Goal: Task Accomplishment & Management: Manage account settings

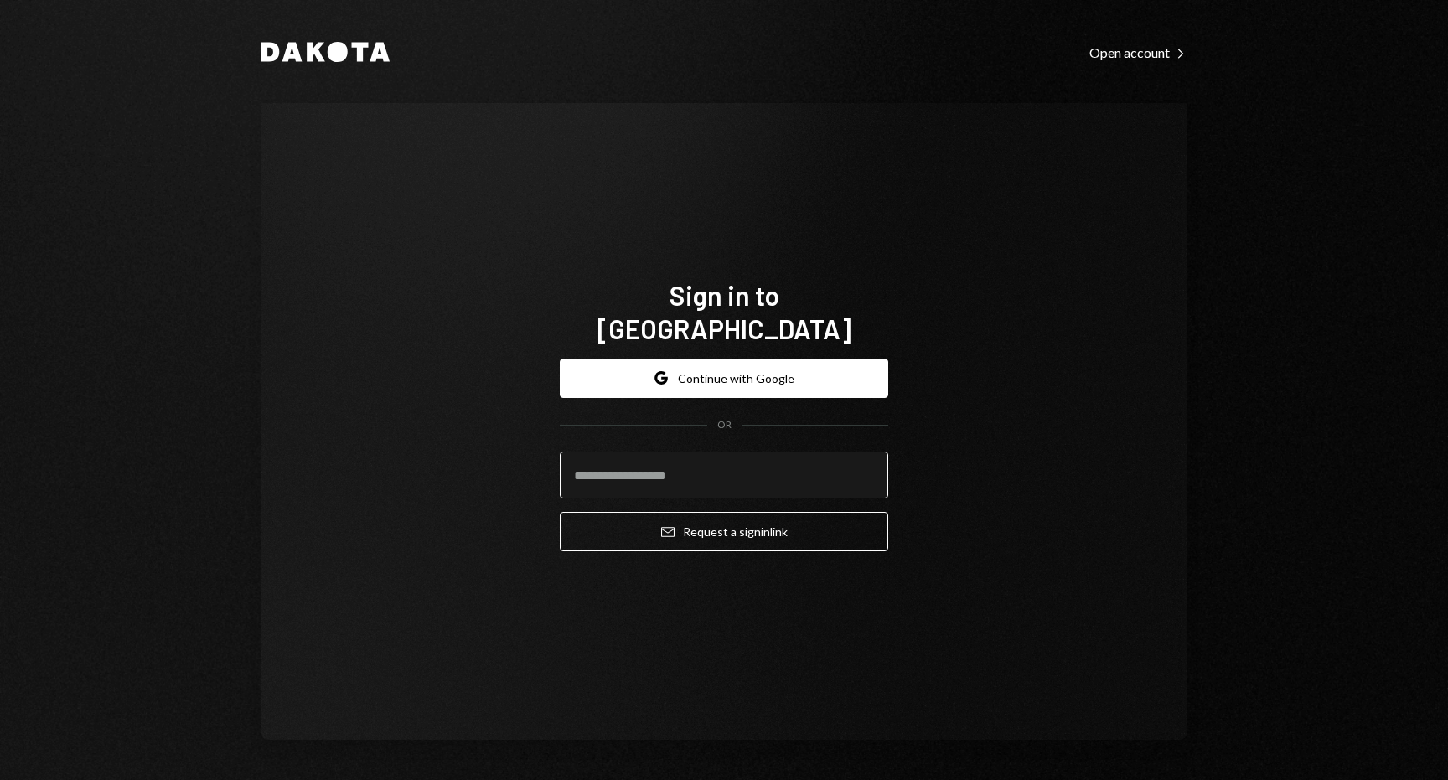
click at [700, 457] on input "email" at bounding box center [724, 475] width 328 height 47
type input "**********"
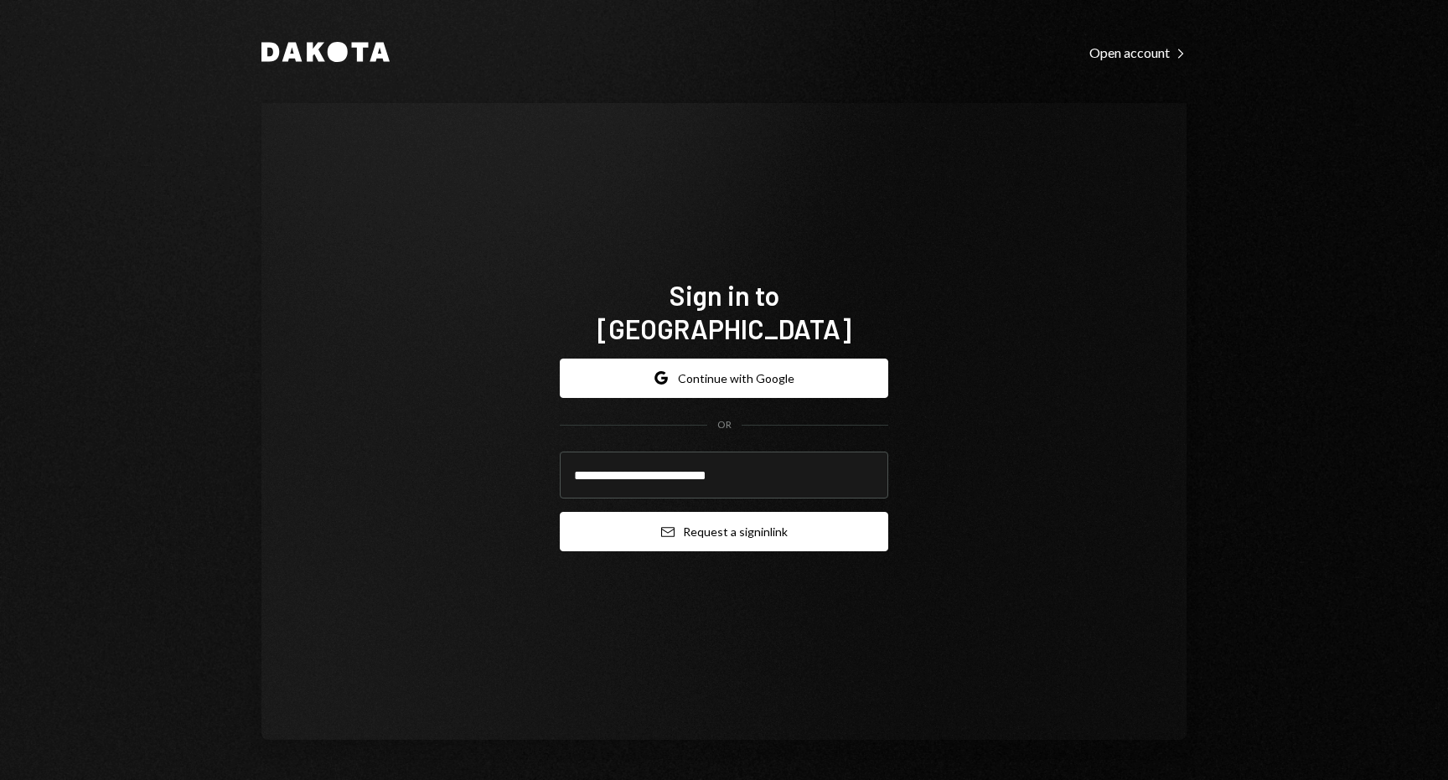
click at [700, 523] on button "Email Request a sign in link" at bounding box center [724, 531] width 328 height 39
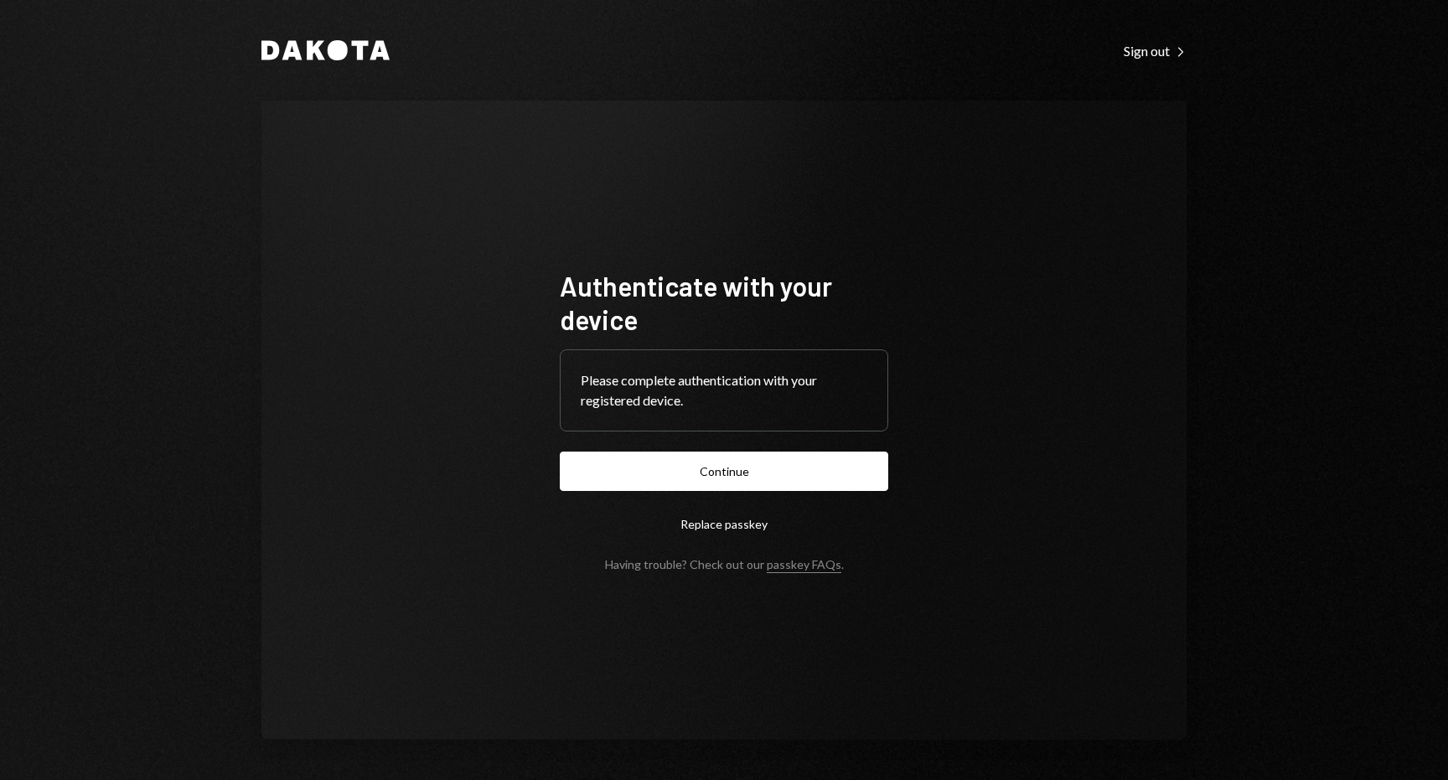
click at [736, 474] on button "Continue" at bounding box center [724, 471] width 328 height 39
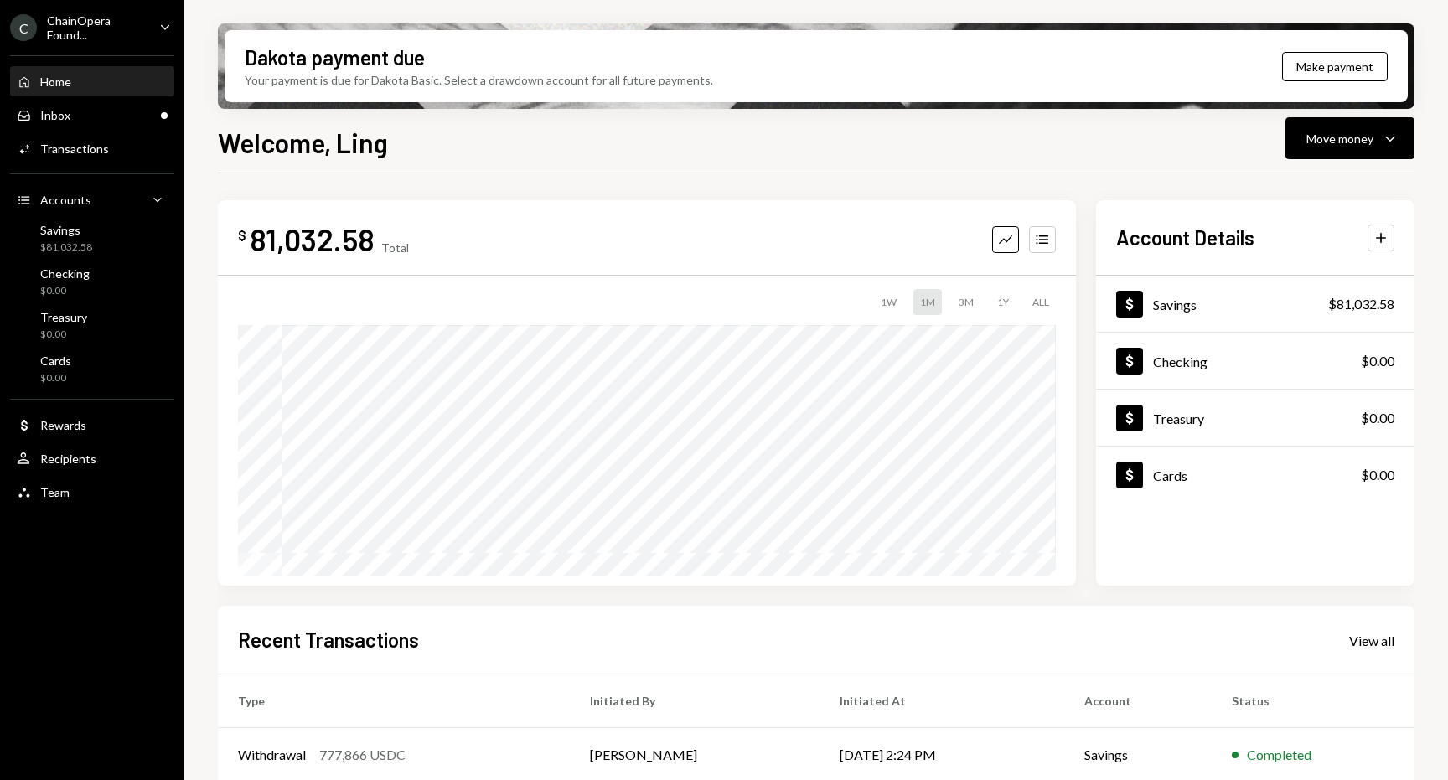
click at [756, 157] on div "Welcome, Ling Move money Caret Down" at bounding box center [816, 140] width 1196 height 37
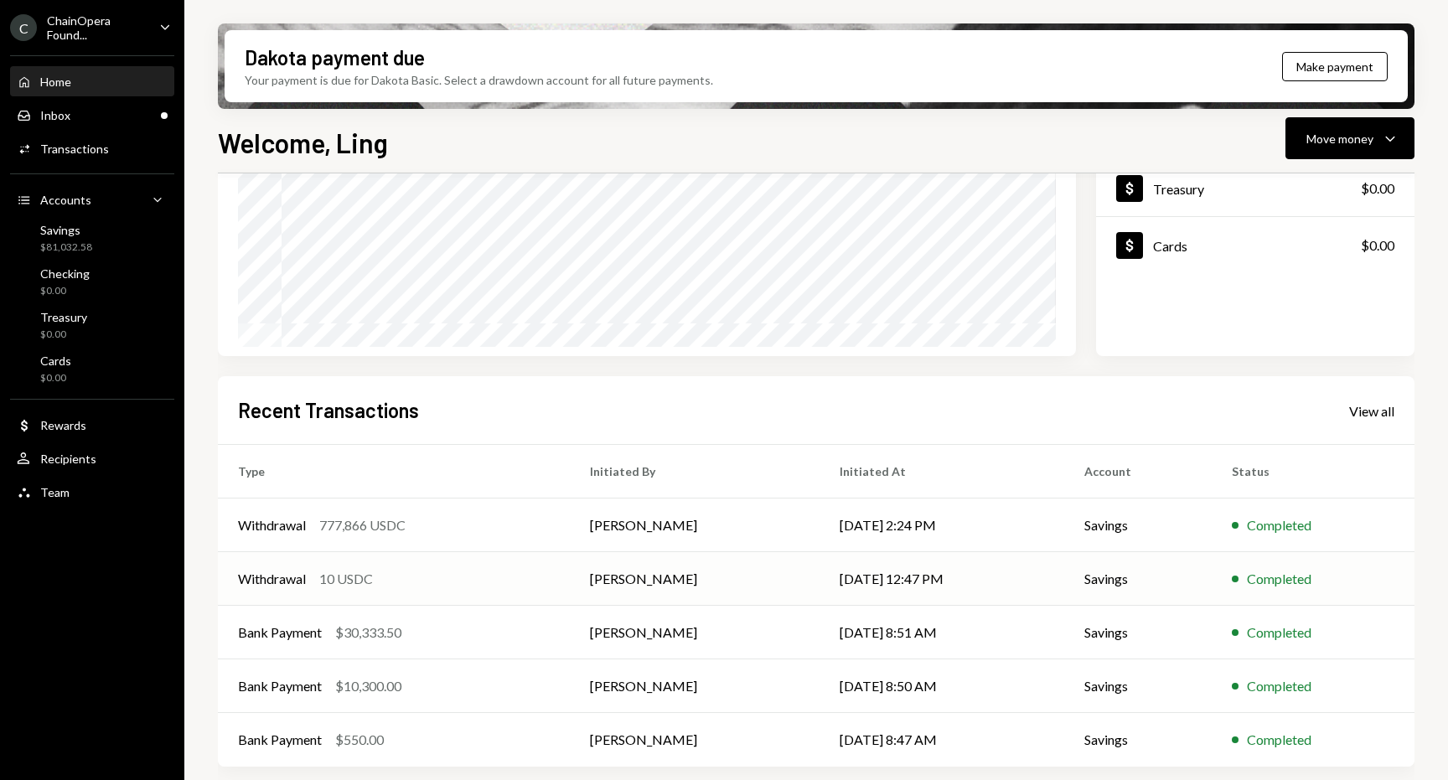
scroll to position [70, 0]
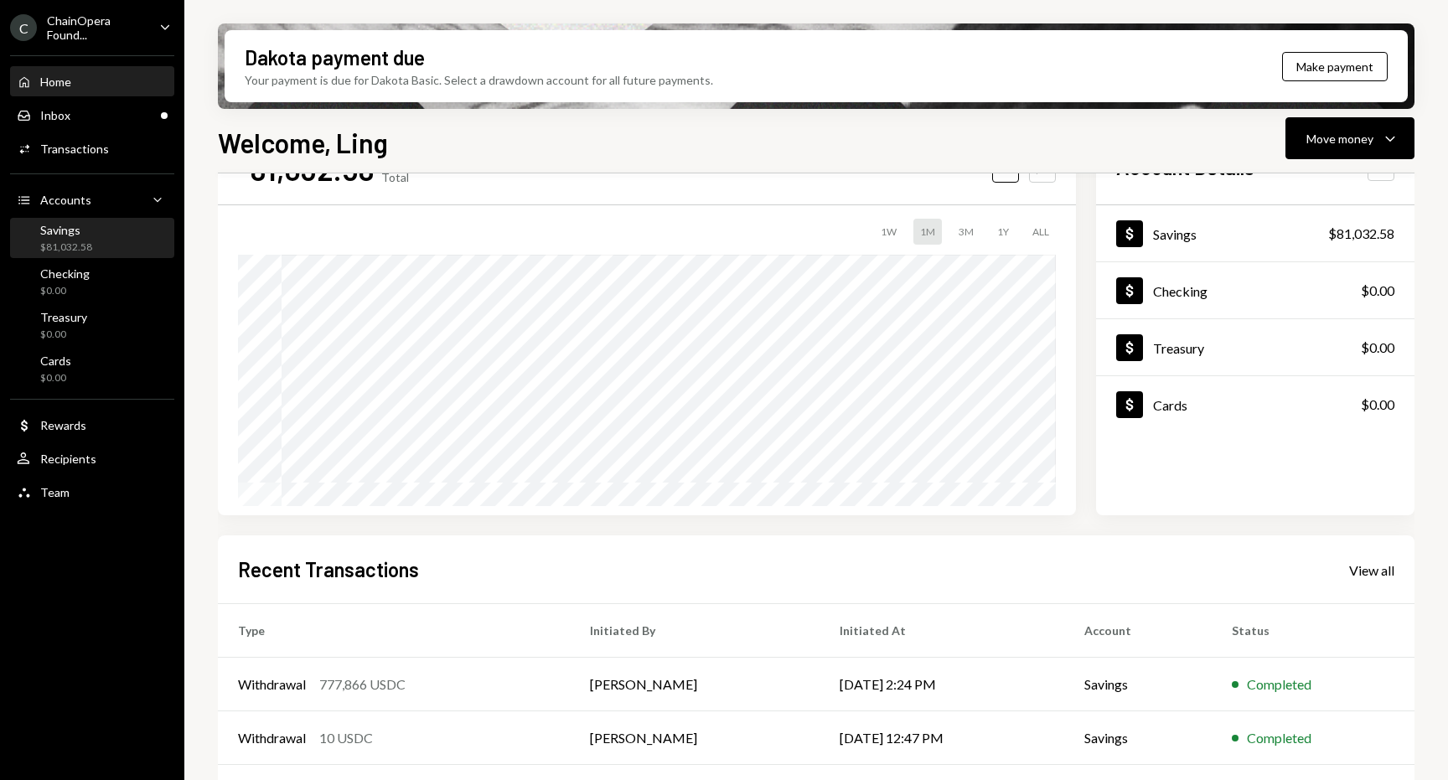
click at [95, 235] on div "Savings $81,032.58" at bounding box center [92, 239] width 151 height 32
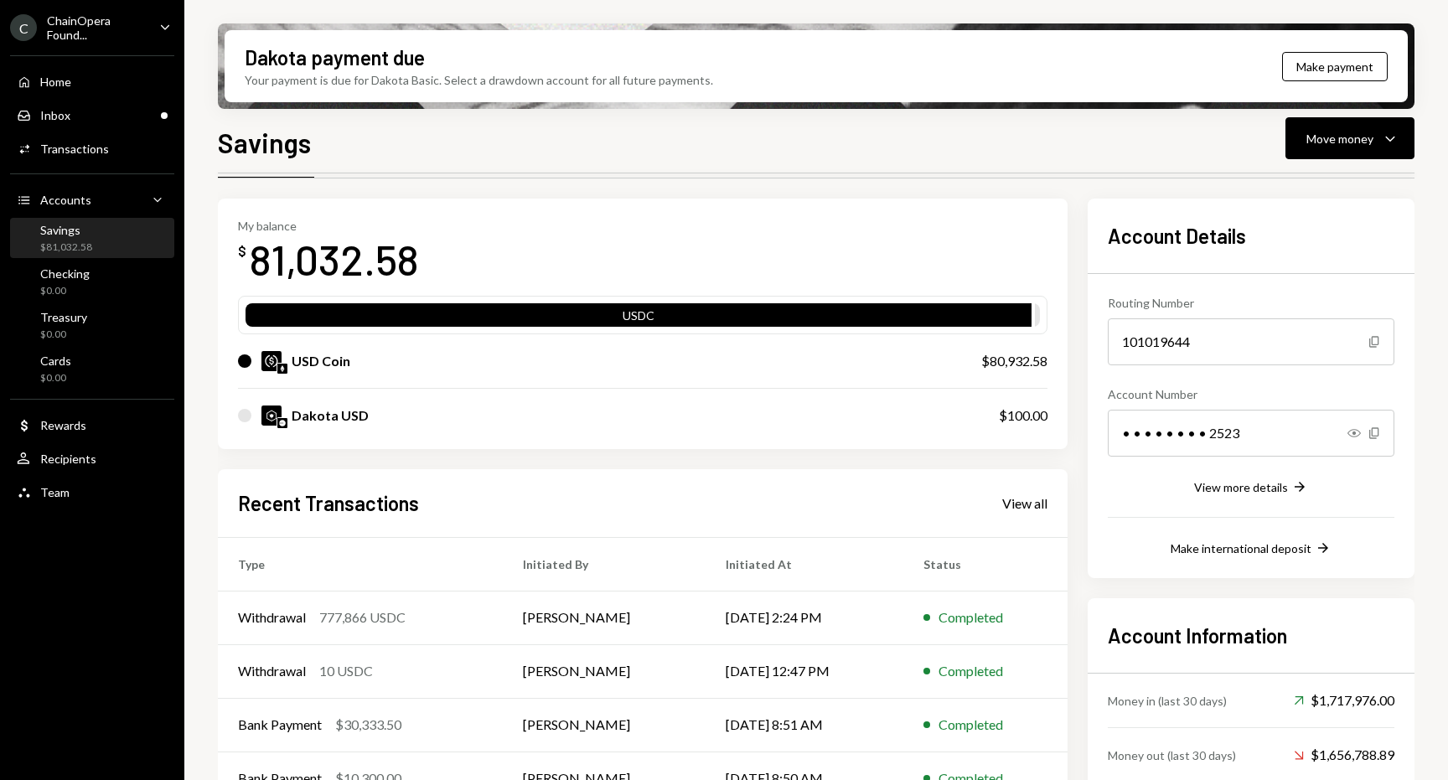
scroll to position [147, 0]
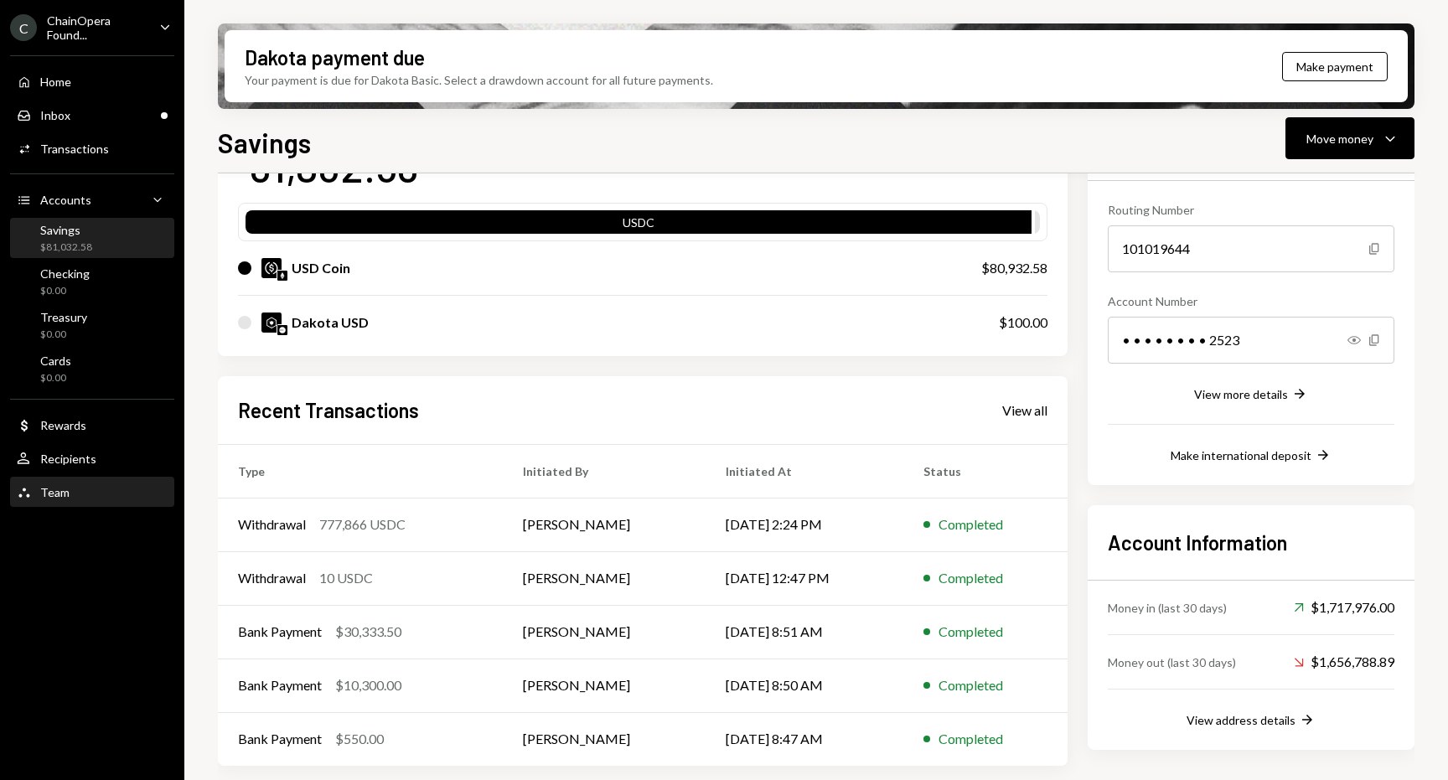
click at [86, 493] on div "Team Team" at bounding box center [92, 492] width 151 height 15
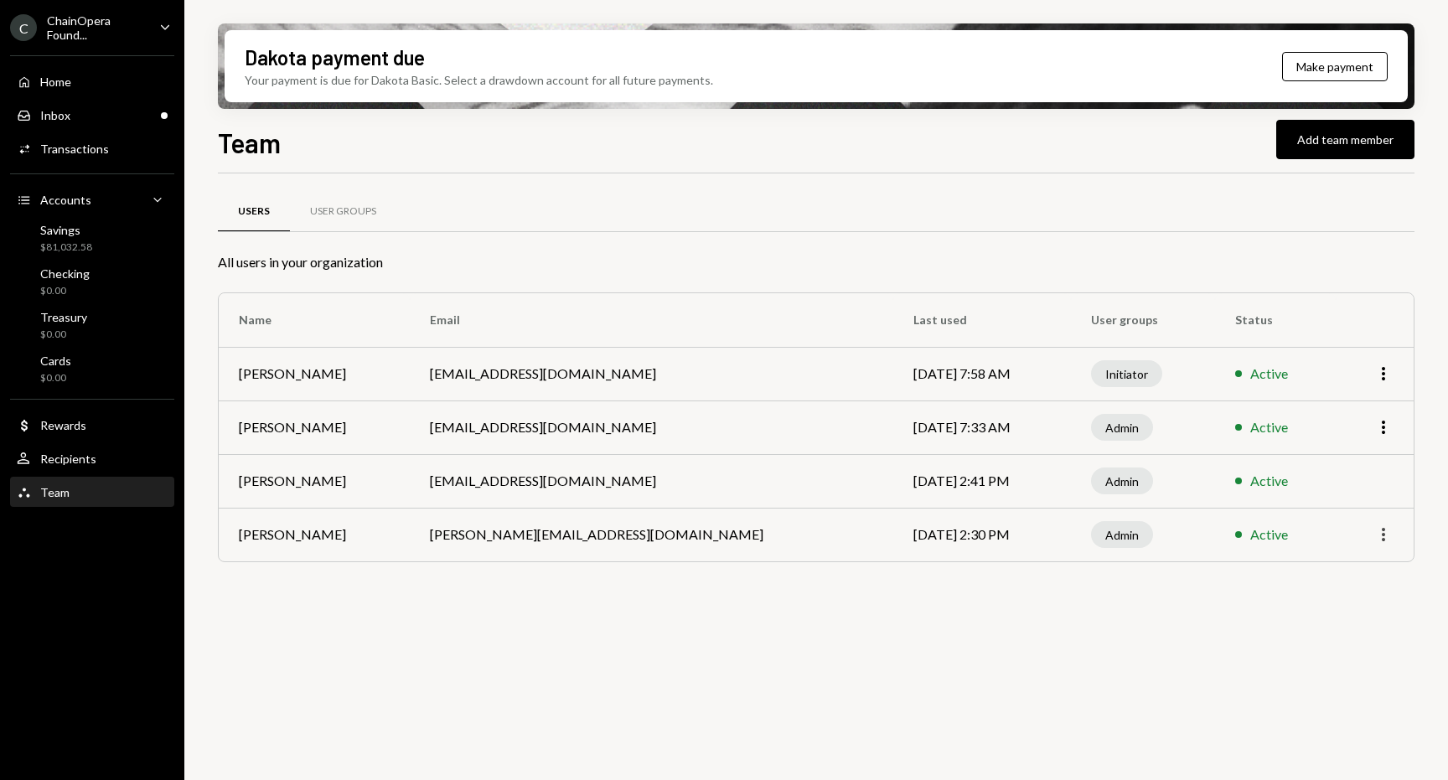
click at [1385, 533] on icon "More" at bounding box center [1383, 534] width 20 height 20
click at [1151, 586] on div "Users User Groups All users in your organization Name Email Last used User grou…" at bounding box center [816, 397] width 1196 height 395
click at [1091, 539] on div "Admin" at bounding box center [1122, 534] width 62 height 27
click at [1383, 530] on icon "button" at bounding box center [1382, 534] width 3 height 13
click at [1101, 589] on div "Users User Groups All users in your organization Name Email Last used User grou…" at bounding box center [816, 397] width 1196 height 395
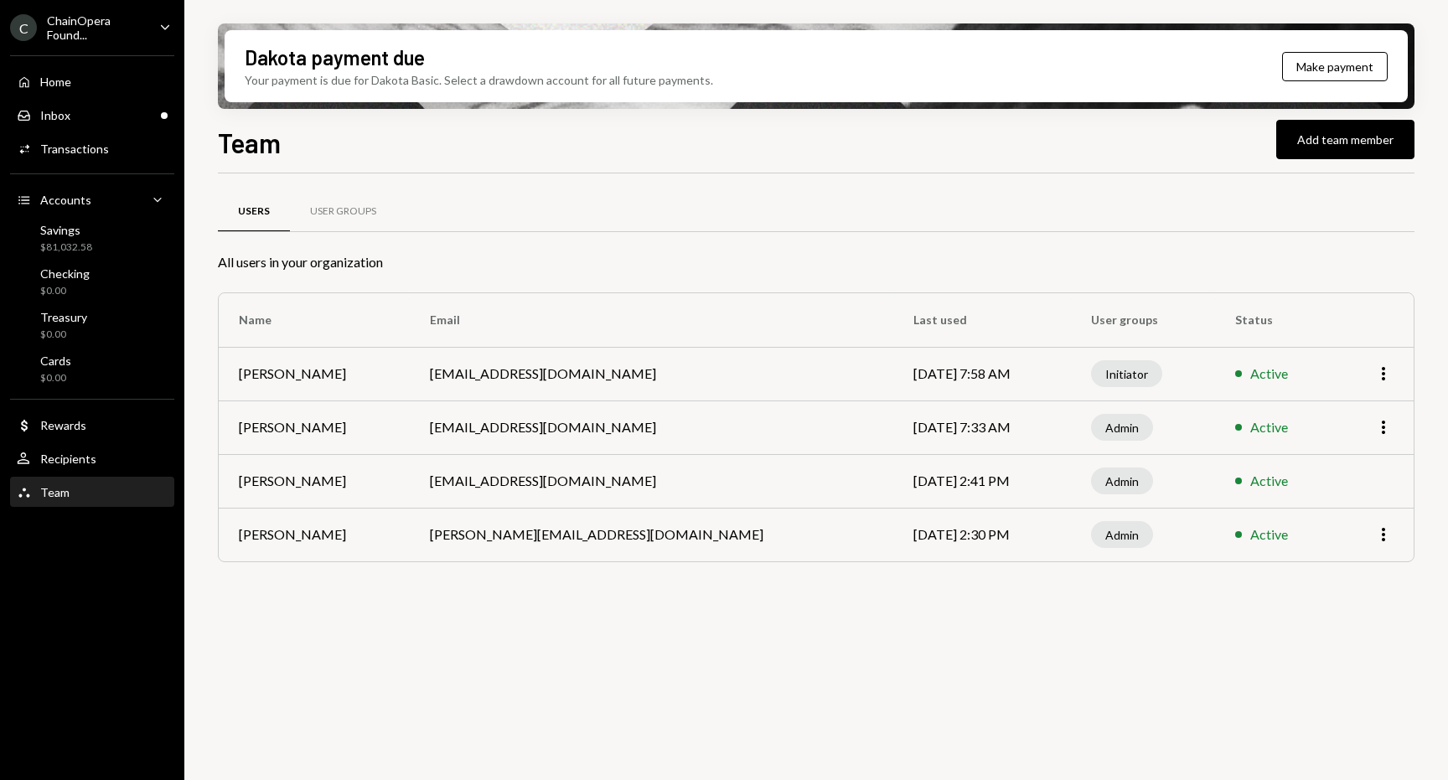
click at [258, 540] on td "Yvonne Li" at bounding box center [314, 535] width 191 height 54
click at [359, 217] on div "User Groups" at bounding box center [343, 212] width 106 height 40
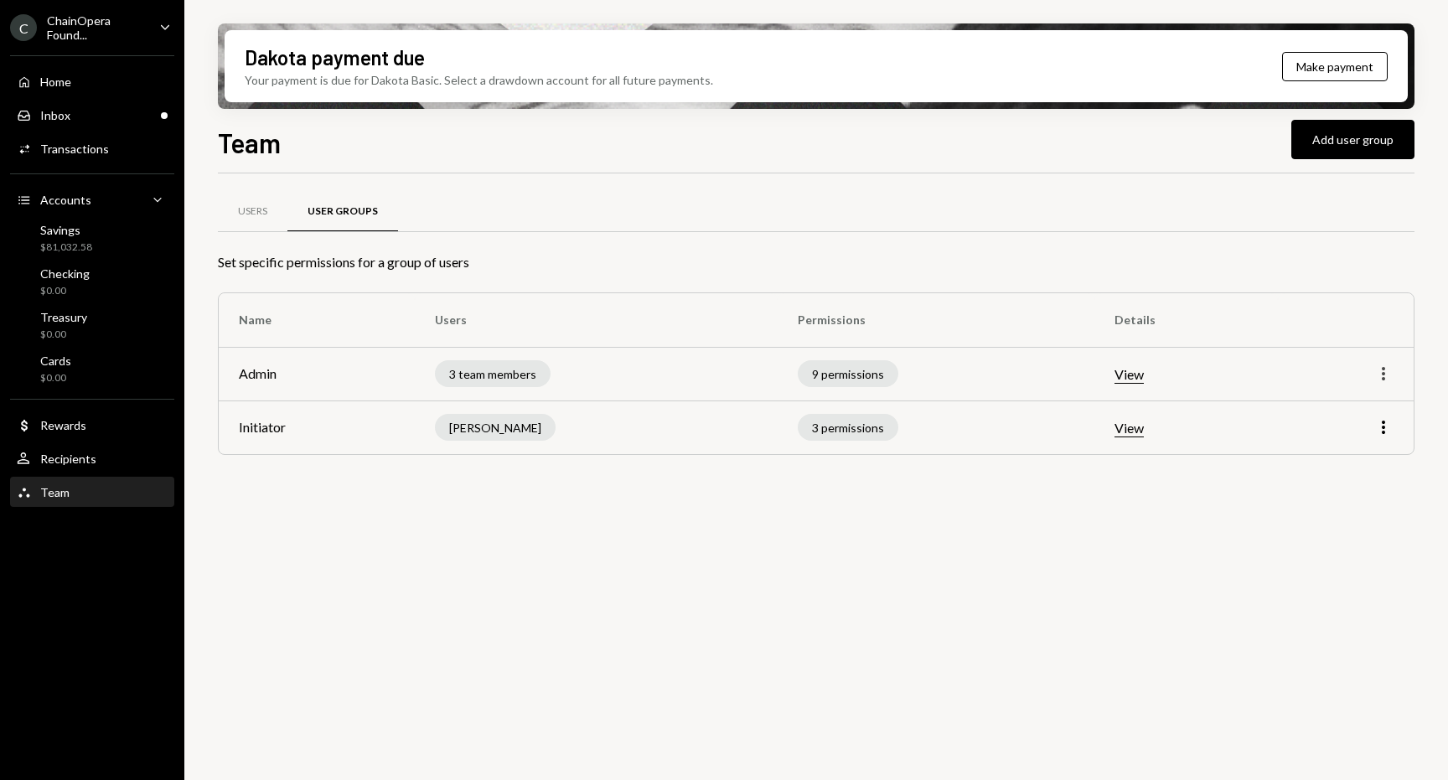
click at [1381, 369] on icon "More" at bounding box center [1383, 374] width 20 height 20
click at [1344, 406] on div "Edit" at bounding box center [1345, 409] width 84 height 29
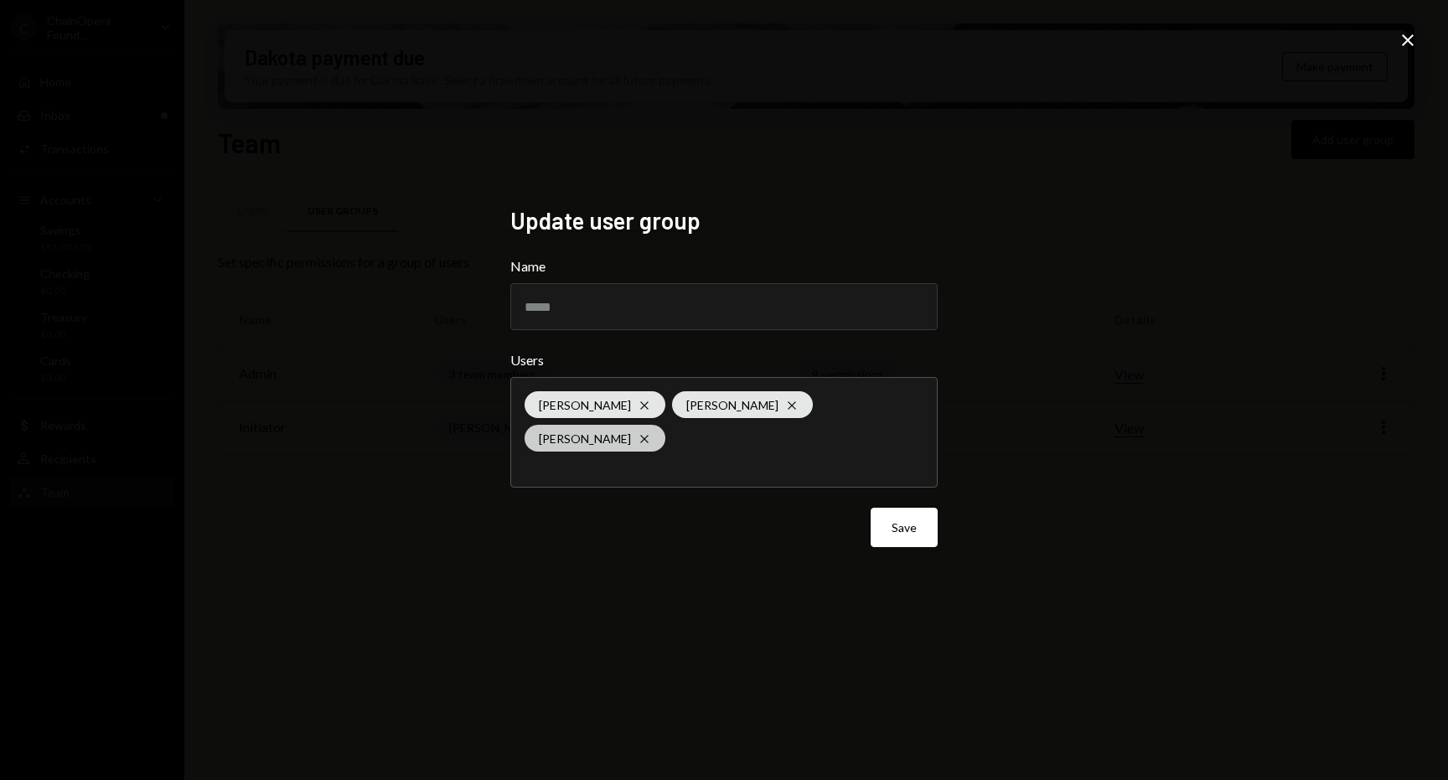
click at [651, 432] on icon "Cross" at bounding box center [644, 438] width 13 height 13
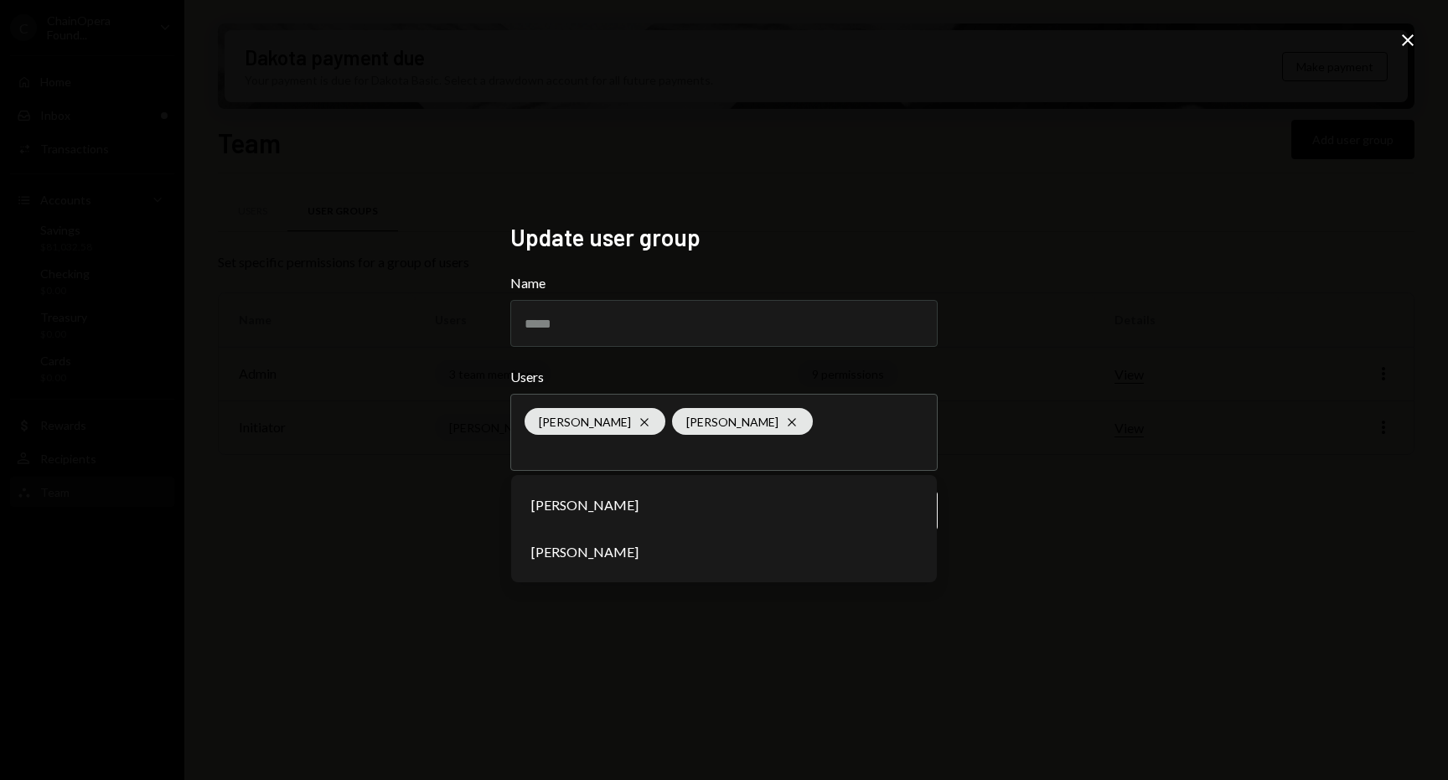
click at [1035, 498] on div "Update user group Name ***** Users Berno de Villiers Cross Ling Yong Cross Alex…" at bounding box center [724, 390] width 1448 height 780
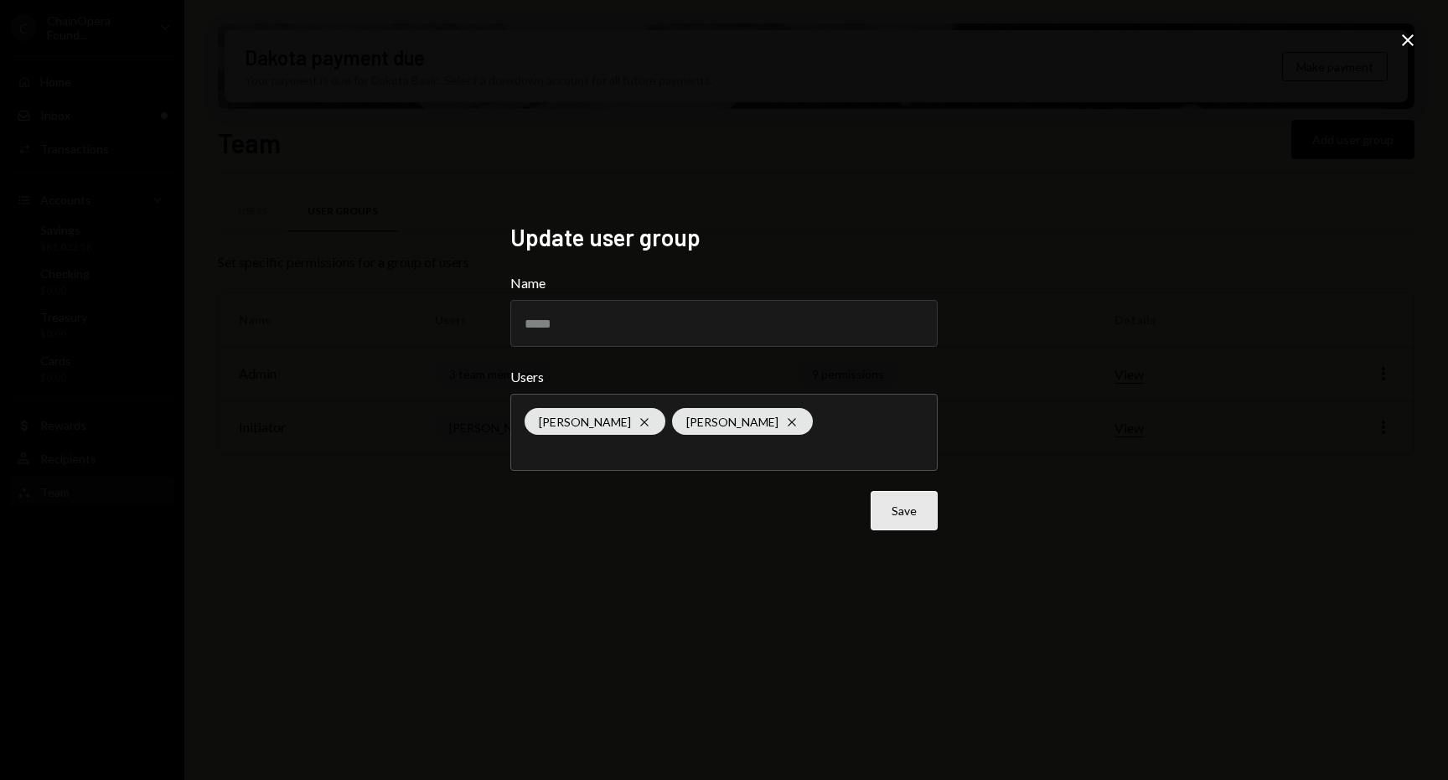
click at [921, 514] on button "Save" at bounding box center [903, 510] width 67 height 39
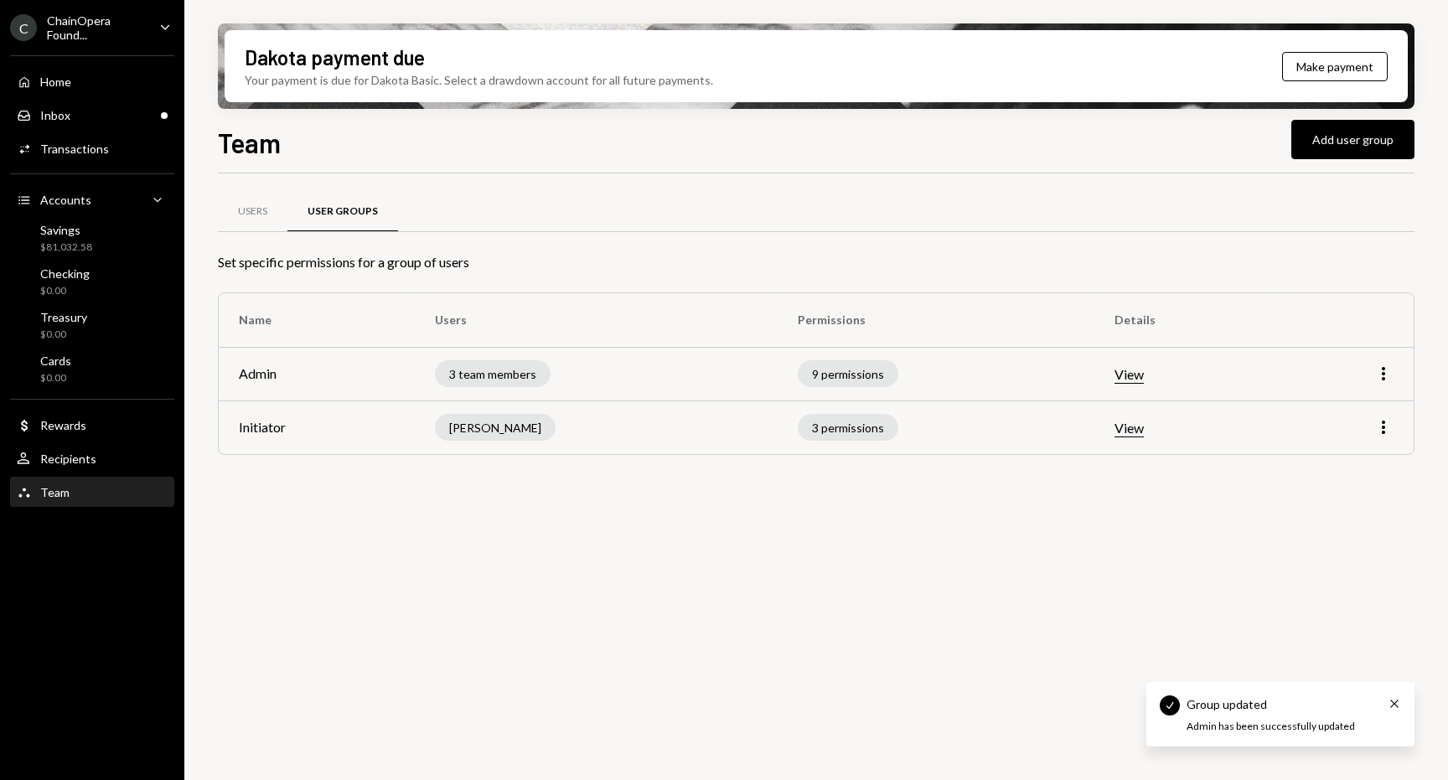
click at [635, 545] on div "Users User Groups Set specific permissions for a group of users Name Users Perm…" at bounding box center [816, 486] width 1196 height 626
click at [469, 648] on div "Users User Groups Set specific permissions for a group of users Name Users Perm…" at bounding box center [816, 486] width 1196 height 626
click at [101, 460] on div "User Recipients" at bounding box center [92, 459] width 151 height 15
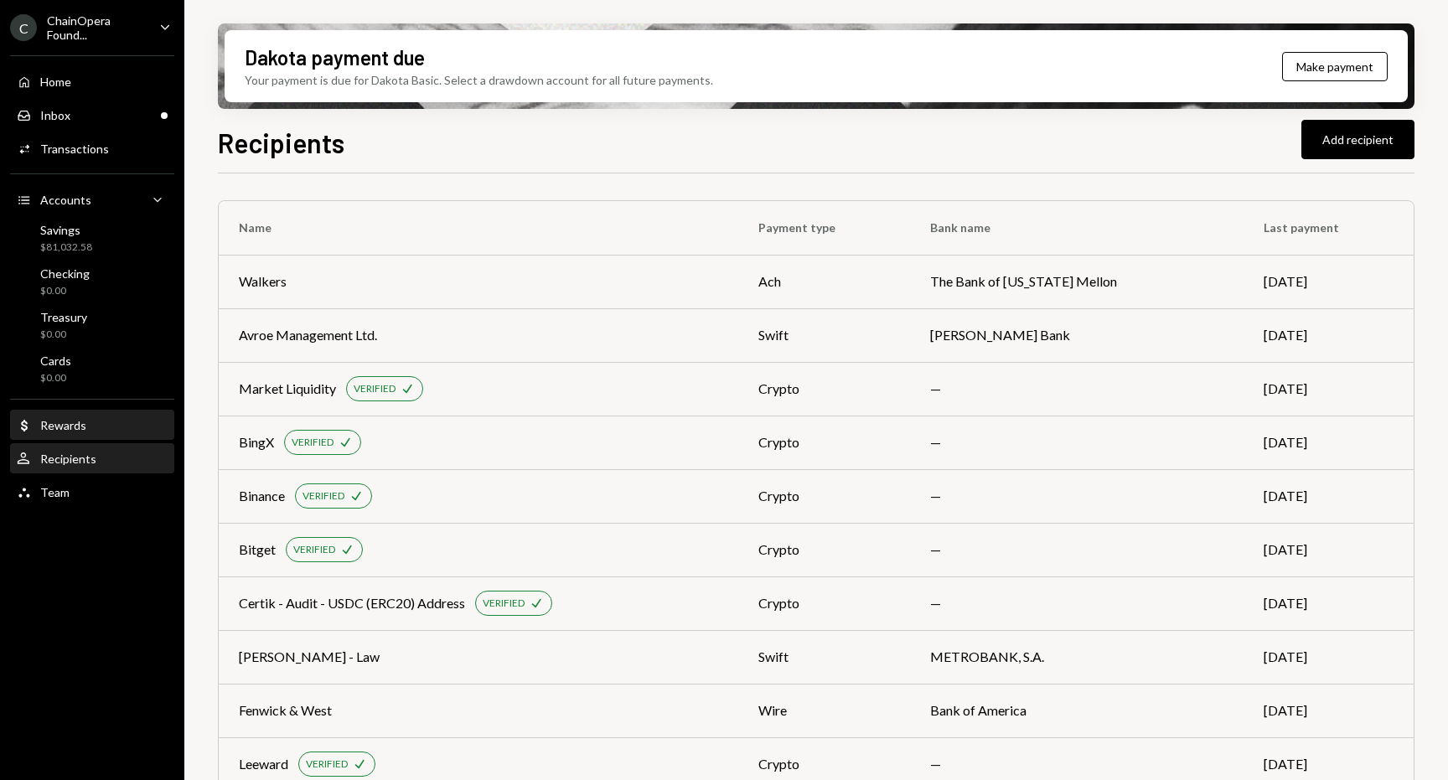
click at [80, 427] on div "Rewards" at bounding box center [63, 425] width 46 height 14
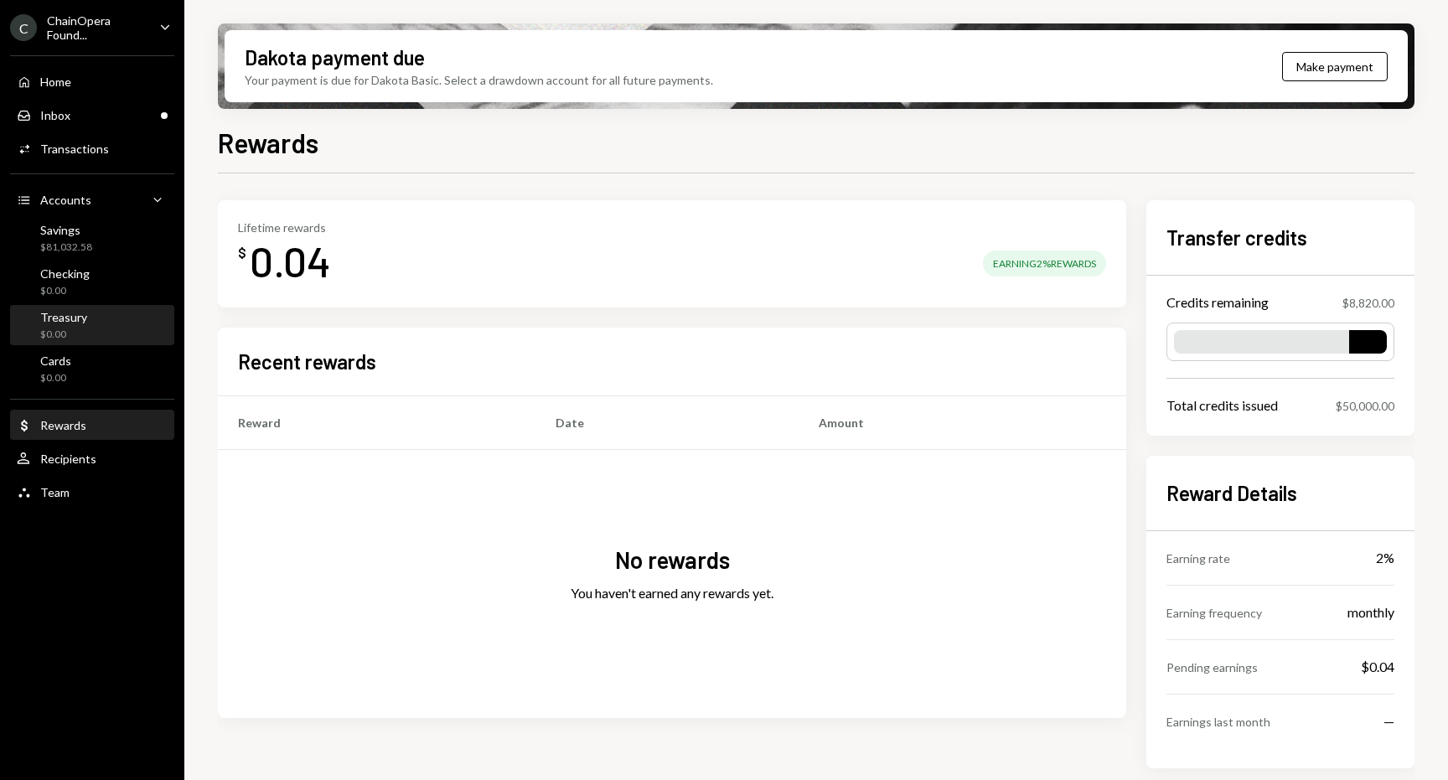
click at [87, 311] on div "Treasury $0.00" at bounding box center [92, 326] width 151 height 32
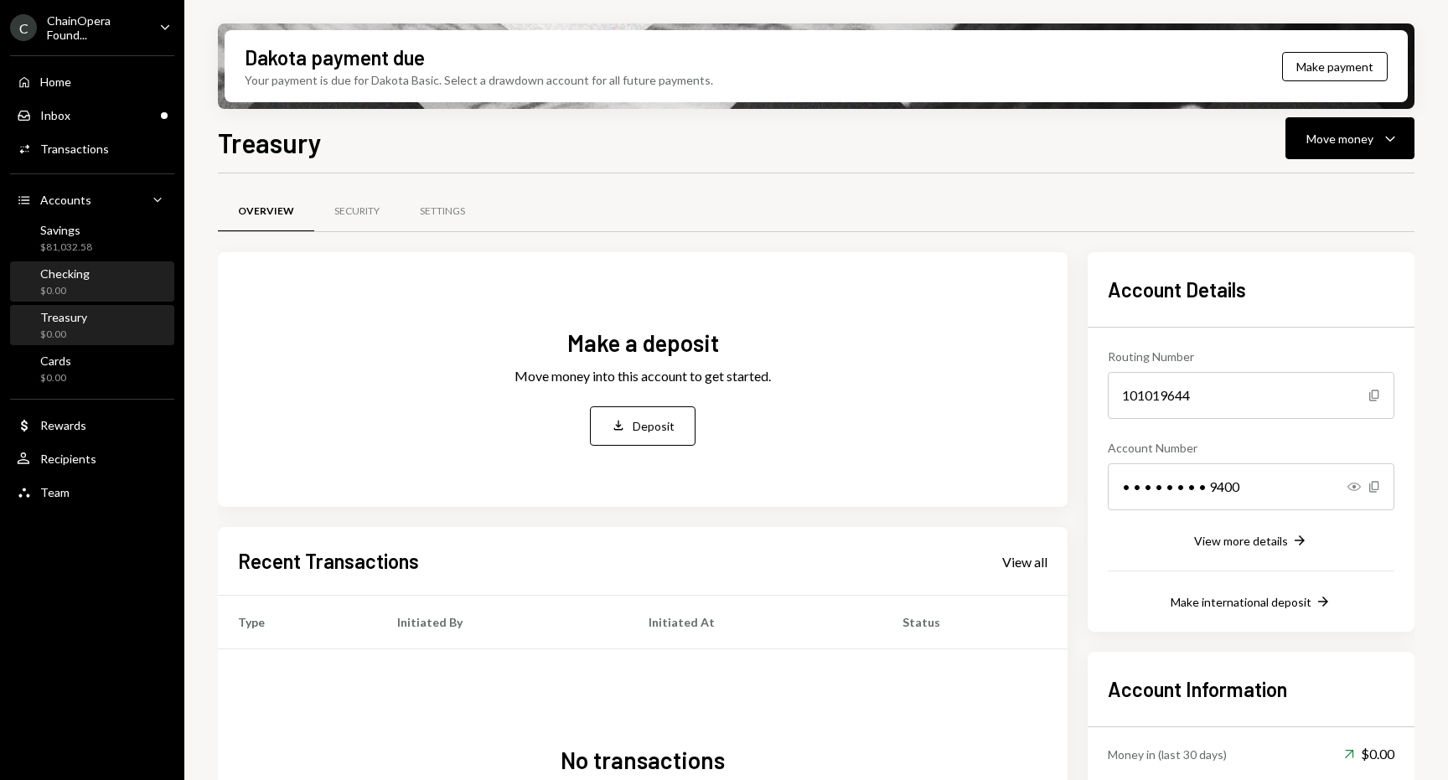
click at [96, 269] on div "Checking $0.00" at bounding box center [92, 282] width 151 height 32
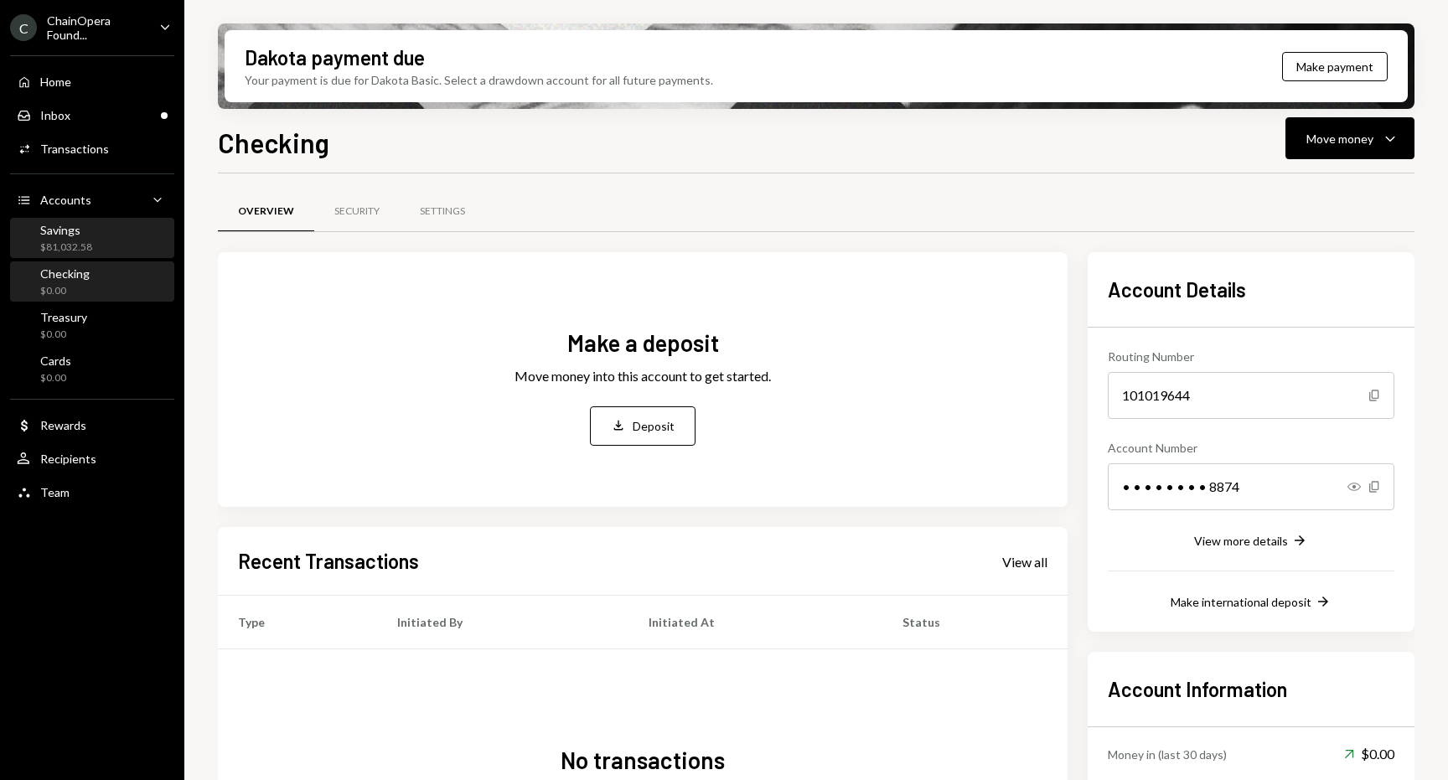
click at [109, 235] on div "Savings $81,032.58" at bounding box center [92, 239] width 151 height 32
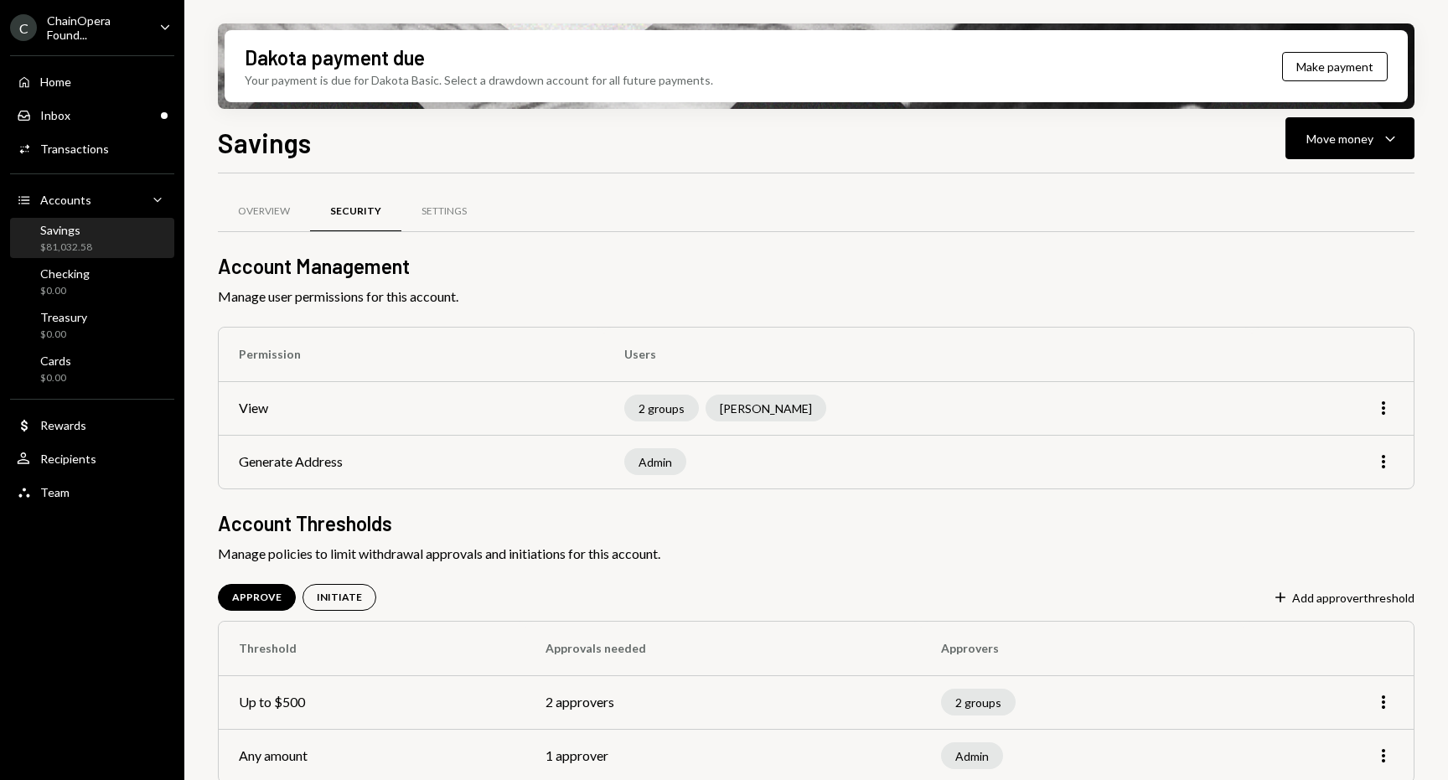
click at [430, 232] on div "Settings" at bounding box center [443, 212] width 85 height 41
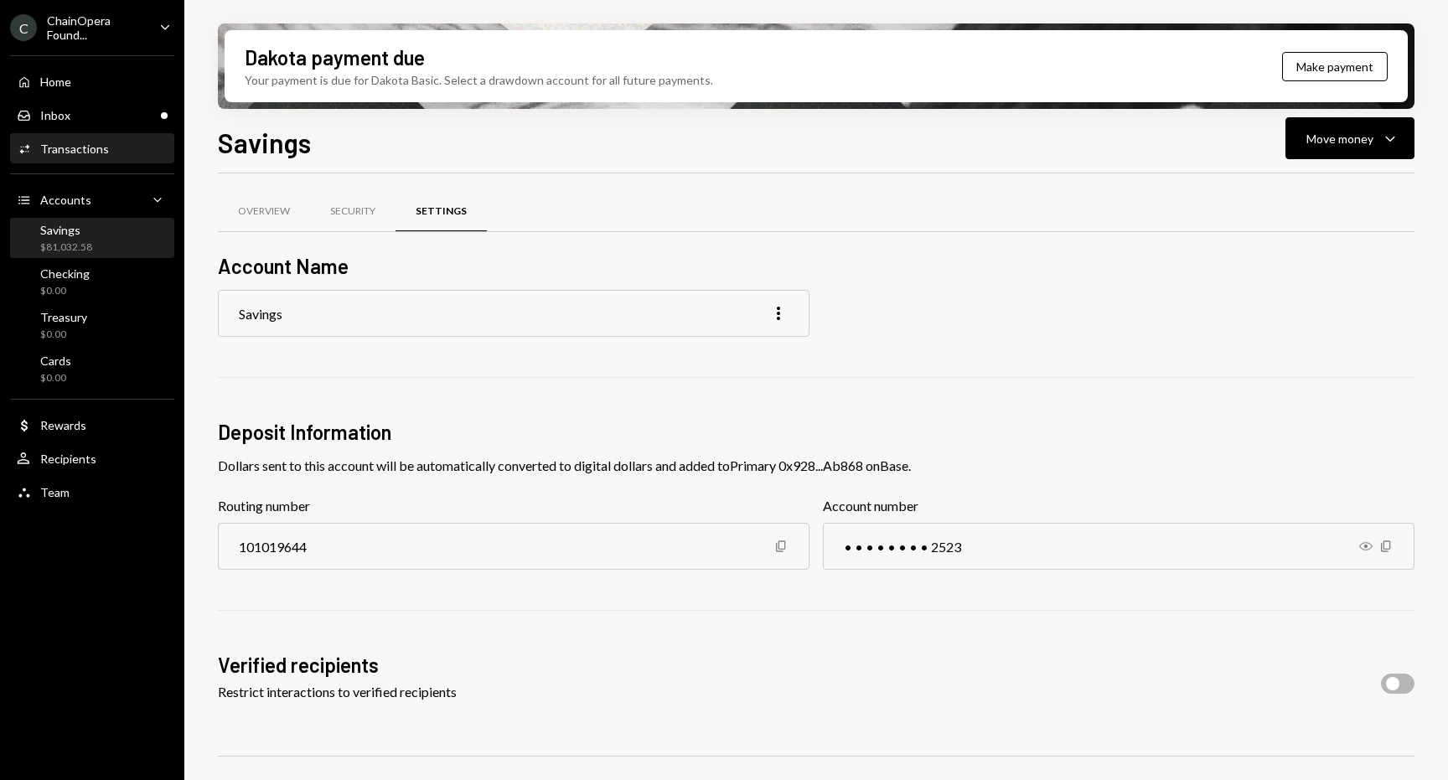
click at [119, 148] on div "Activities Transactions" at bounding box center [92, 149] width 151 height 15
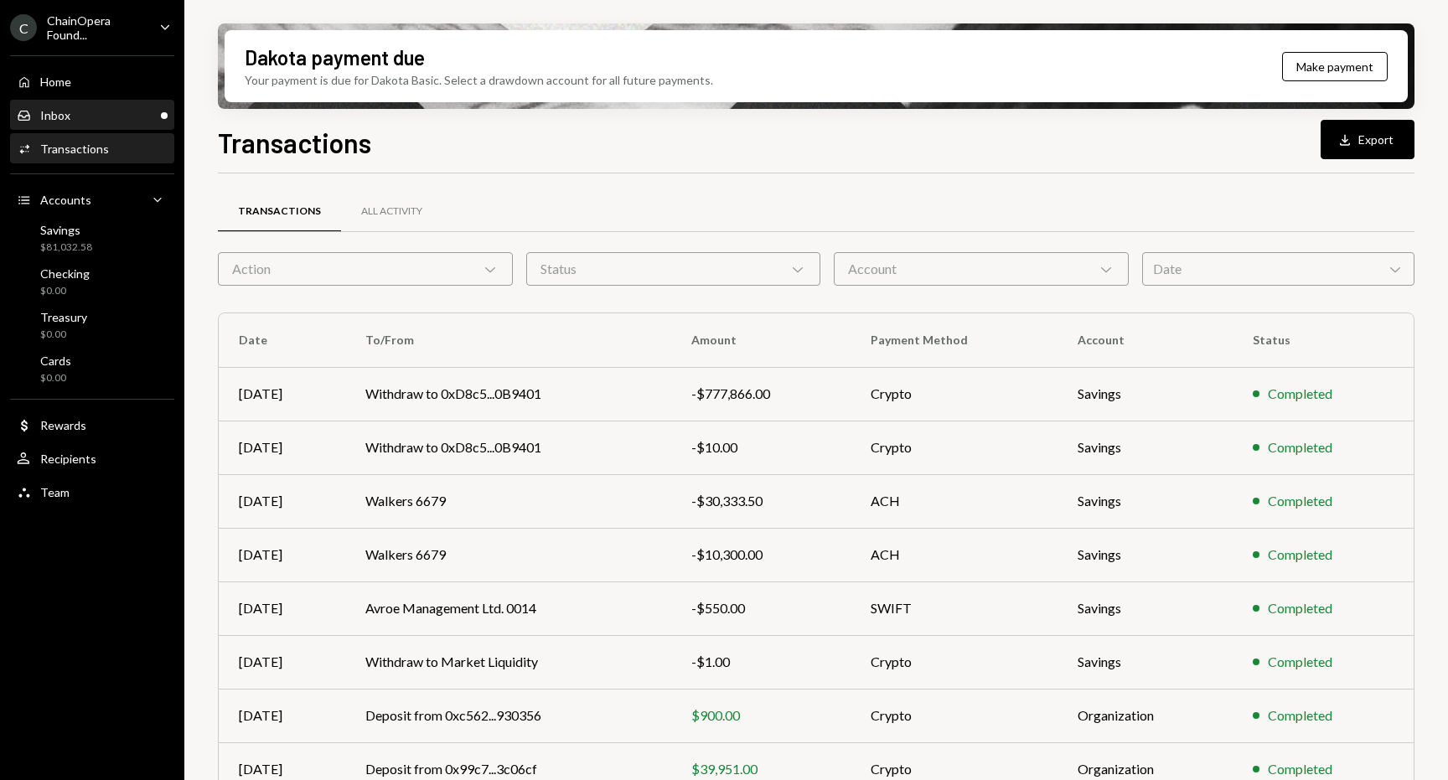
click at [105, 121] on div "Inbox Inbox" at bounding box center [92, 115] width 151 height 15
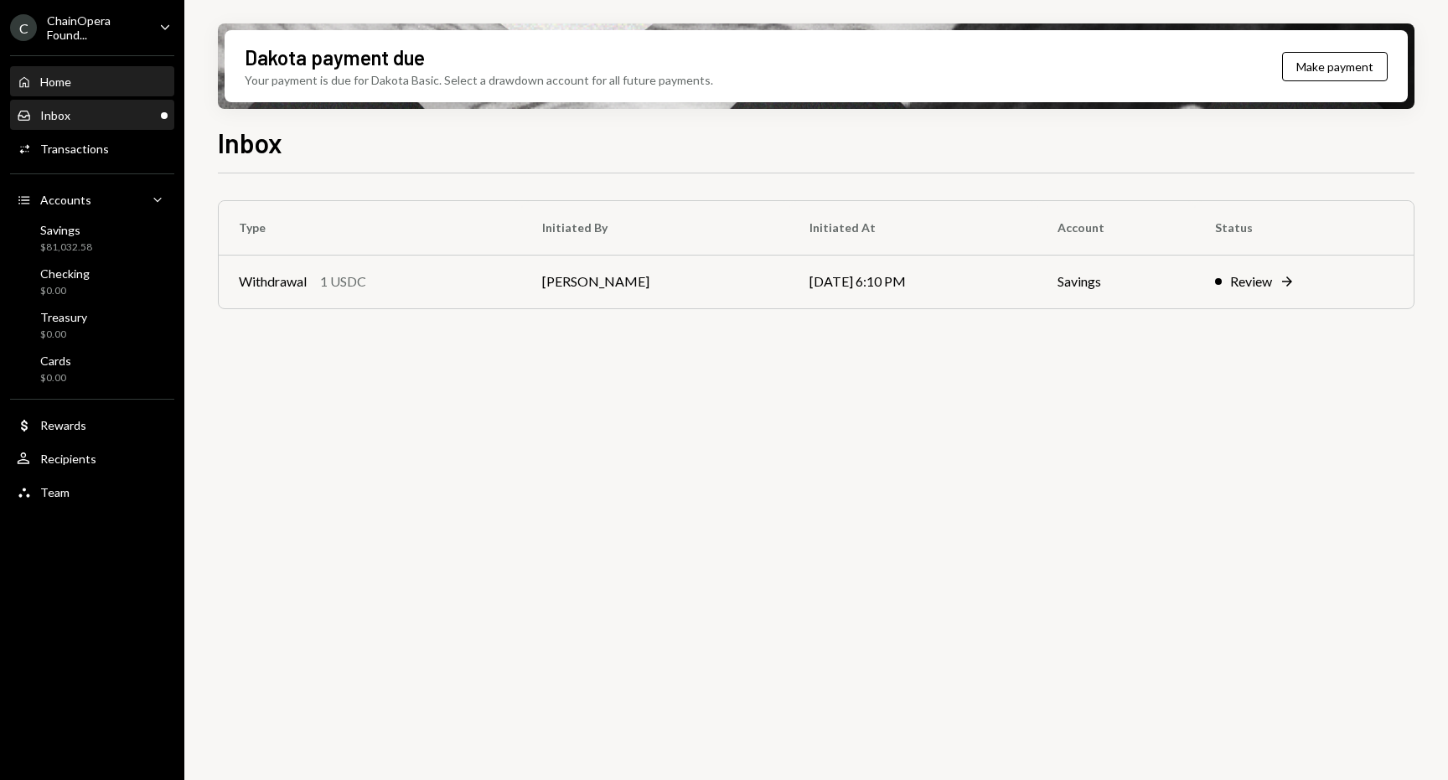
click at [86, 86] on div "Home Home" at bounding box center [92, 82] width 151 height 15
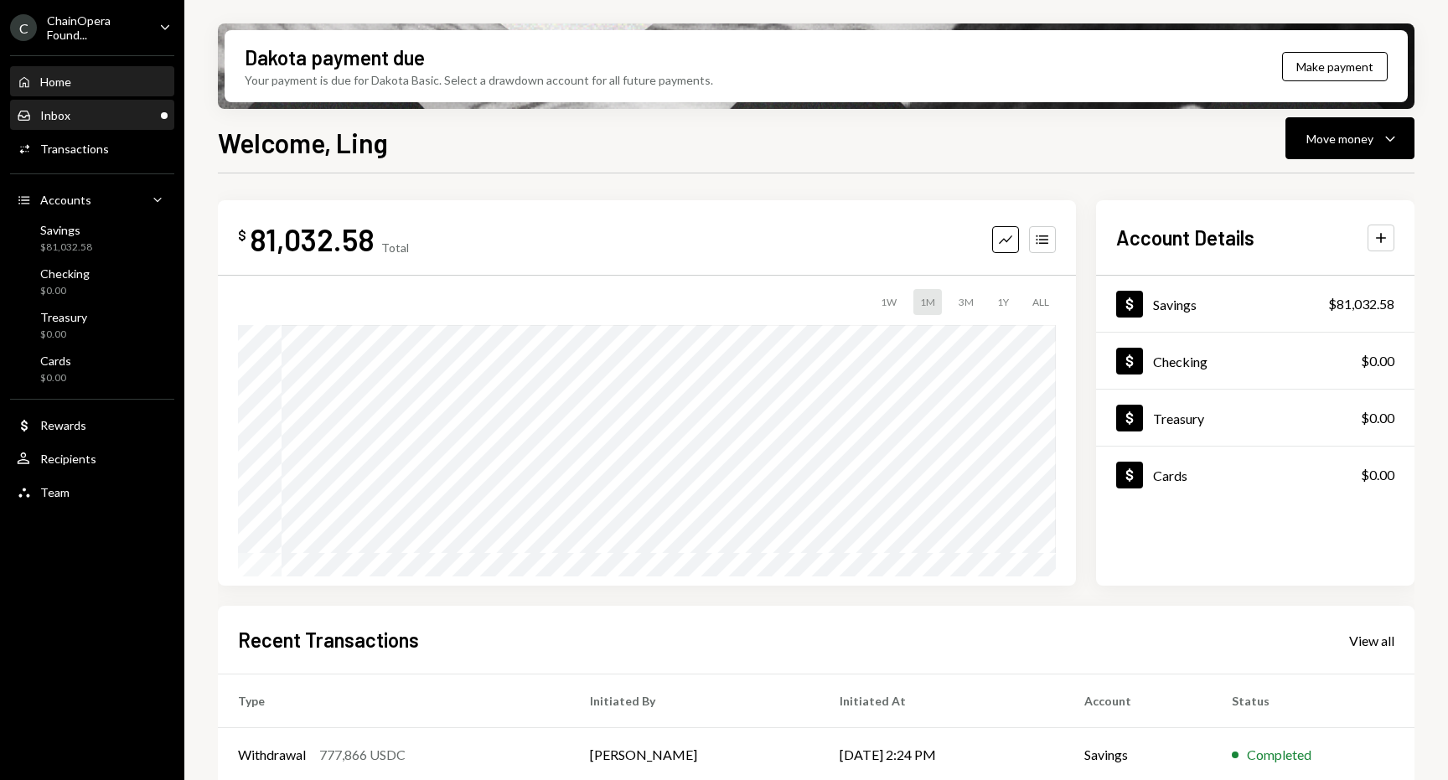
click at [85, 114] on div "Inbox Inbox" at bounding box center [92, 115] width 151 height 15
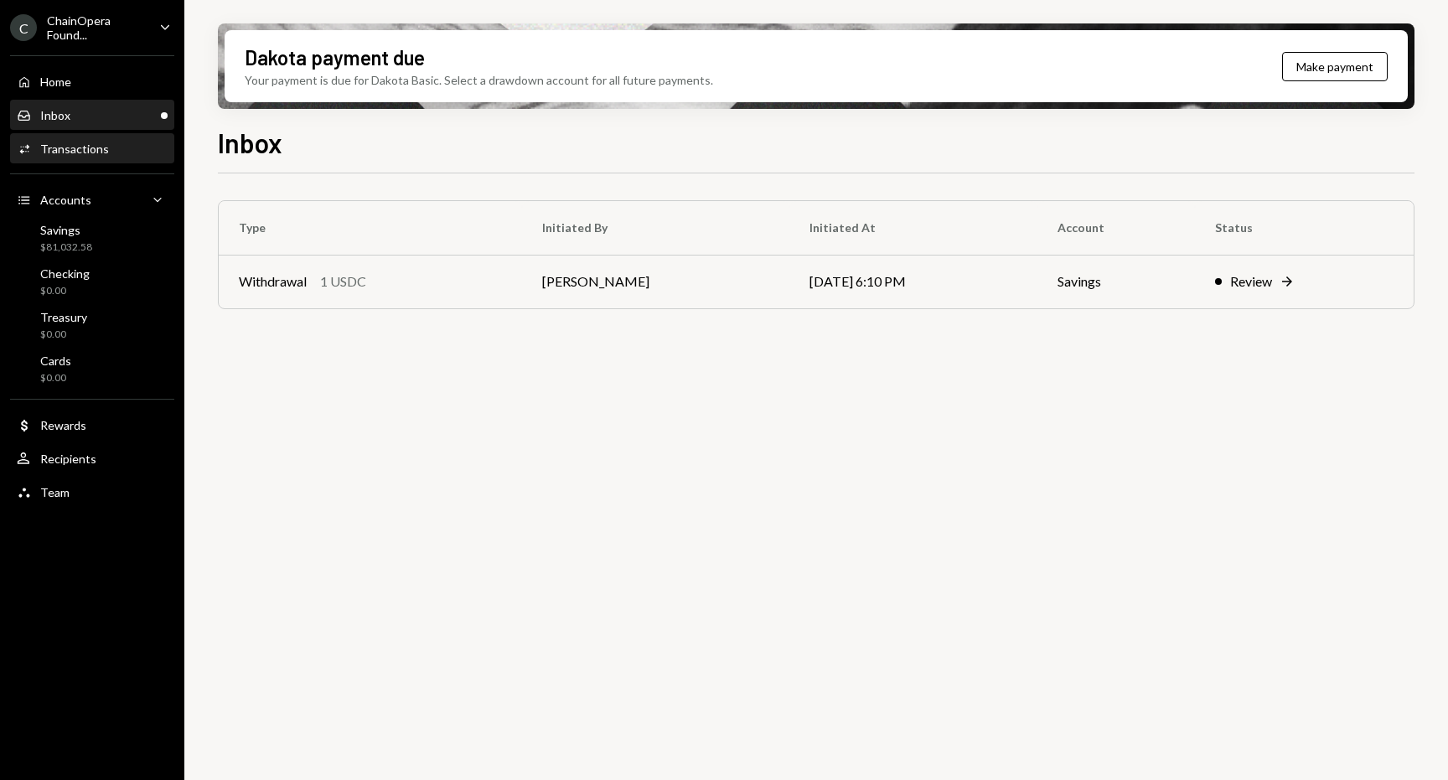
click at [98, 154] on div "Transactions" at bounding box center [74, 149] width 69 height 14
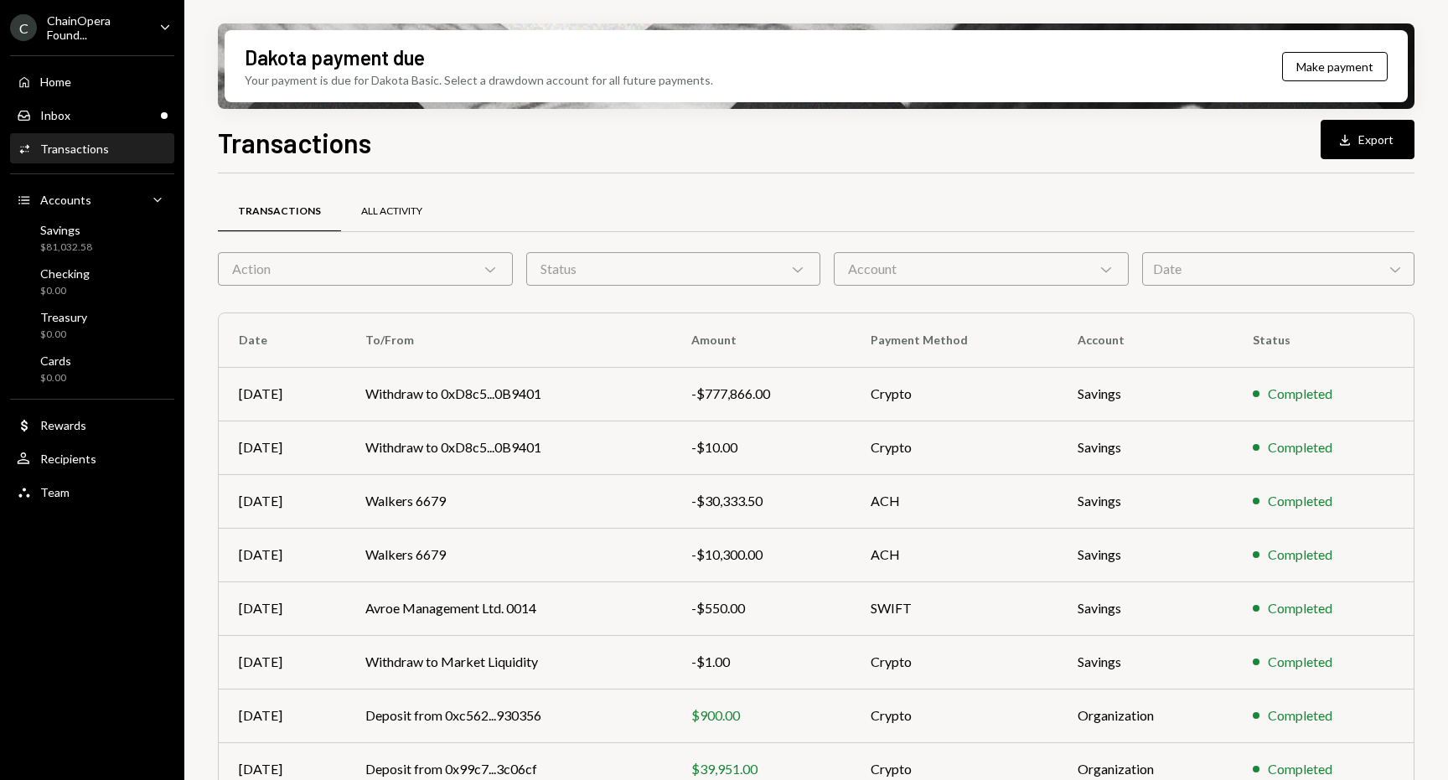
click at [394, 205] on div "All Activity" at bounding box center [391, 211] width 61 height 14
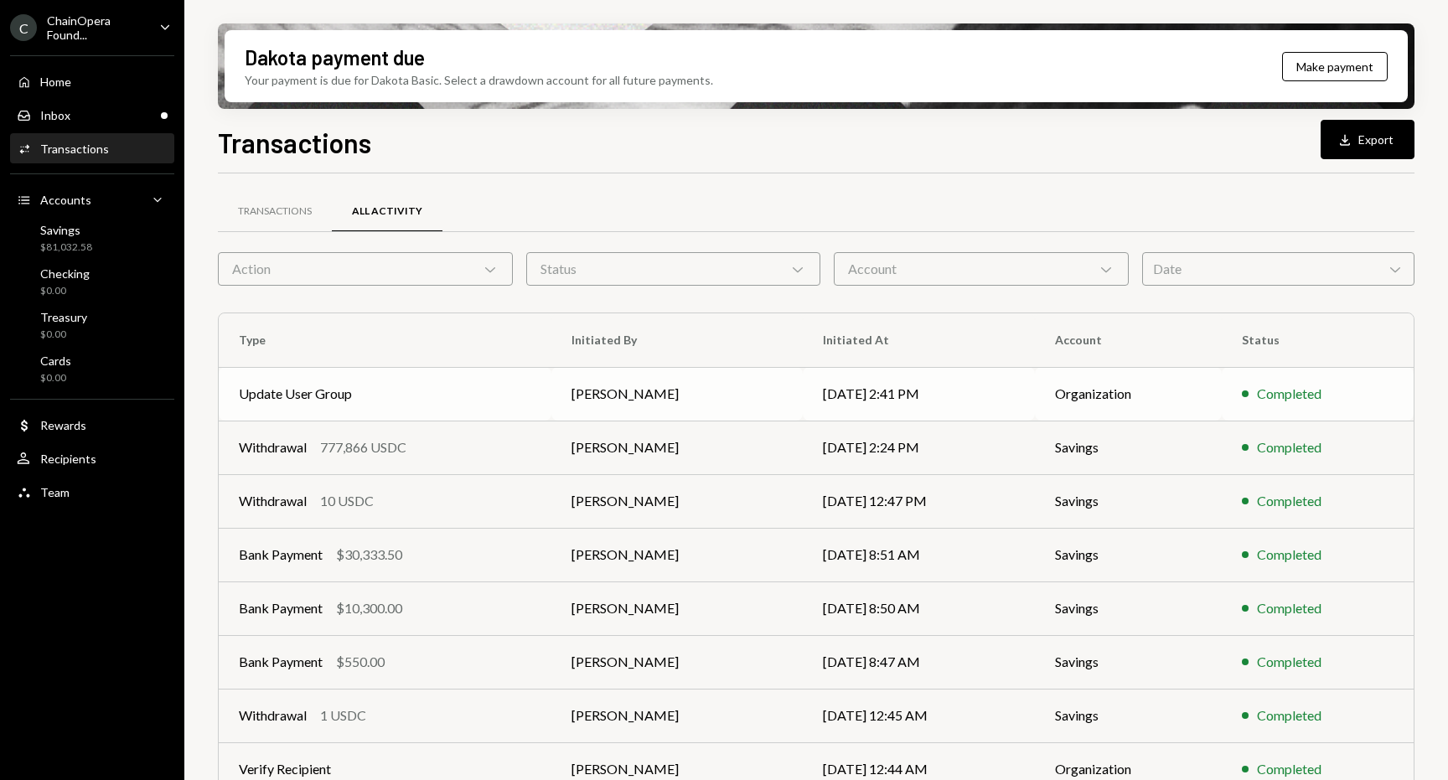
click at [339, 395] on td "Update User Group" at bounding box center [385, 394] width 333 height 54
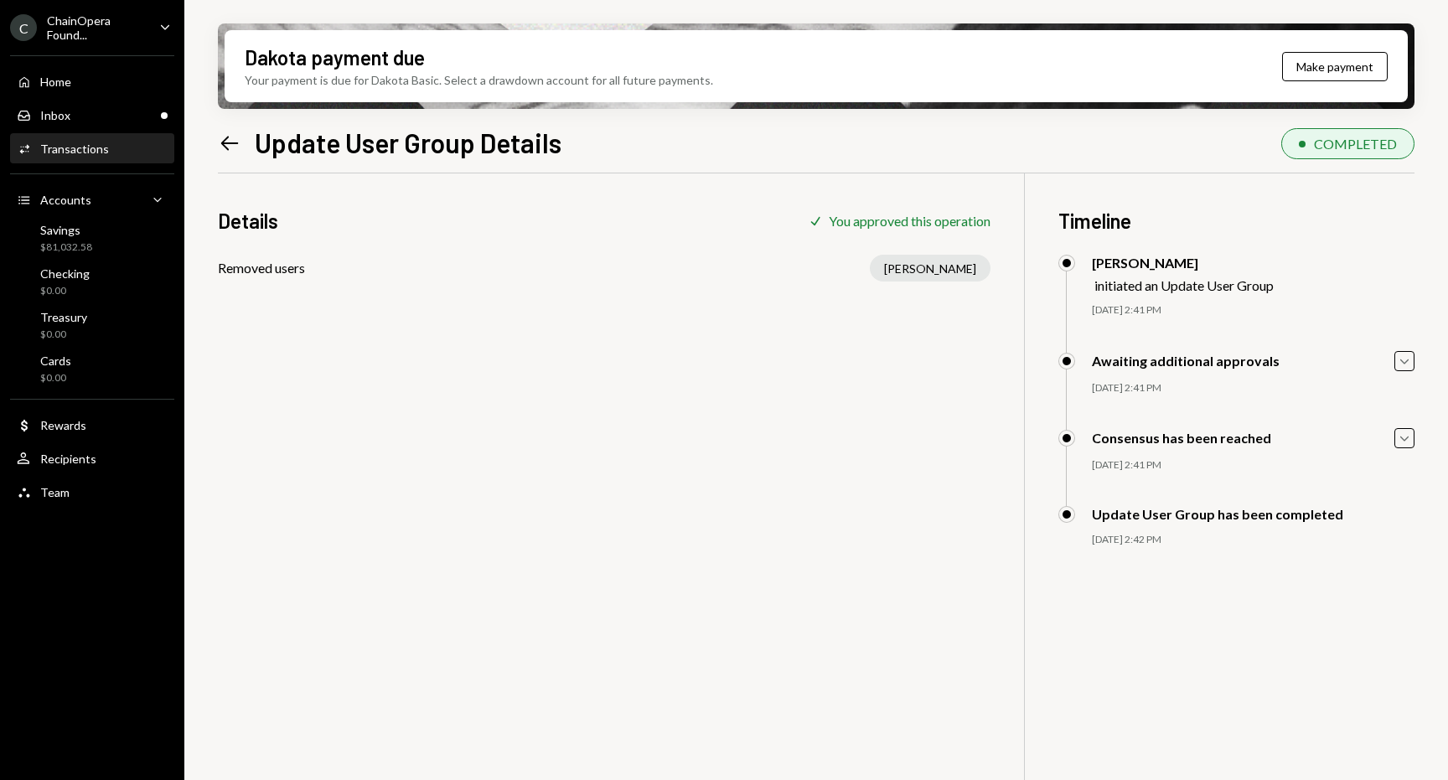
click at [232, 142] on icon at bounding box center [230, 143] width 18 height 14
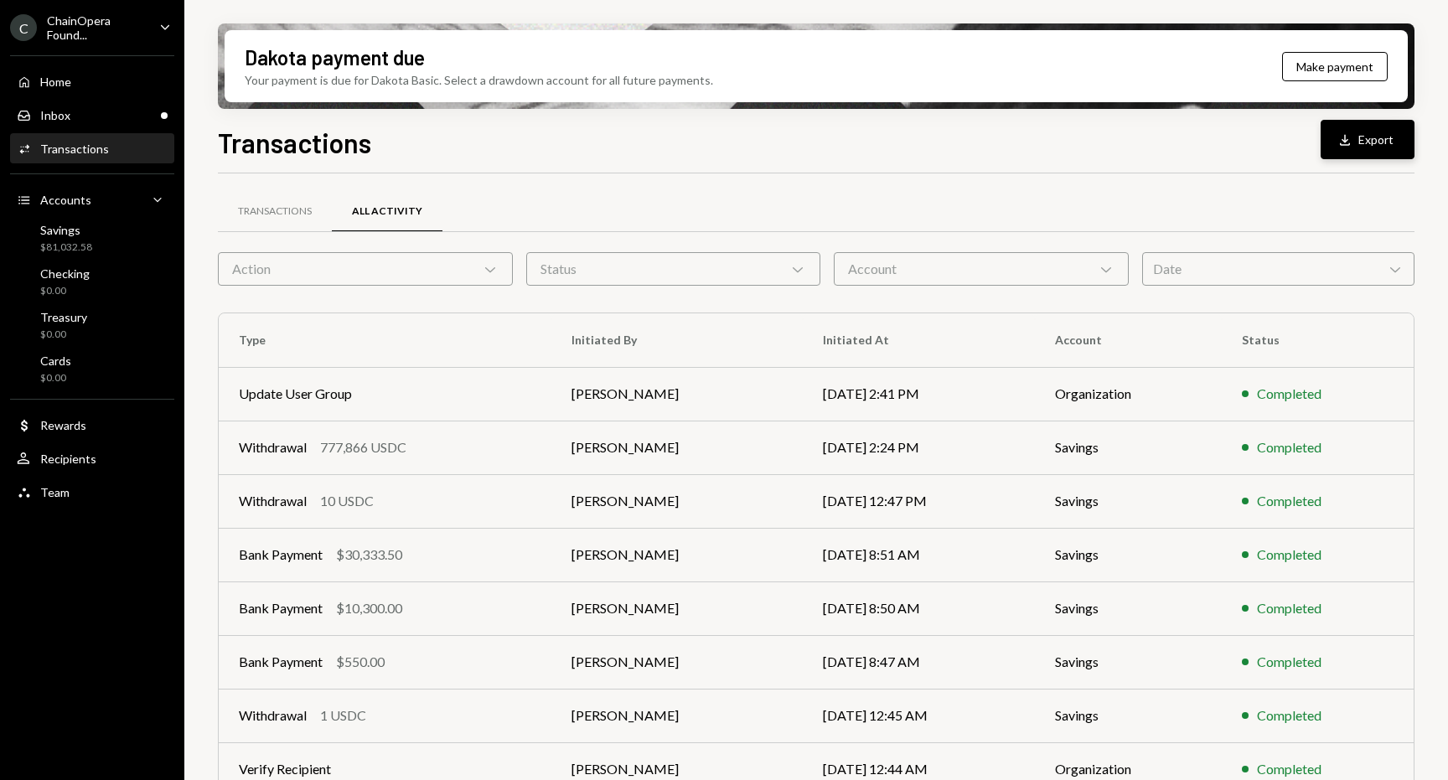
click at [1364, 136] on button "Download Export" at bounding box center [1367, 139] width 94 height 39
click at [484, 265] on icon "Chevron Down" at bounding box center [490, 269] width 17 height 17
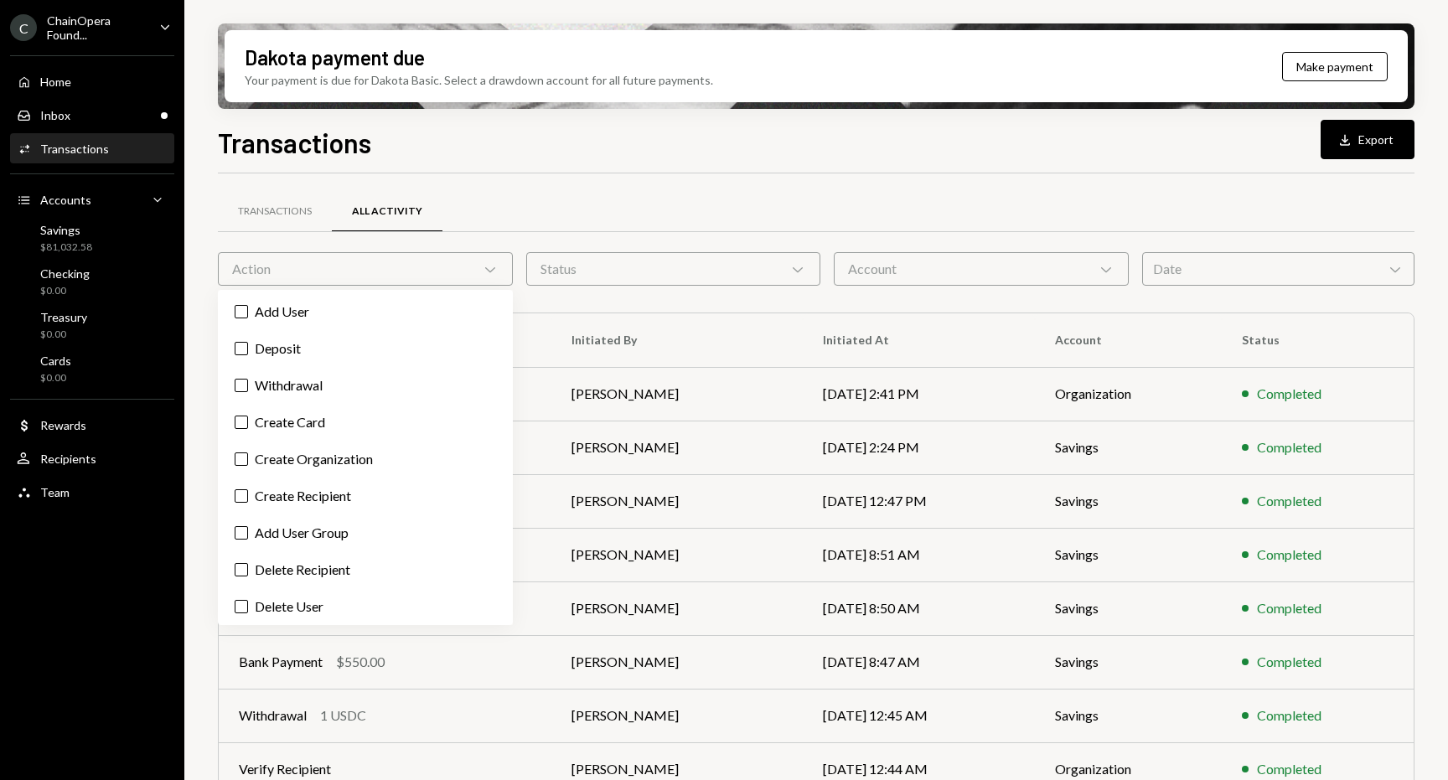
click at [486, 268] on icon at bounding box center [490, 269] width 10 height 5
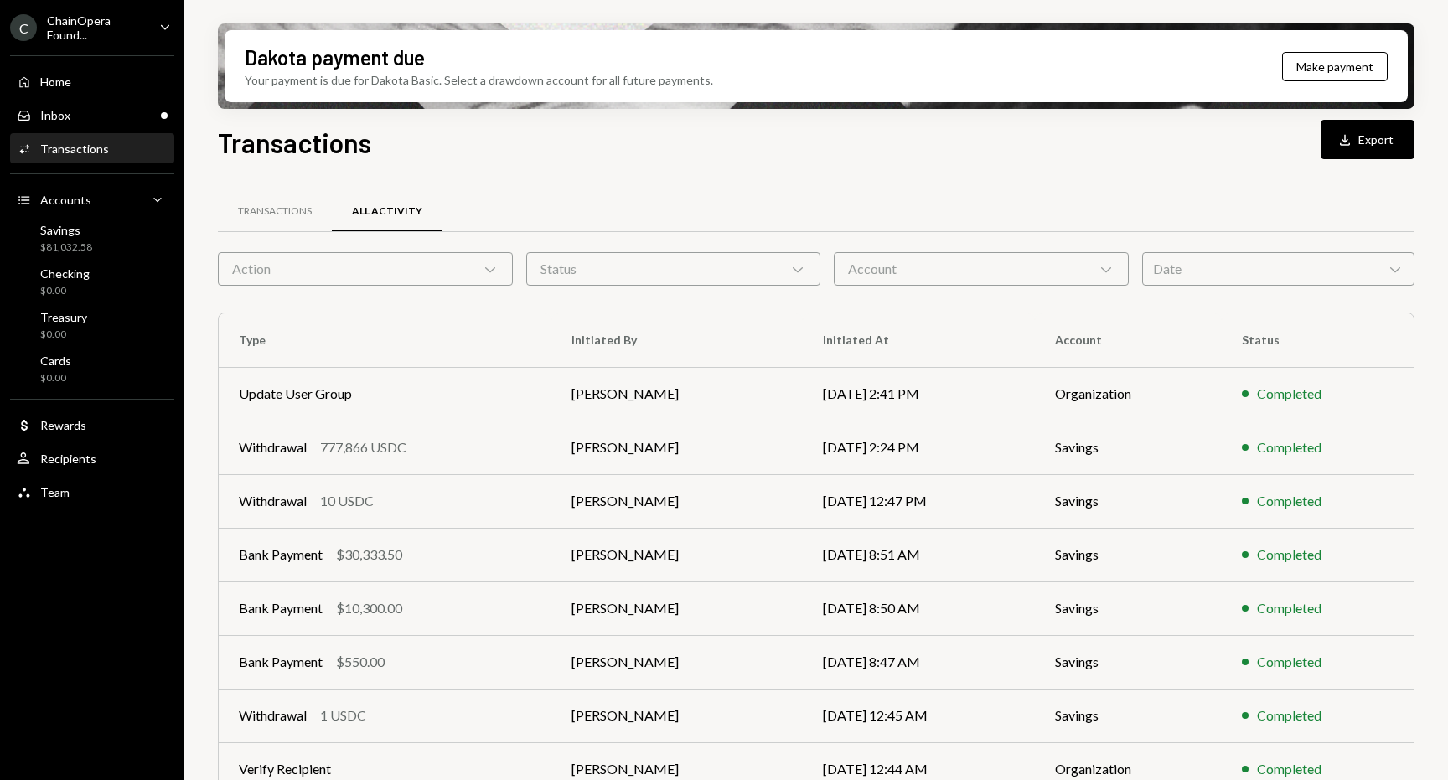
click at [485, 268] on icon at bounding box center [490, 269] width 10 height 5
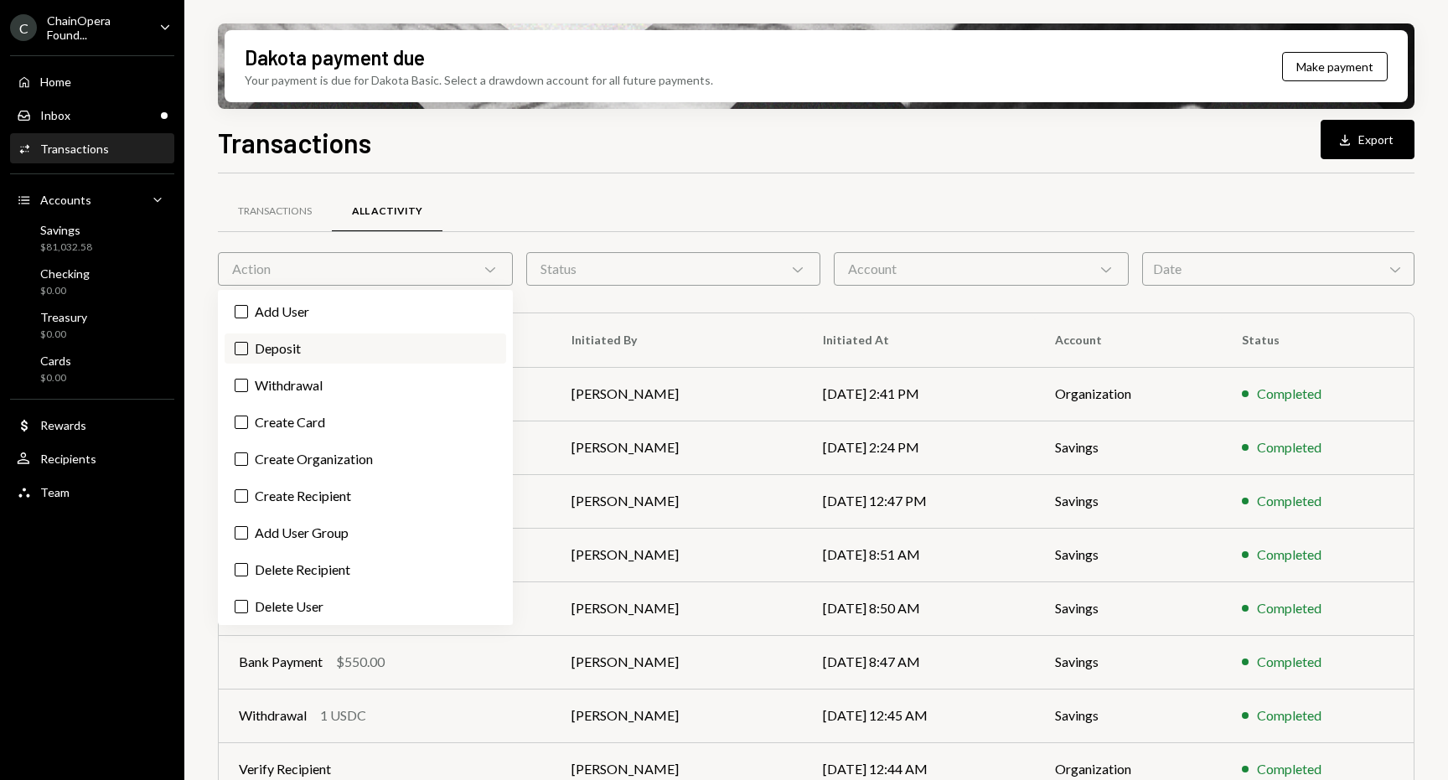
click at [240, 347] on button "Deposit" at bounding box center [241, 348] width 13 height 13
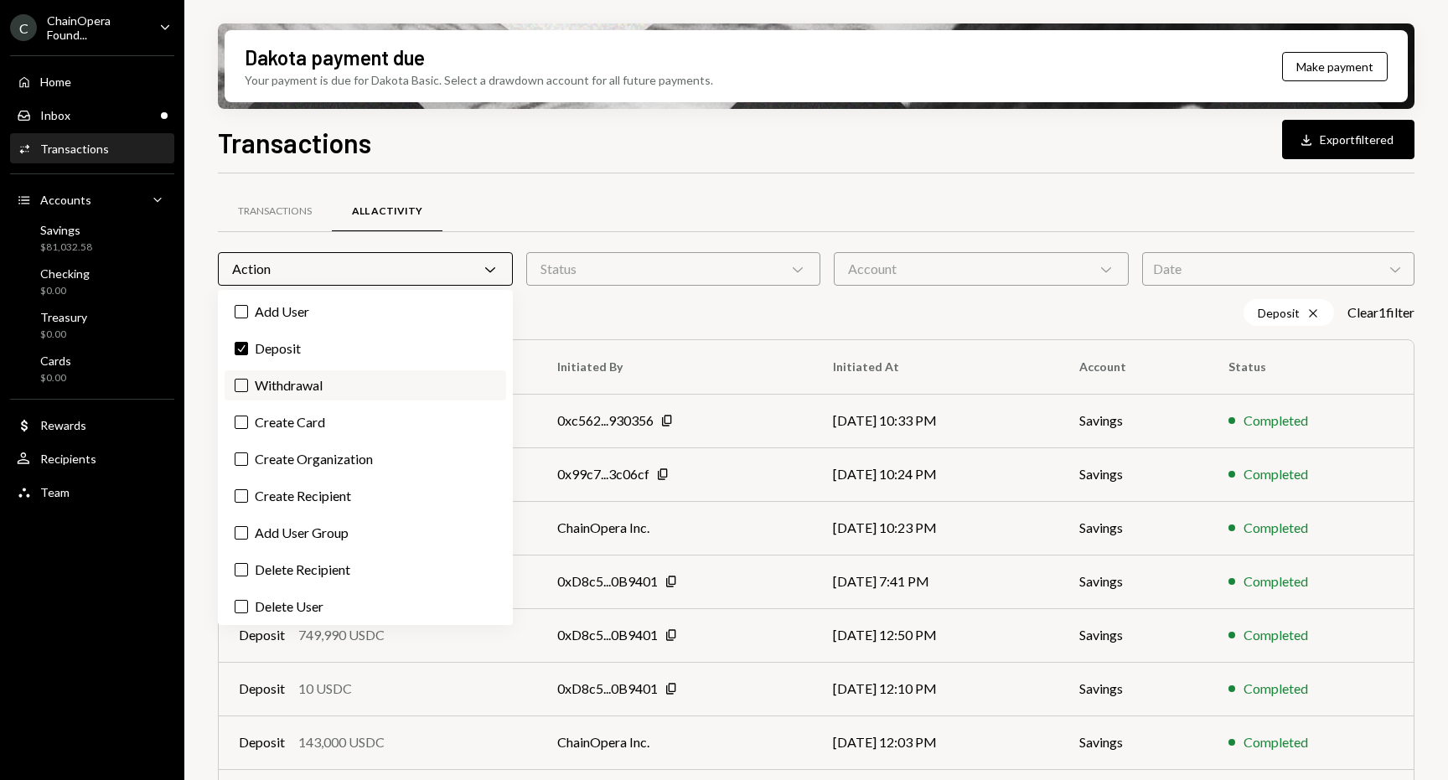
click at [240, 375] on label "Withdrawal" at bounding box center [365, 385] width 281 height 30
click at [240, 379] on button "Withdrawal" at bounding box center [241, 385] width 13 height 13
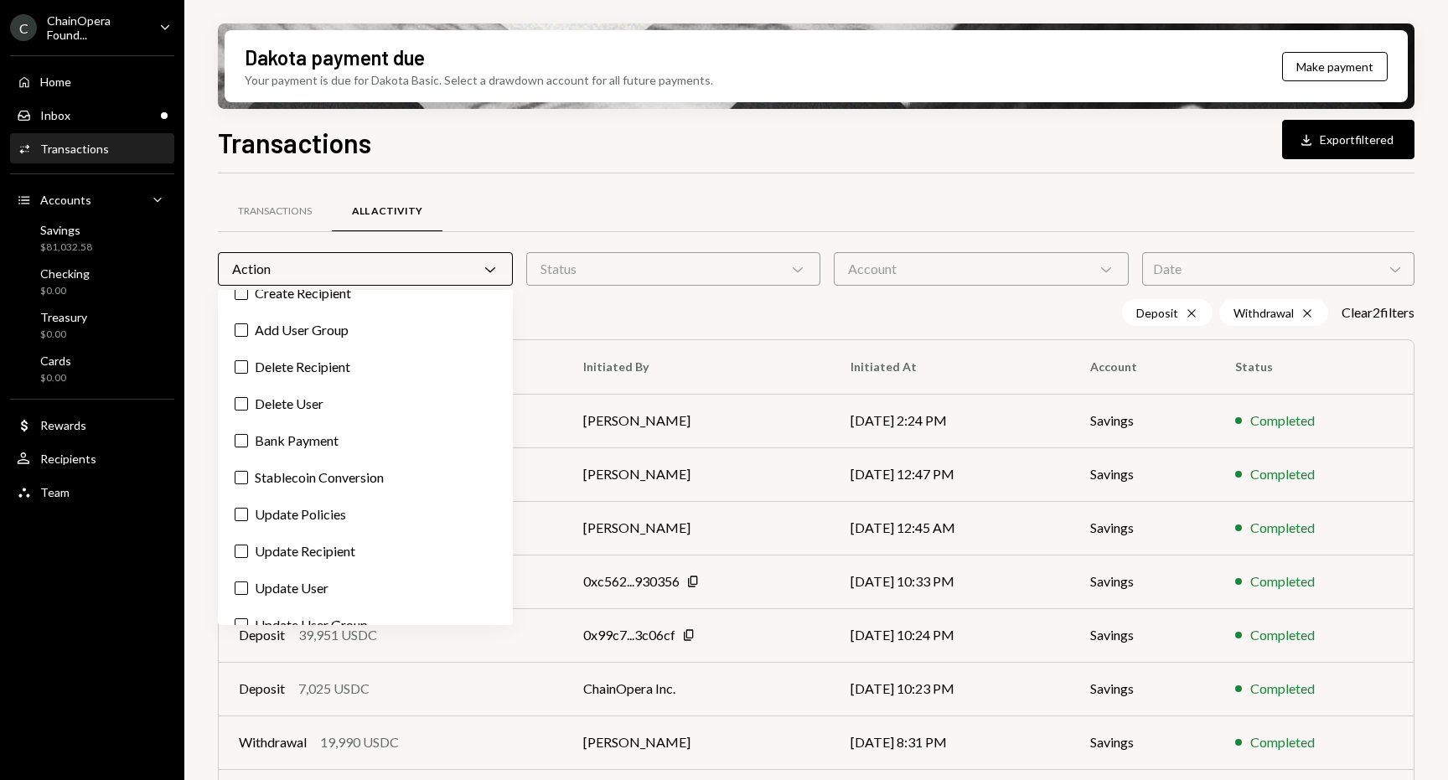
scroll to position [129, 0]
click at [612, 333] on div "Transactions All Activity Action Chevron Down Status Chevron Down Account Chevr…" at bounding box center [816, 600] width 1196 height 800
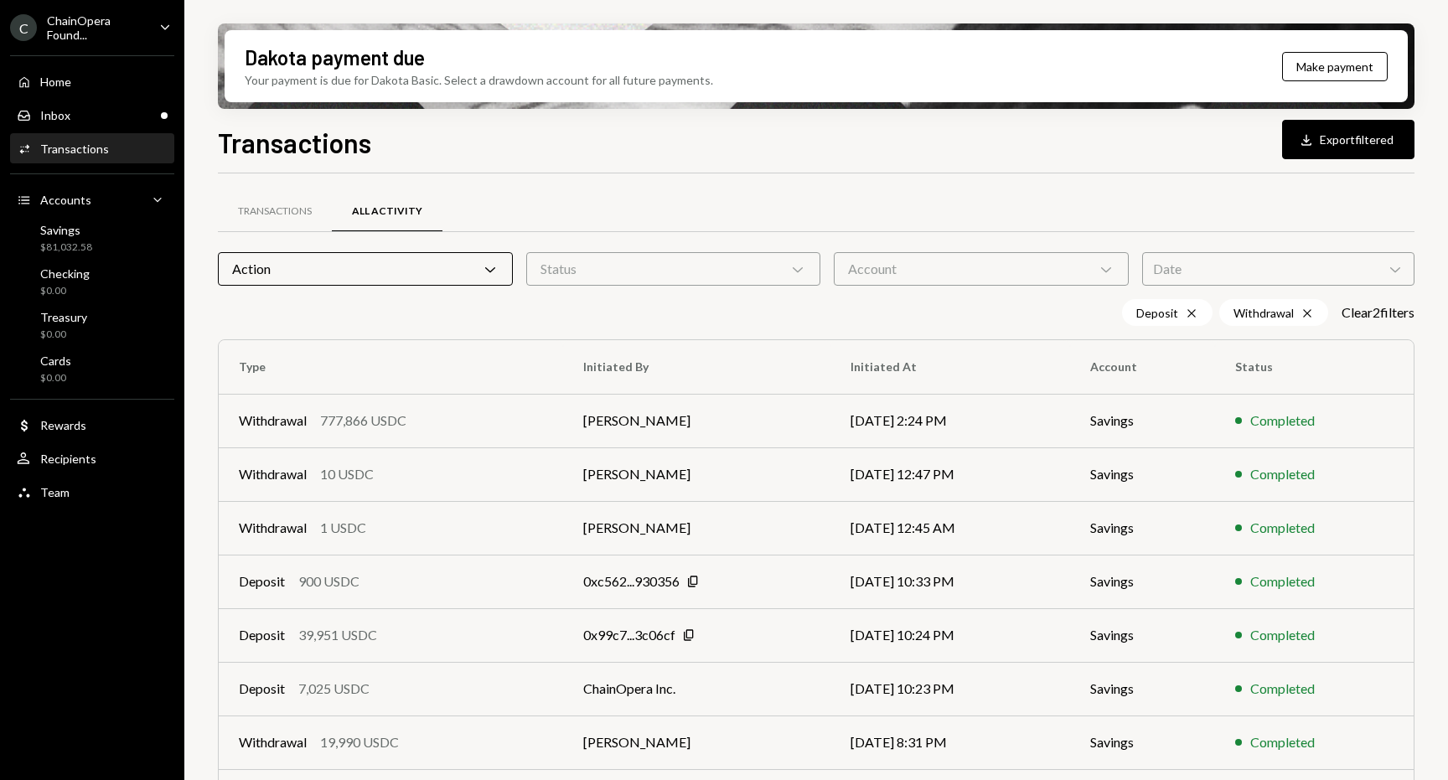
click at [653, 281] on div "Status Chevron Down" at bounding box center [673, 269] width 295 height 34
click at [617, 349] on label "Completed" at bounding box center [673, 348] width 281 height 30
click at [556, 349] on button "Completed" at bounding box center [549, 348] width 13 height 13
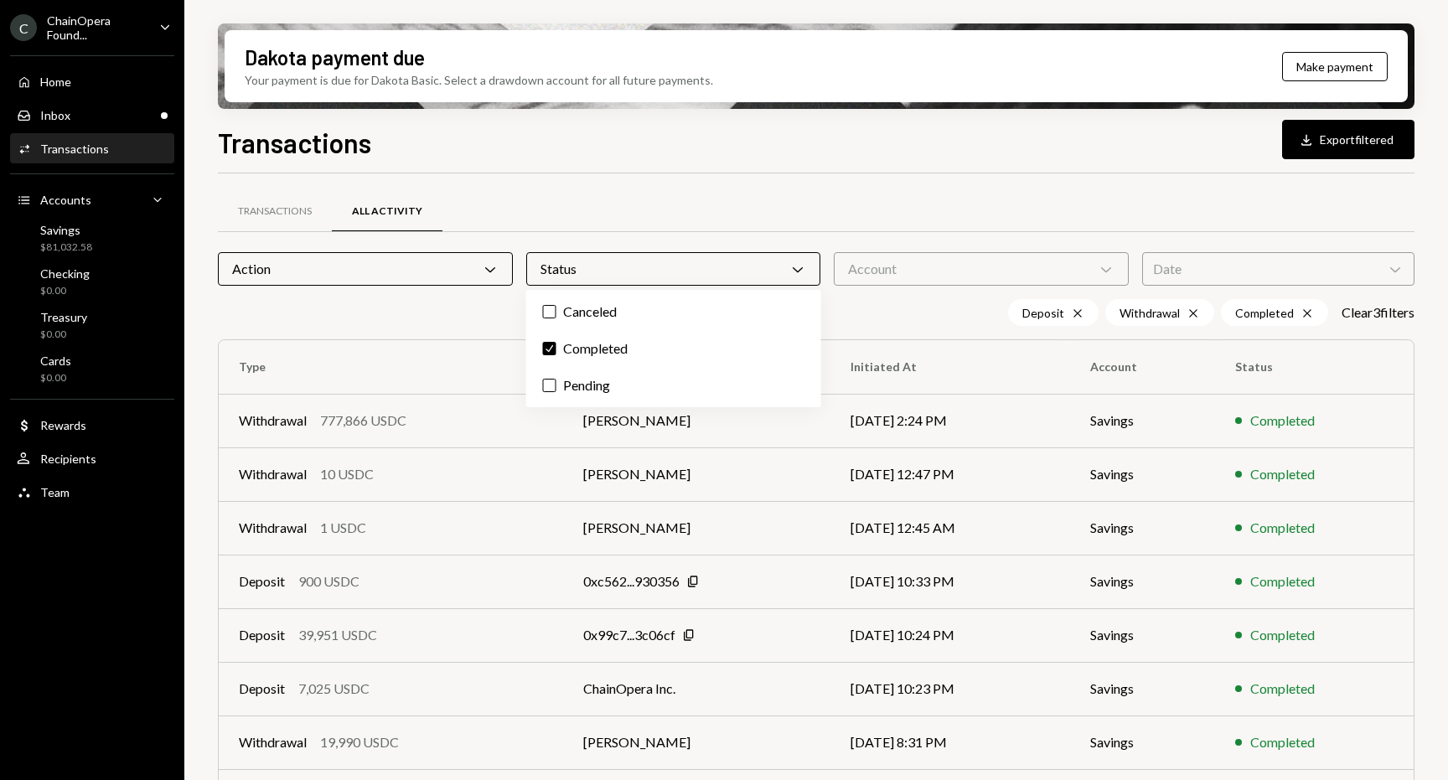
click at [935, 320] on div "Deposit Cross Withdrawal Cross Completed Cross Clear 3 filter s" at bounding box center [816, 312] width 1196 height 27
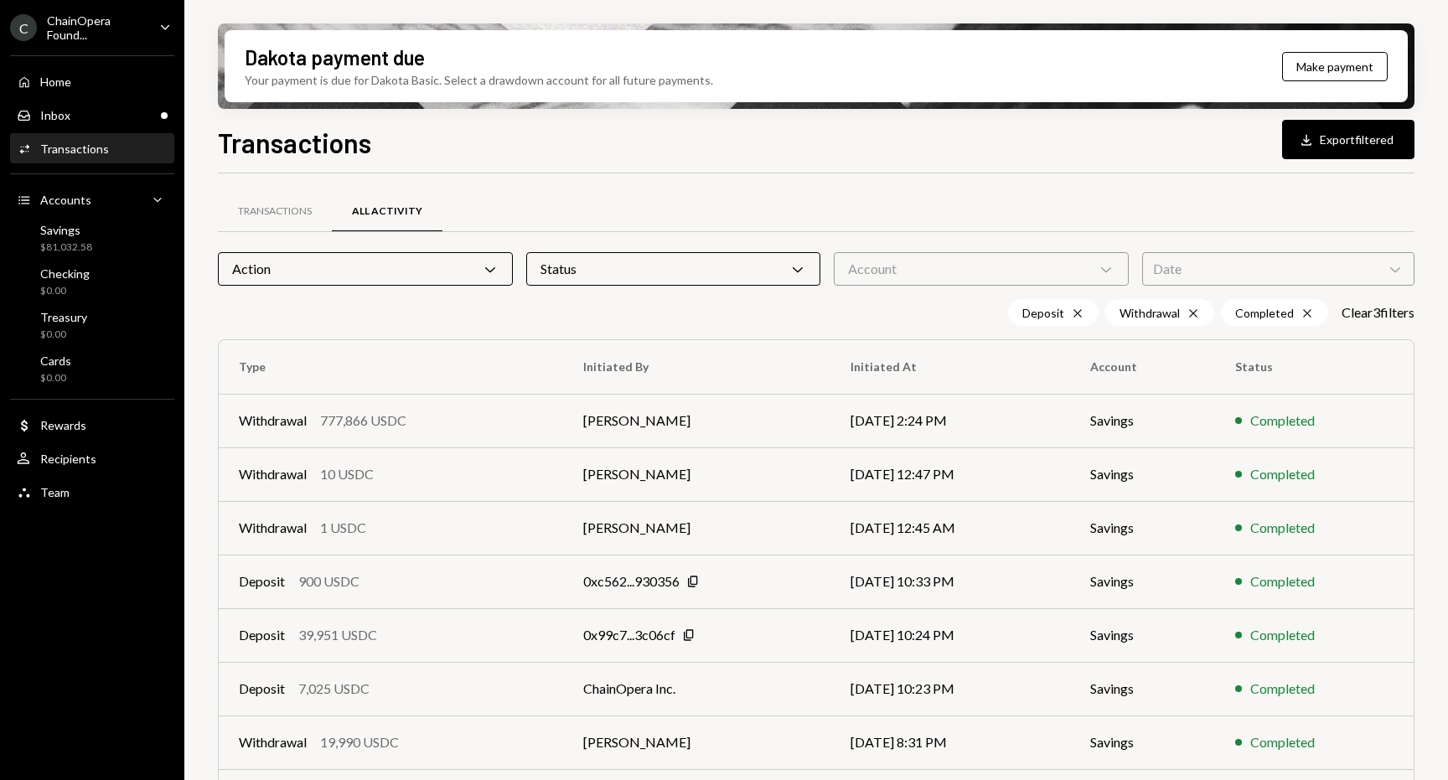
click at [942, 269] on div "Account Chevron Down" at bounding box center [981, 269] width 295 height 34
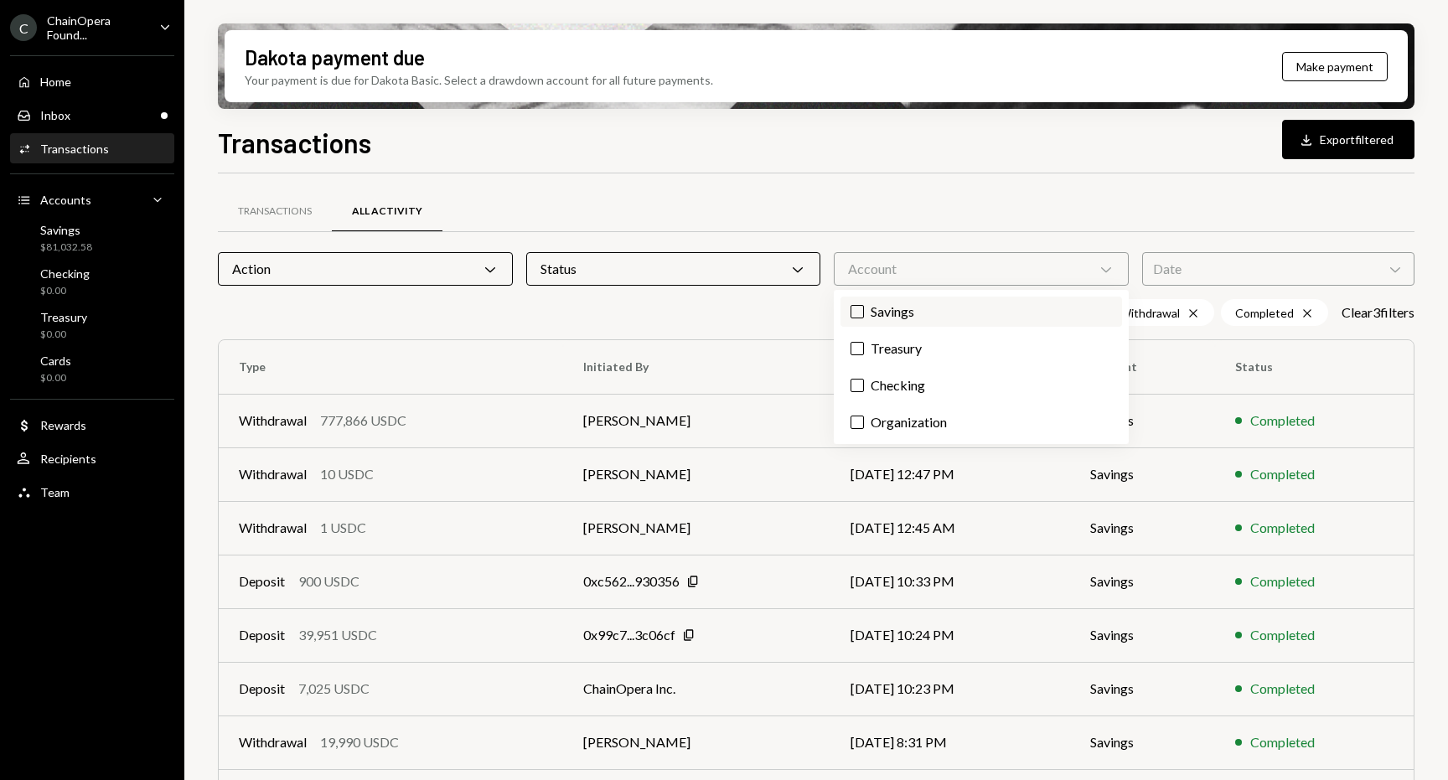
click at [912, 307] on label "Savings" at bounding box center [980, 312] width 281 height 30
click at [864, 307] on button "Savings" at bounding box center [856, 311] width 13 height 13
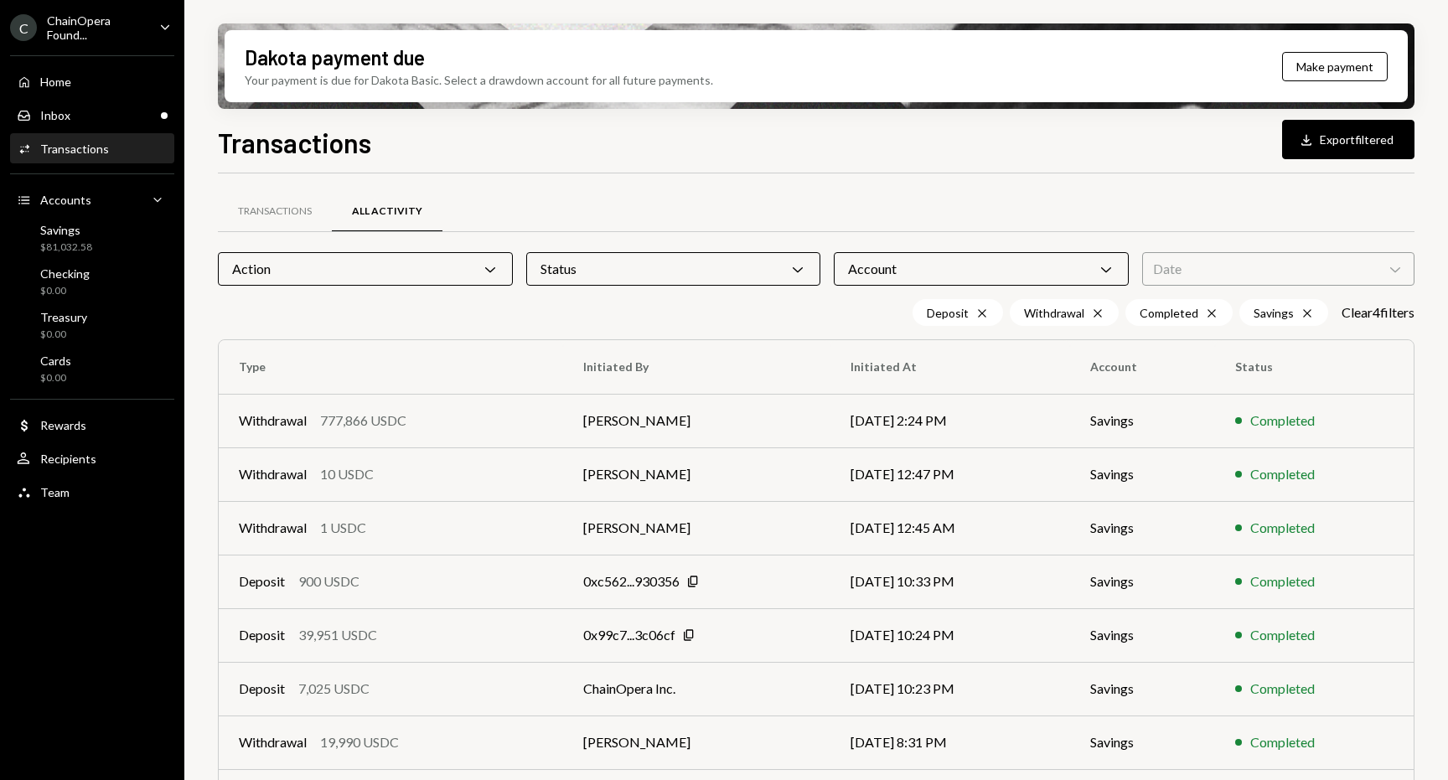
click at [774, 330] on div "Transactions All Activity Action Chevron Down Status Chevron Down Account Chevr…" at bounding box center [816, 600] width 1196 height 800
click at [1217, 262] on div "Date Chevron Down" at bounding box center [1278, 269] width 272 height 34
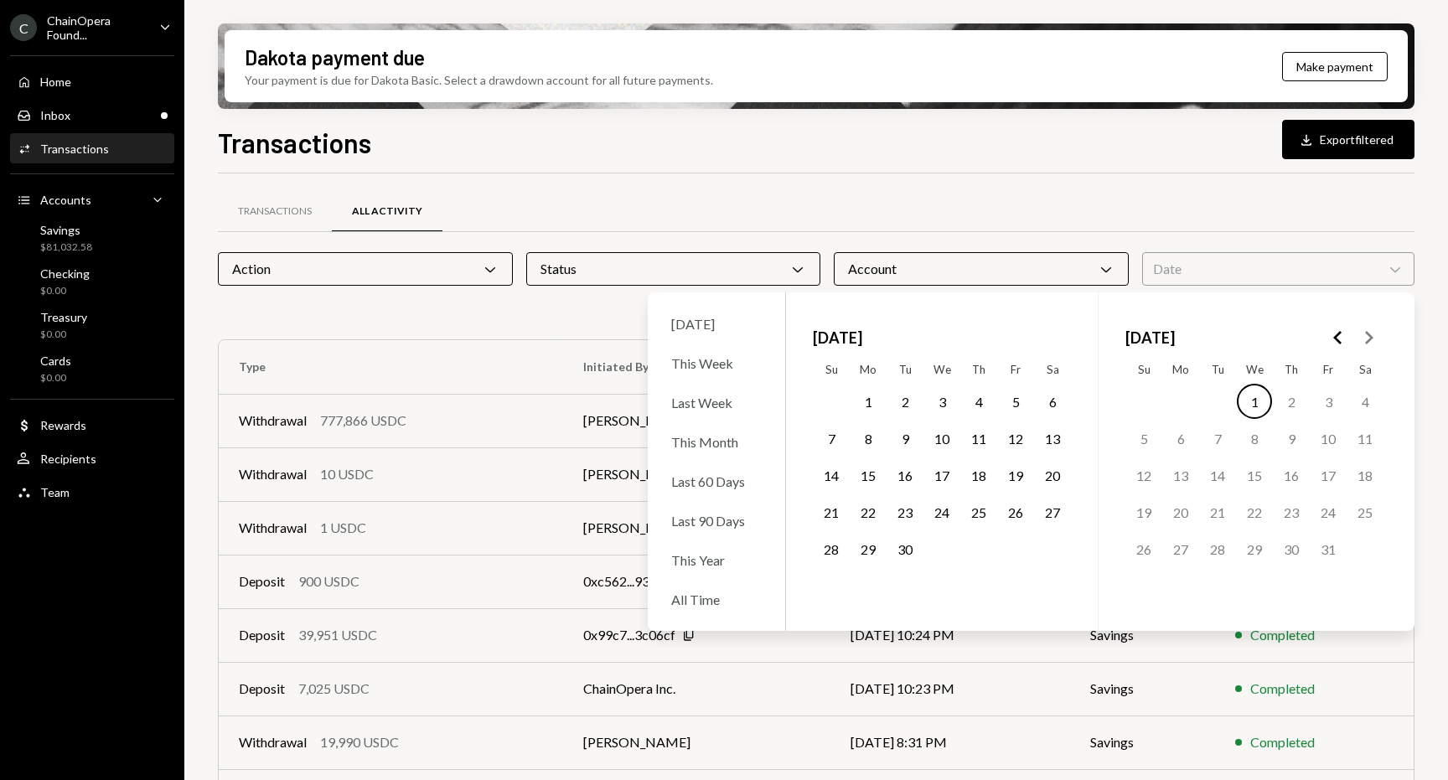
click at [725, 482] on div "Last 60 Days" at bounding box center [716, 481] width 111 height 36
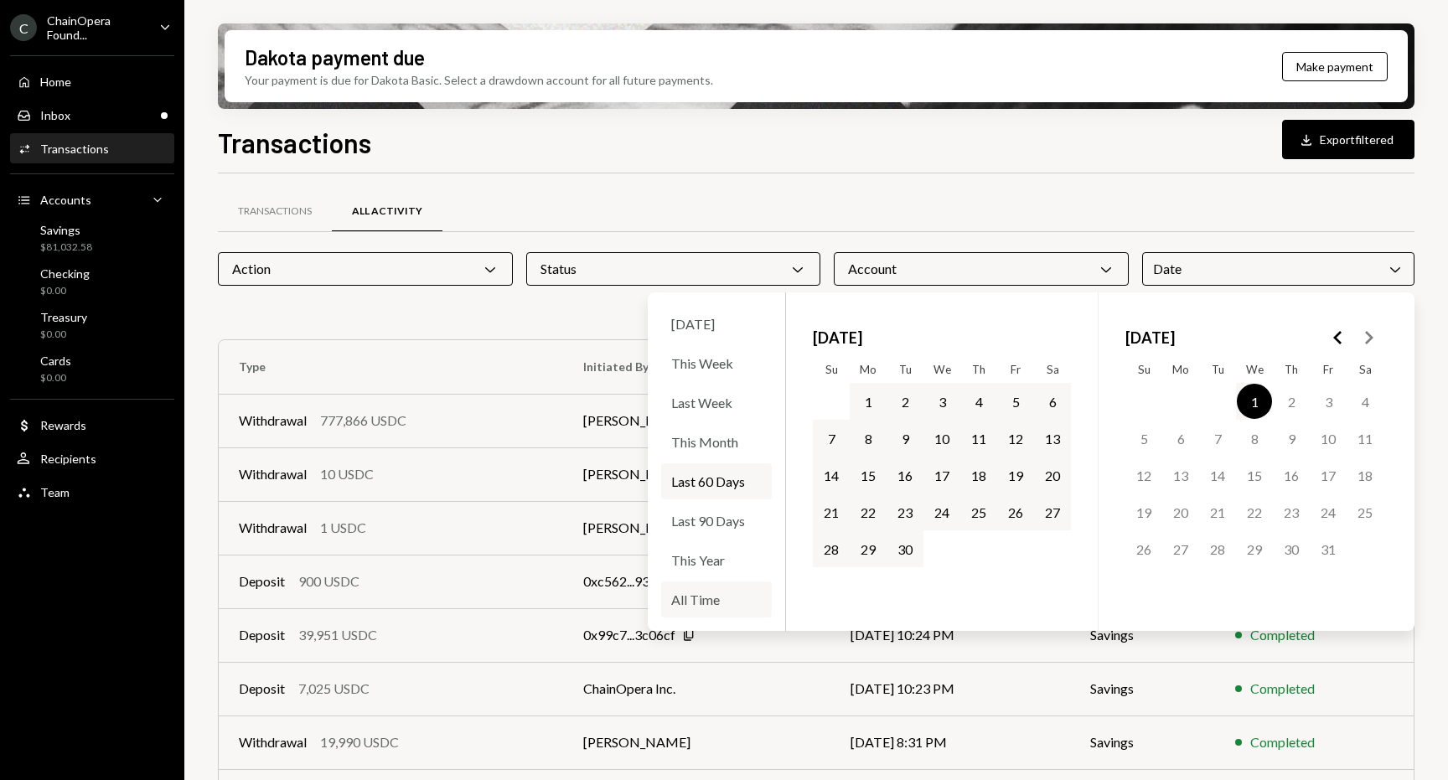
click at [703, 598] on div "All Time" at bounding box center [716, 599] width 111 height 36
click at [610, 326] on div "Transactions All Activity Action Chevron Down Status Chevron Down Account Chevr…" at bounding box center [816, 600] width 1196 height 800
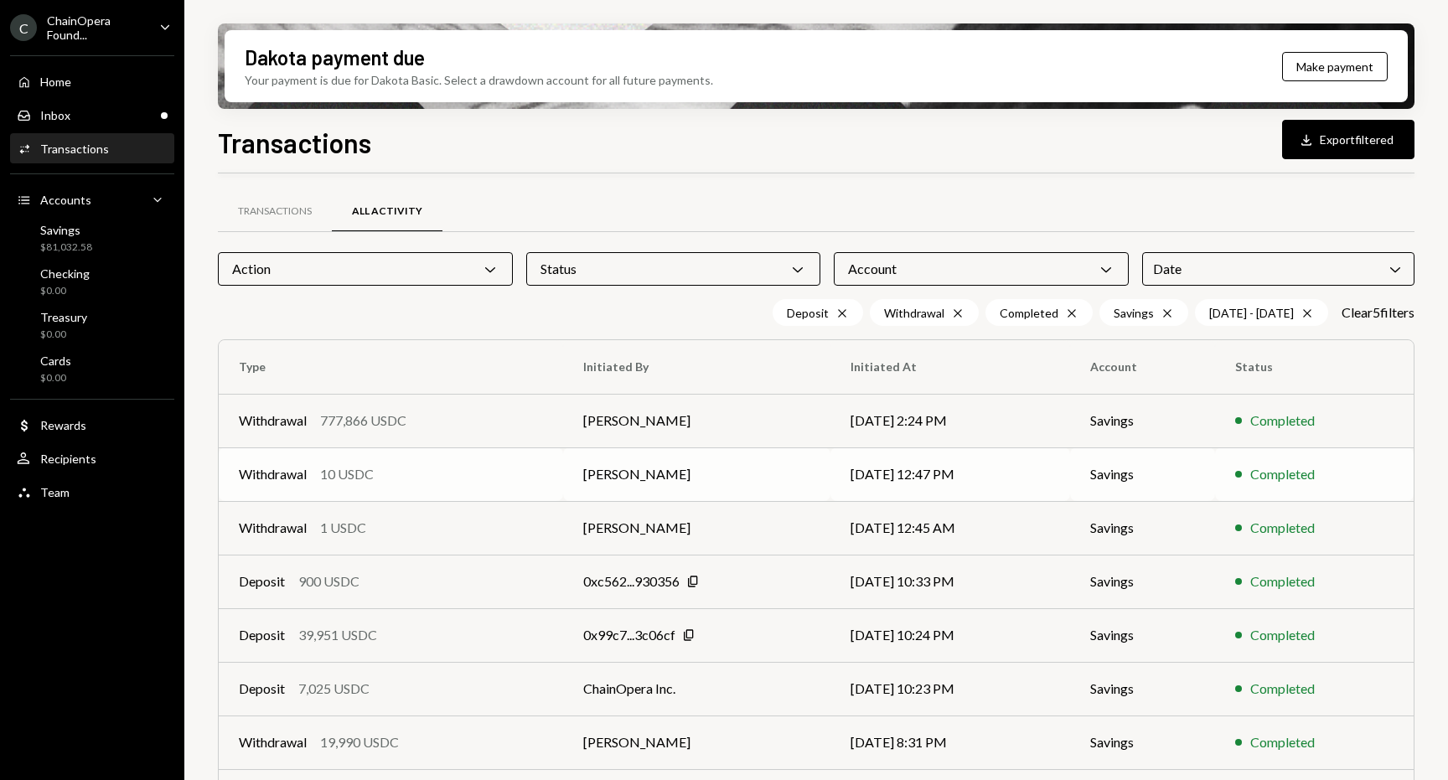
scroll to position [201, 0]
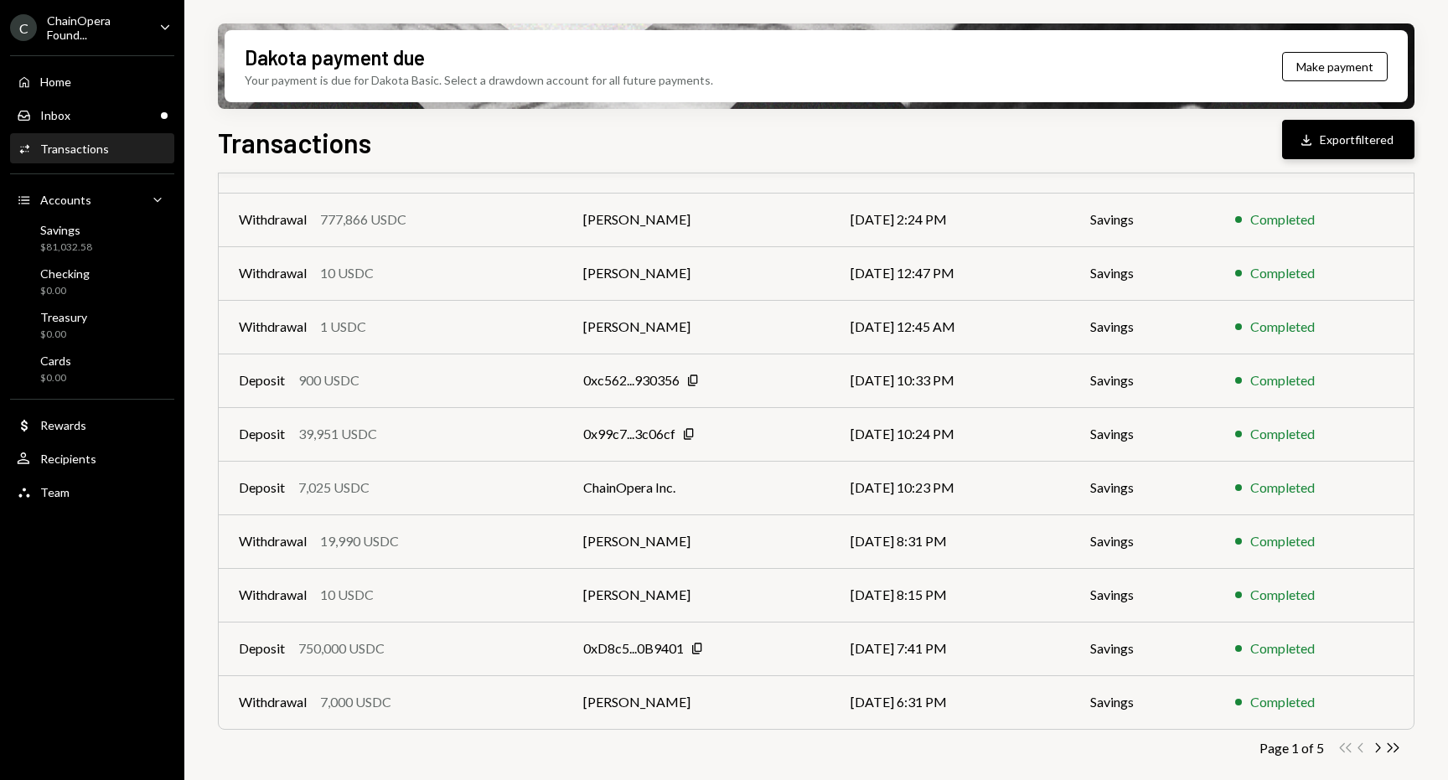
click at [1351, 147] on button "Download Export filtered" at bounding box center [1348, 139] width 132 height 39
click at [124, 244] on div "Savings $81,032.58" at bounding box center [92, 239] width 151 height 32
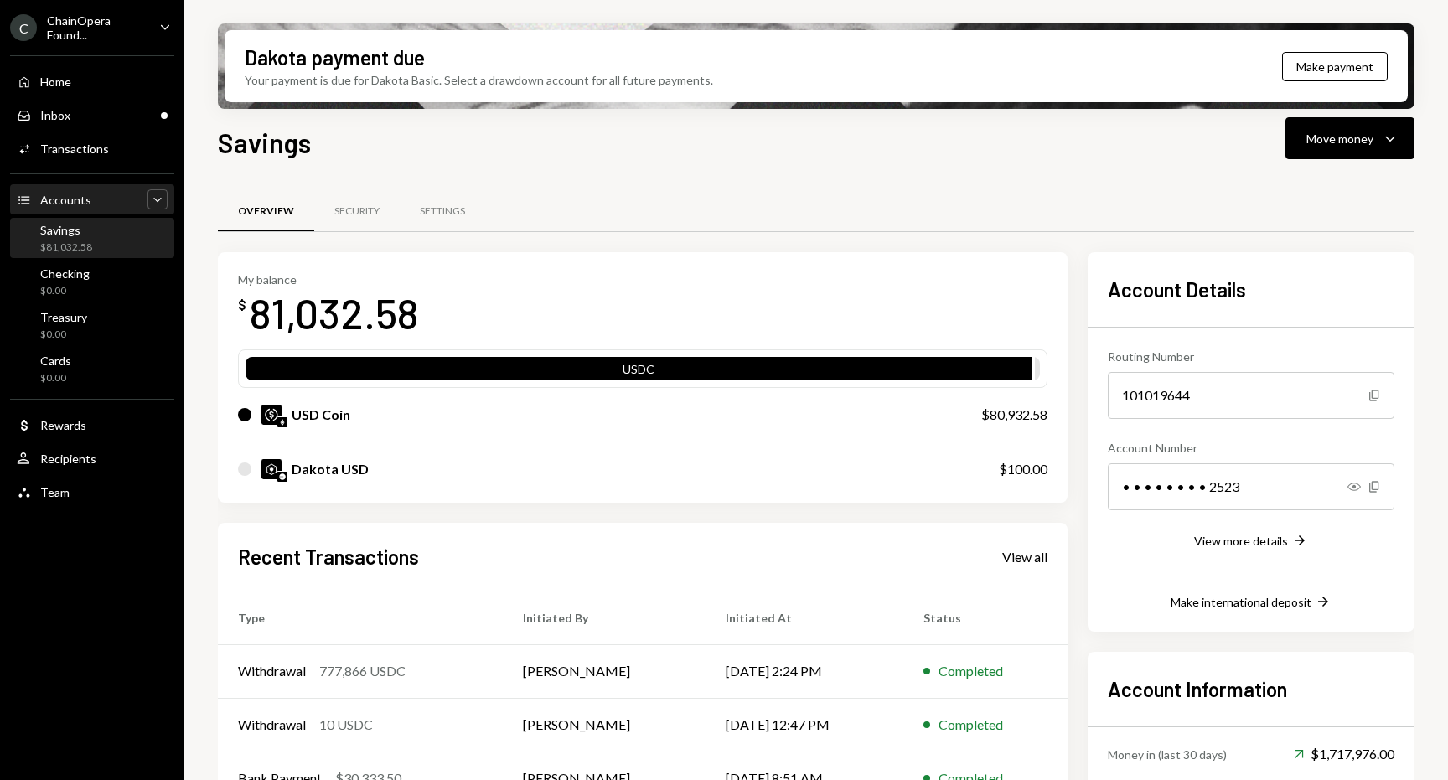
click at [155, 204] on icon "Caret Down" at bounding box center [157, 199] width 17 height 17
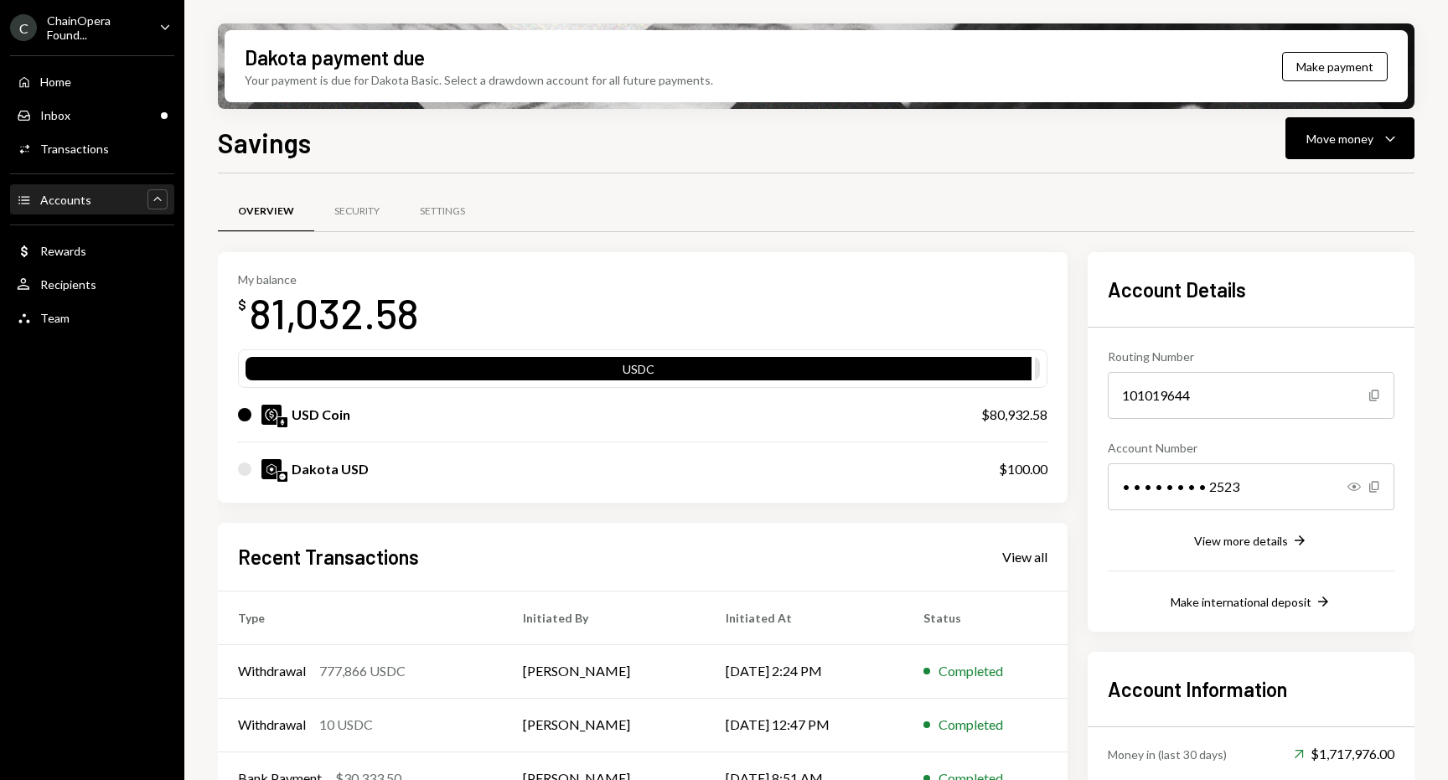
click at [155, 204] on icon "Caret Up" at bounding box center [157, 199] width 17 height 17
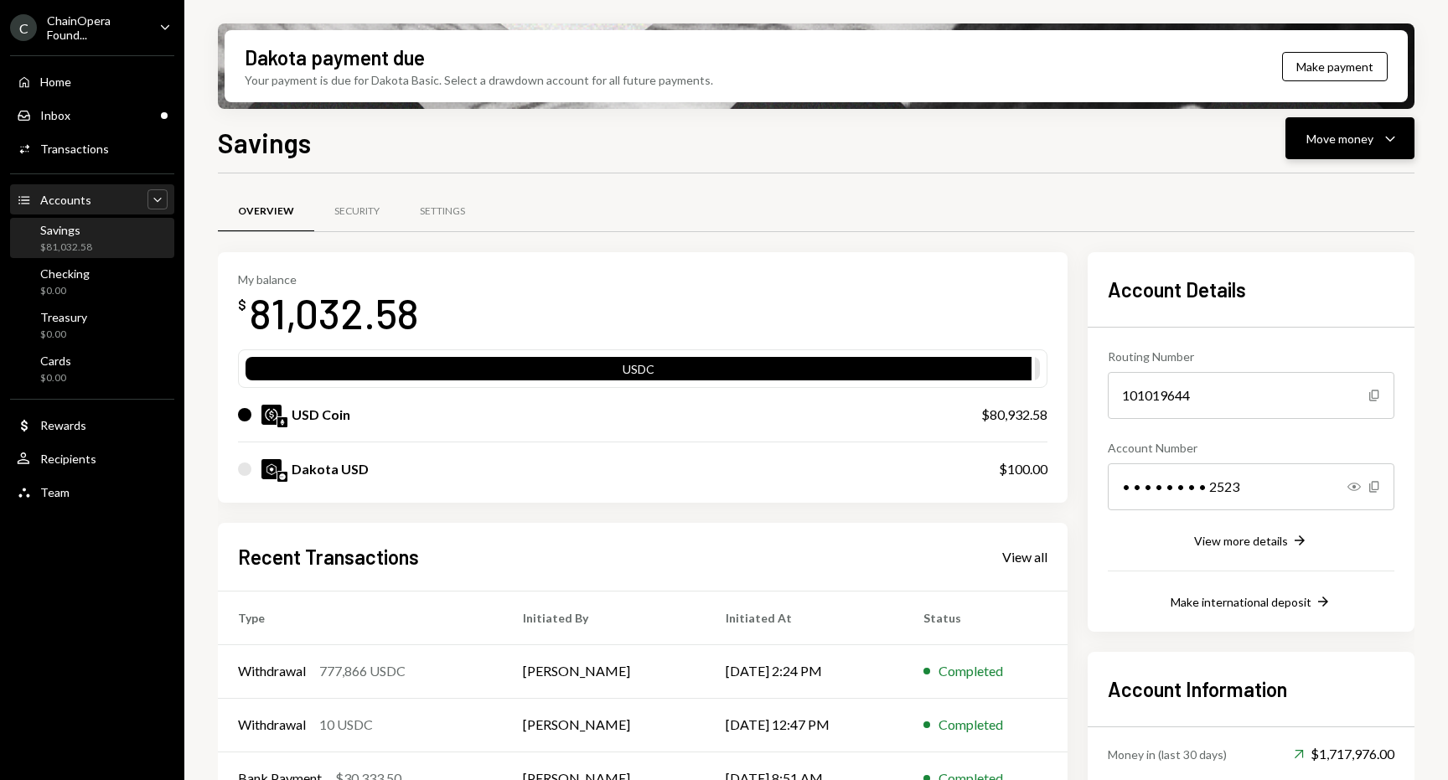
click at [1400, 132] on button "Move money Caret Down" at bounding box center [1349, 138] width 129 height 42
click at [1129, 197] on div "Overview Security Settings" at bounding box center [816, 211] width 1196 height 43
click at [1319, 75] on button "Make payment" at bounding box center [1335, 66] width 106 height 29
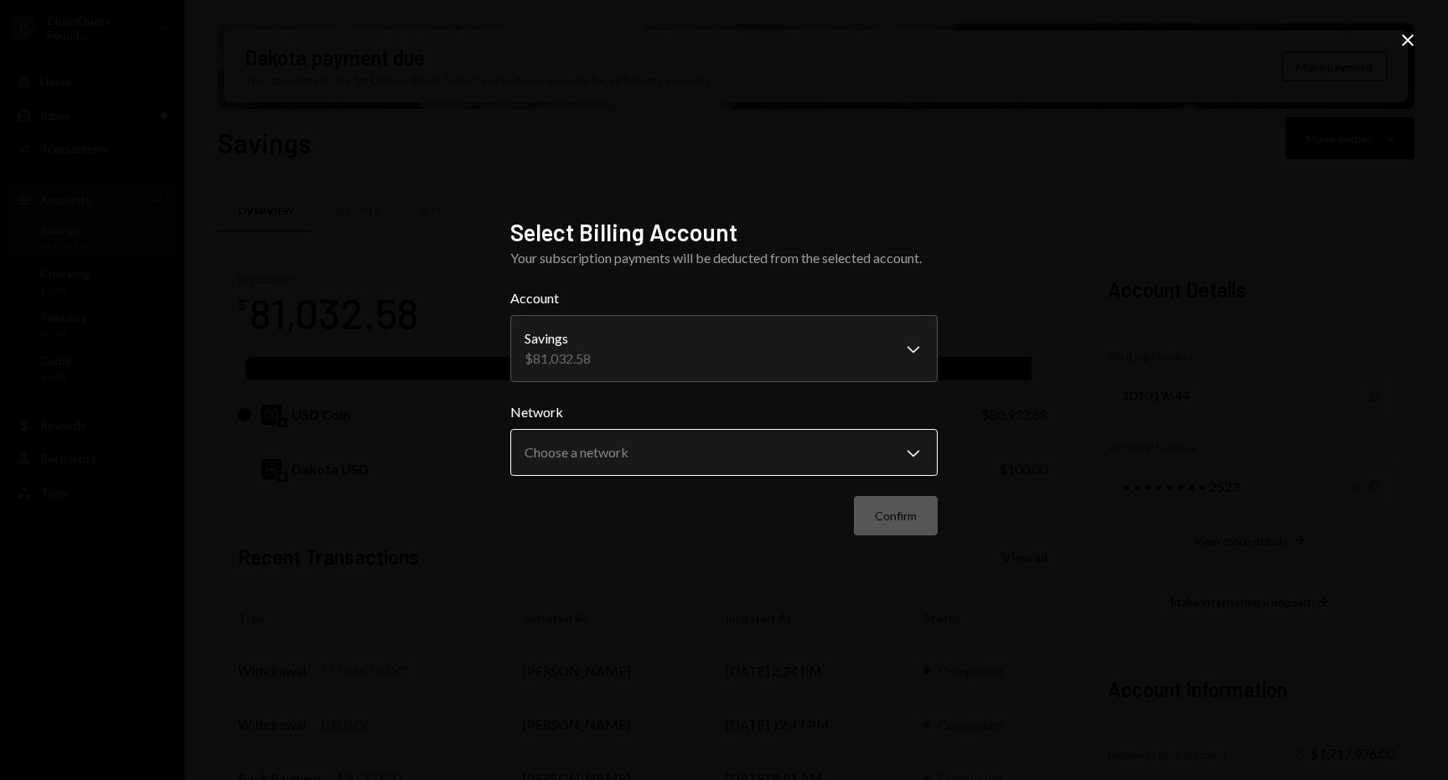
click at [910, 447] on body "C ChainOpera Found... Caret Down Home Home Inbox Inbox Activities Transactions …" at bounding box center [724, 390] width 1448 height 780
click at [1062, 424] on div "**********" at bounding box center [724, 390] width 1448 height 780
click at [1415, 36] on icon "Close" at bounding box center [1407, 40] width 20 height 20
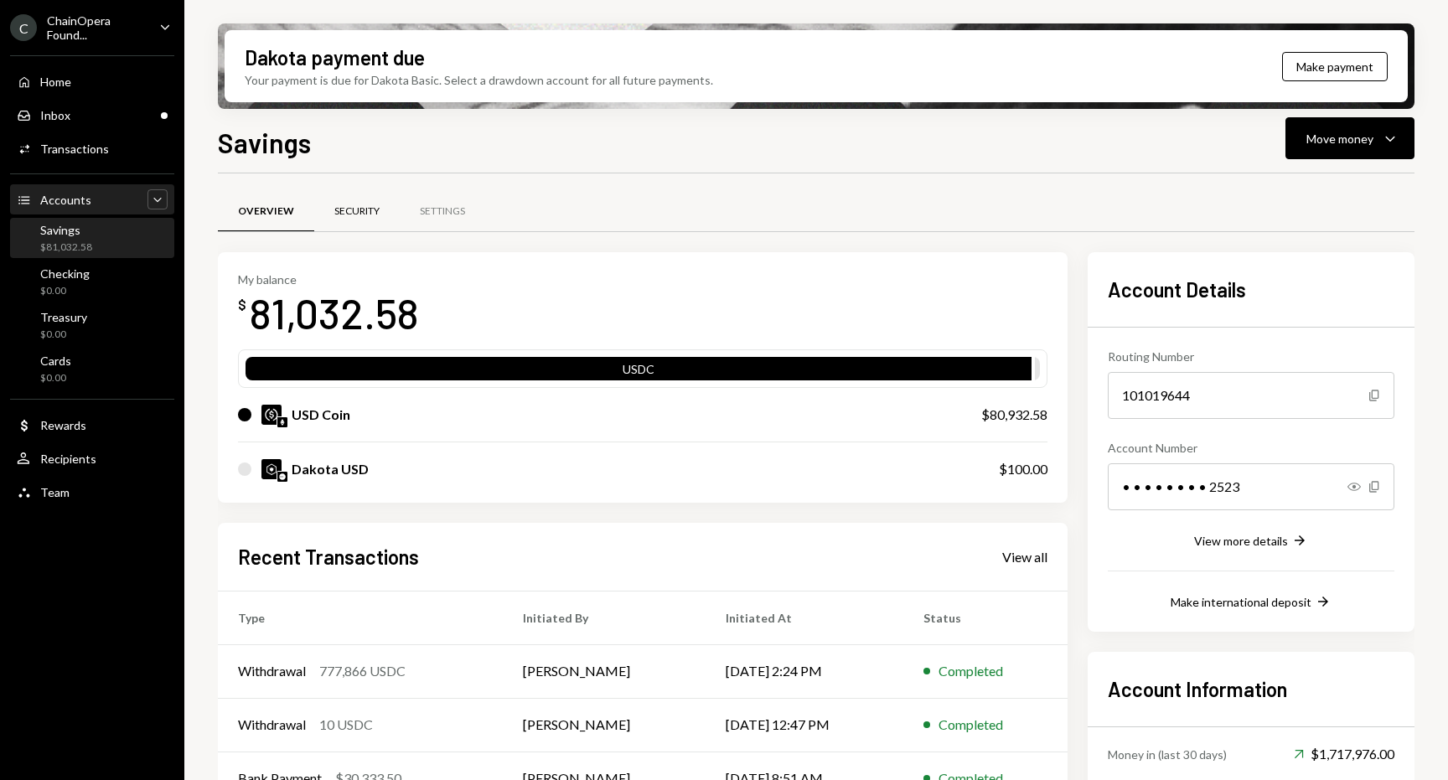
click at [360, 212] on div "Security" at bounding box center [356, 211] width 45 height 14
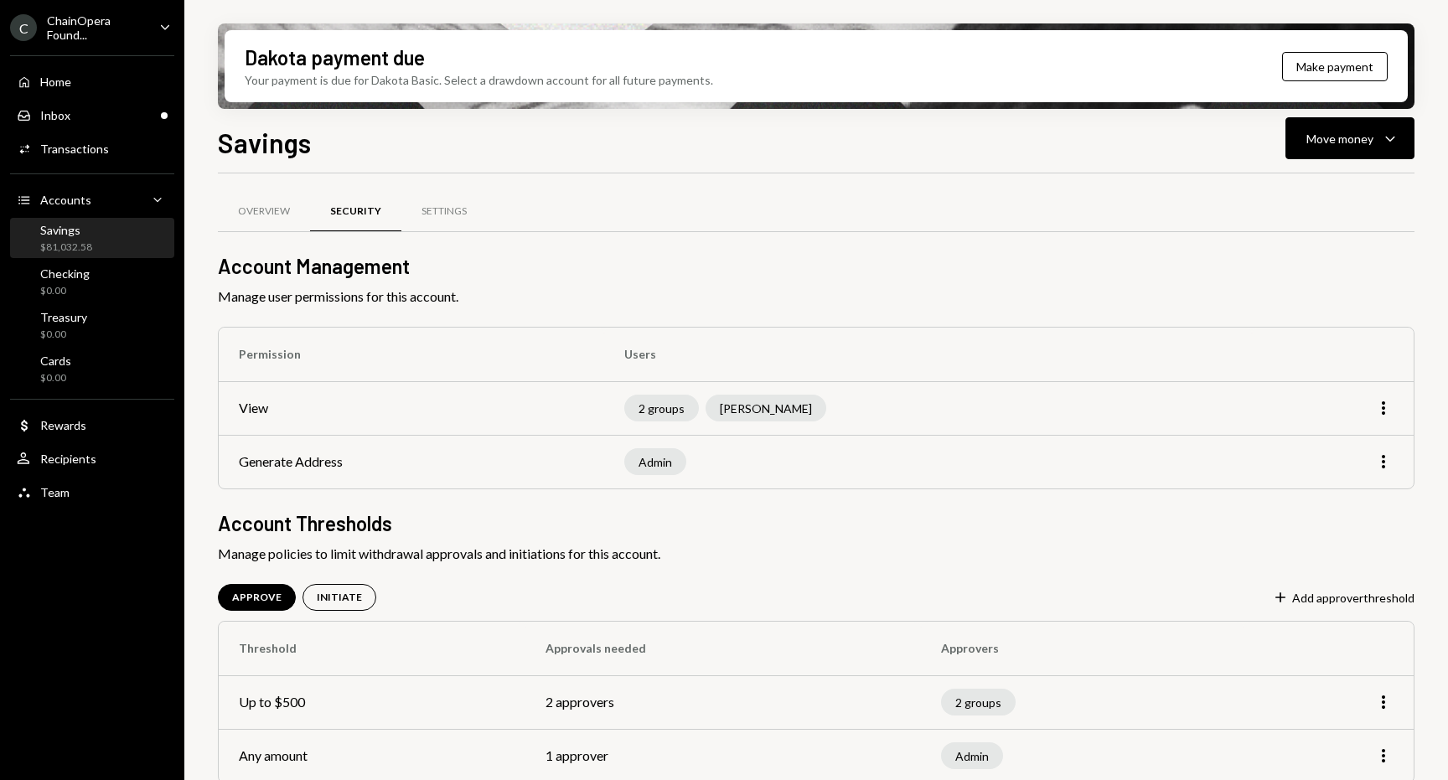
scroll to position [18, 0]
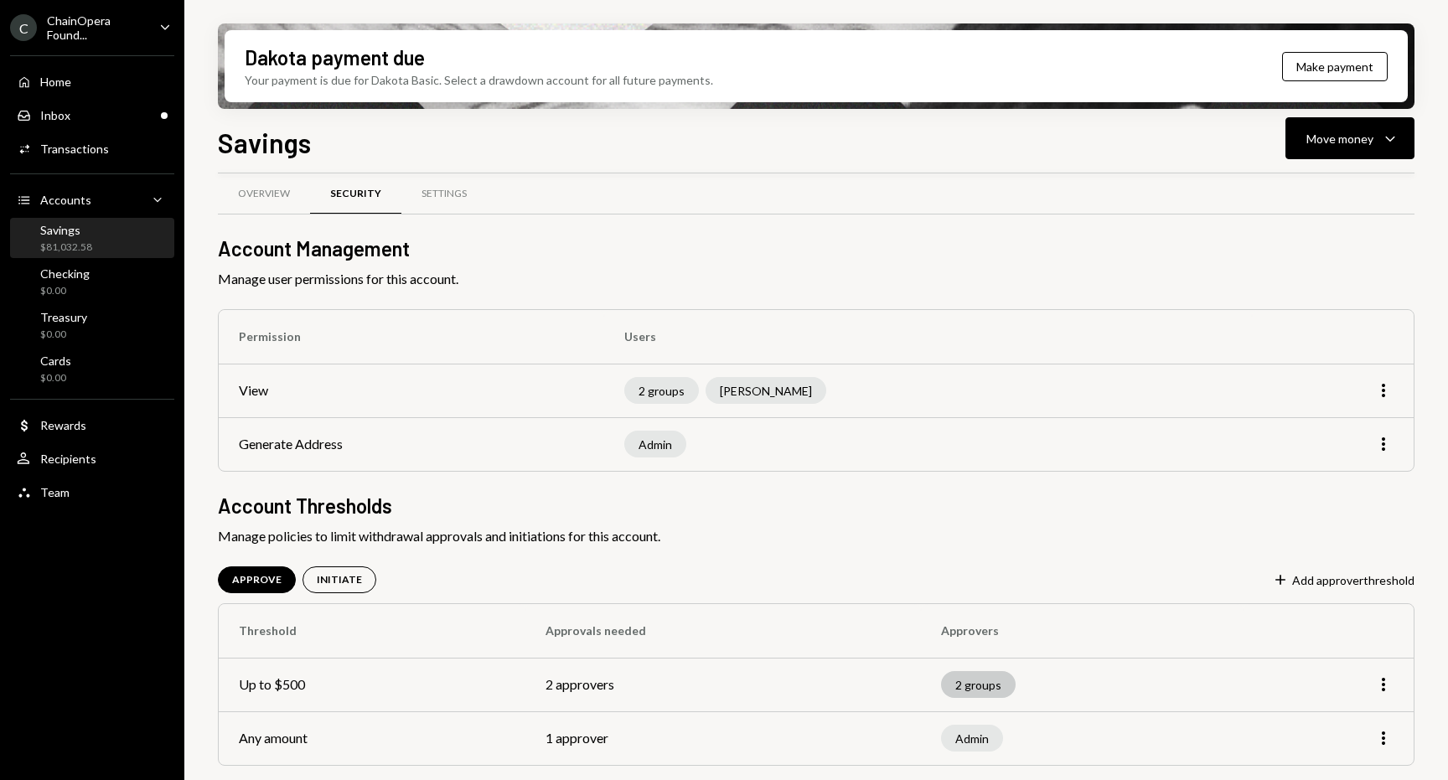
click at [996, 685] on div "2 groups" at bounding box center [978, 684] width 75 height 27
click at [599, 685] on td "2 approvers" at bounding box center [723, 685] width 396 height 54
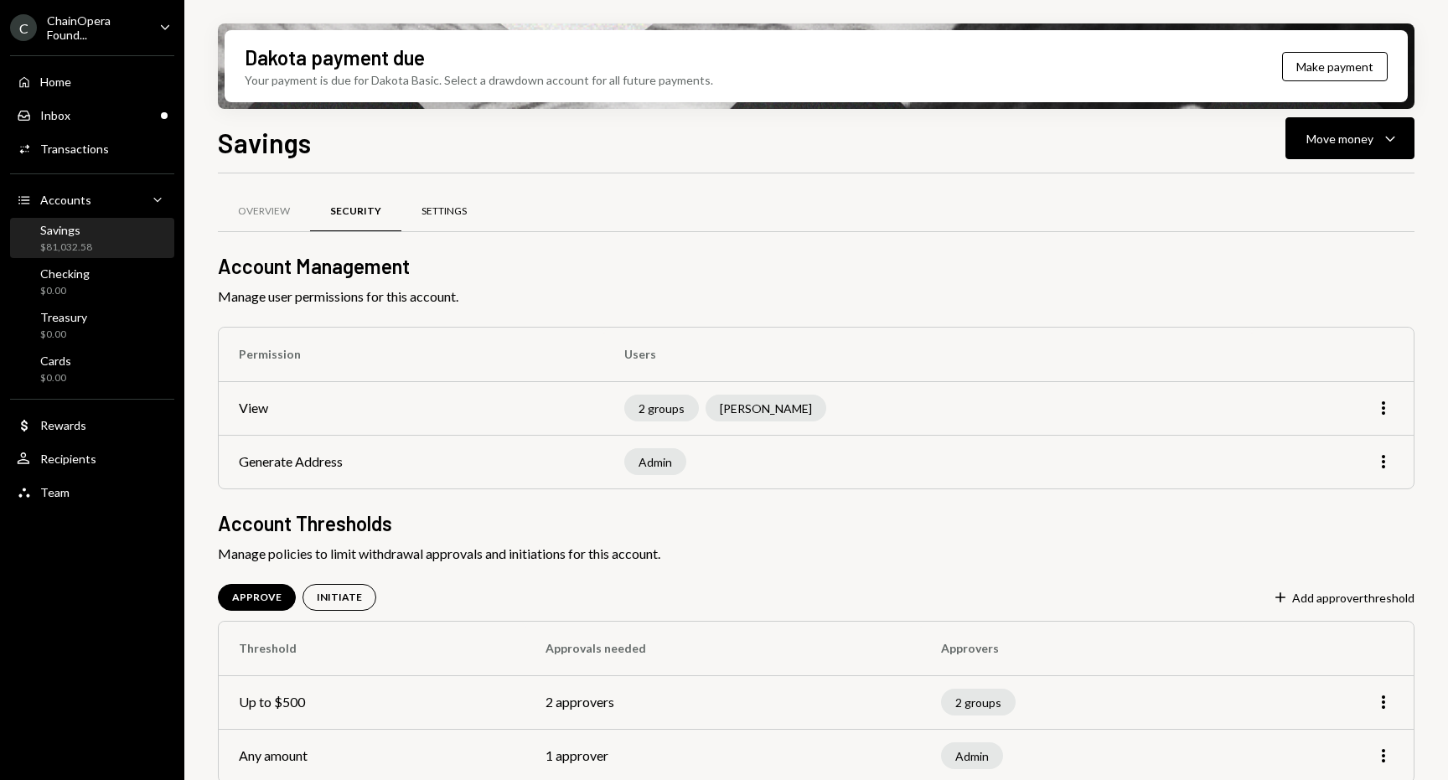
click at [460, 209] on div "Settings" at bounding box center [443, 211] width 45 height 14
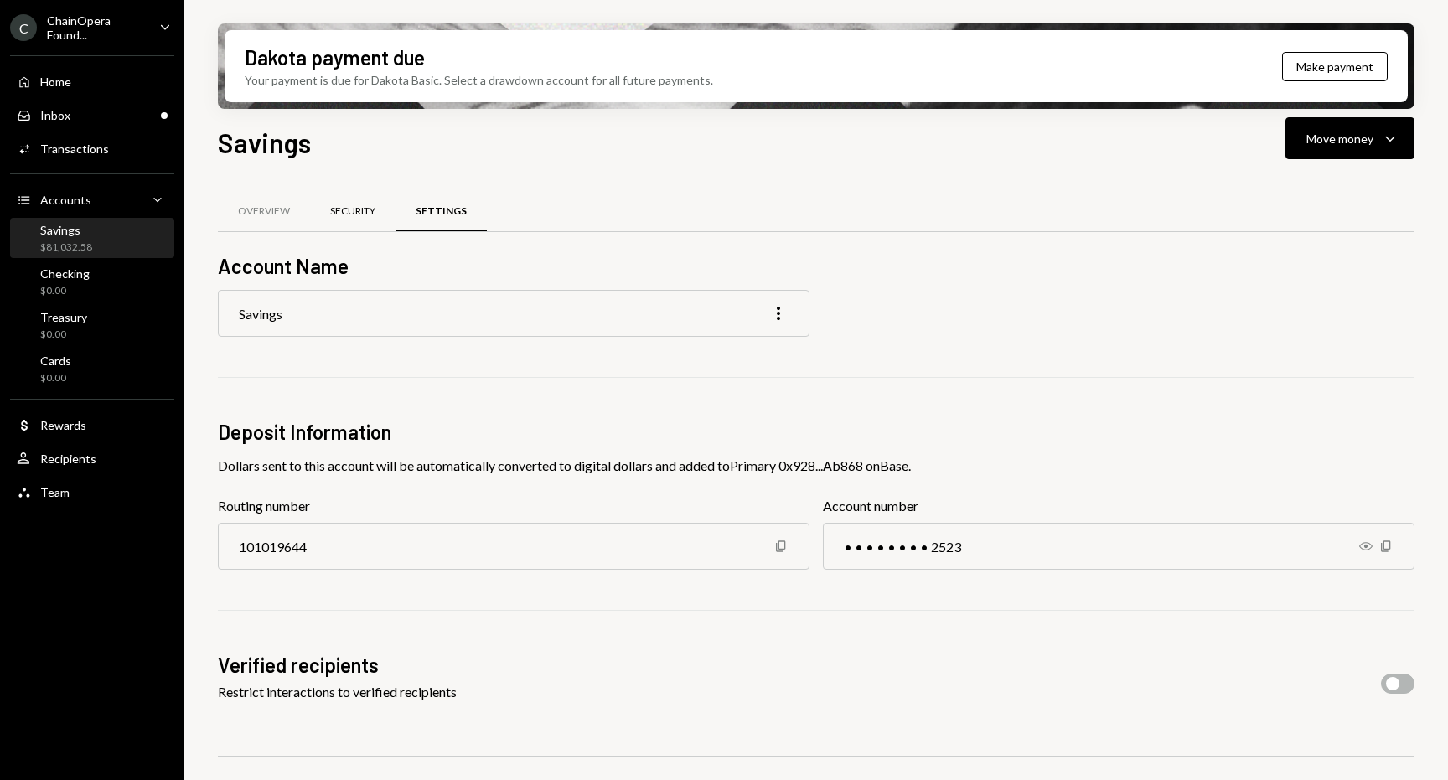
click at [354, 219] on div "Security" at bounding box center [352, 212] width 85 height 40
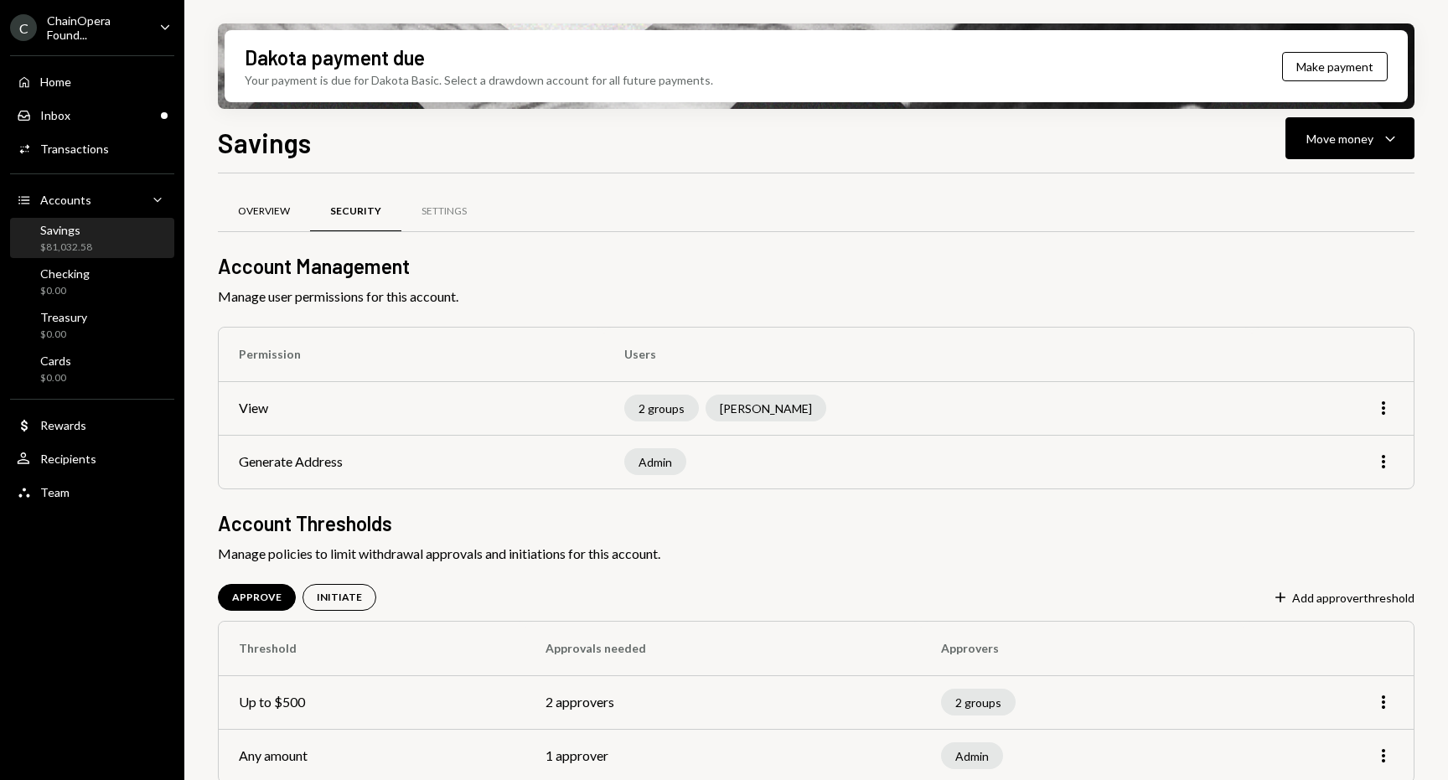
click at [269, 213] on div "Overview" at bounding box center [264, 211] width 52 height 14
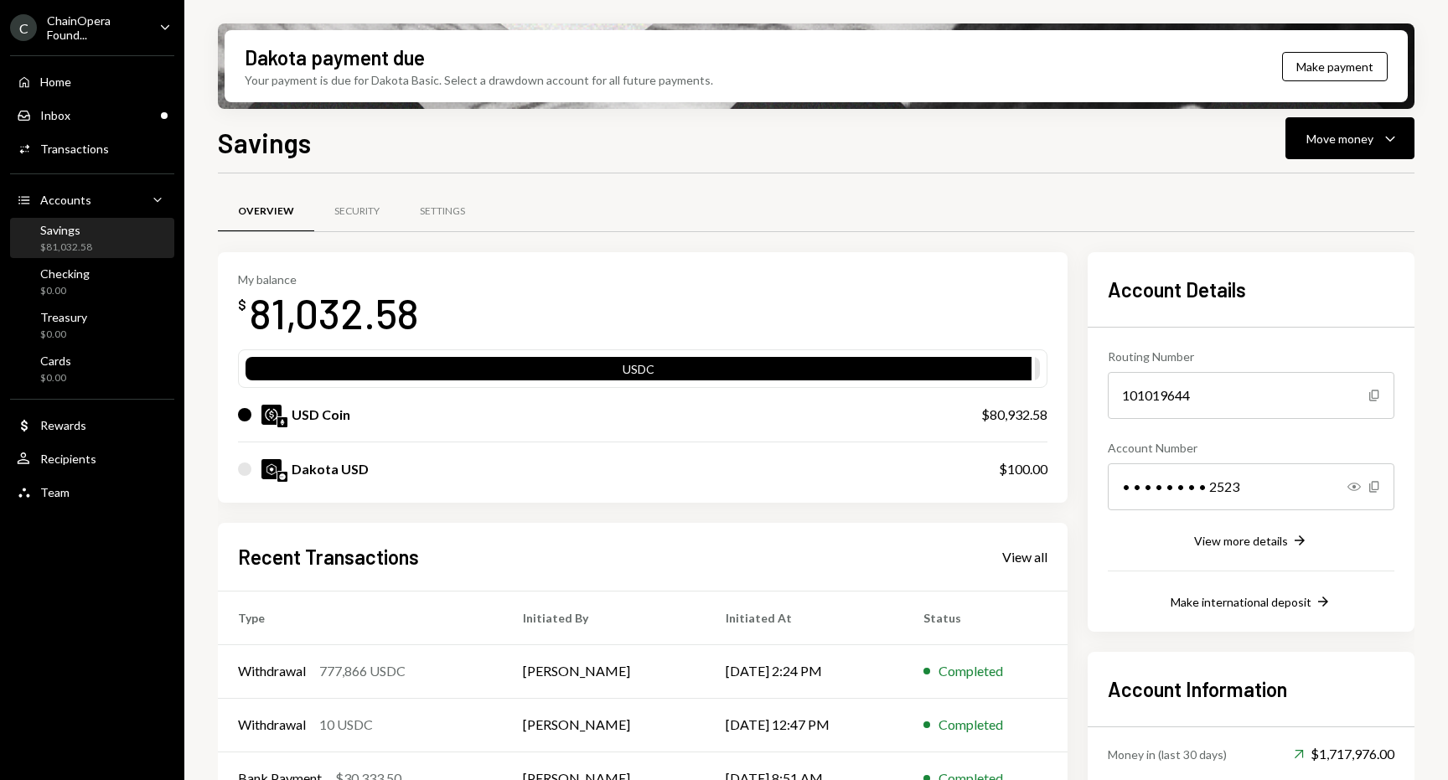
click at [745, 190] on div "Overview Security Settings" at bounding box center [816, 211] width 1196 height 43
click at [9, 190] on div "Home Home Inbox Inbox Activities Transactions Accounts Accounts Caret Down Savi…" at bounding box center [92, 277] width 184 height 465
click at [18, 199] on icon "Main" at bounding box center [23, 200] width 11 height 8
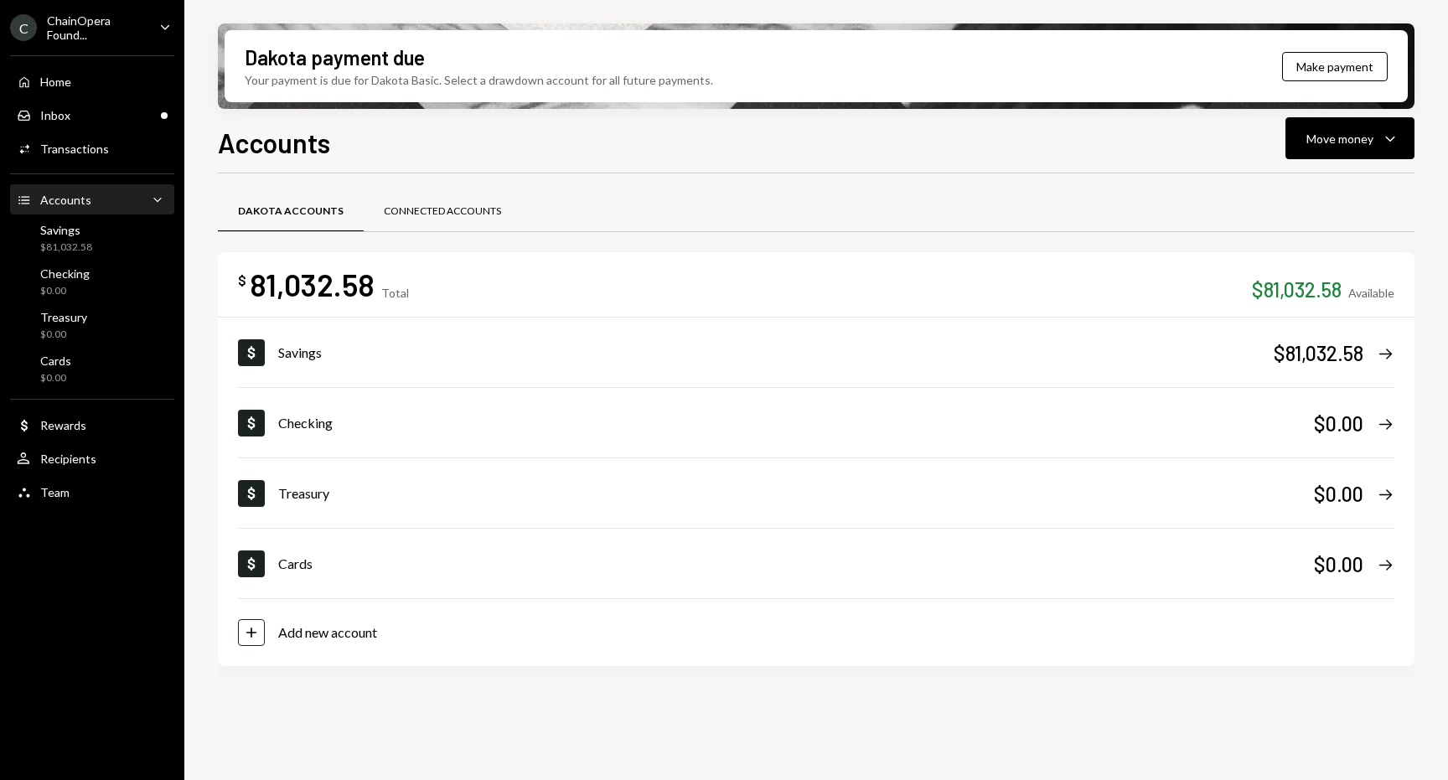
click at [497, 207] on div "Connected Accounts" at bounding box center [442, 212] width 157 height 40
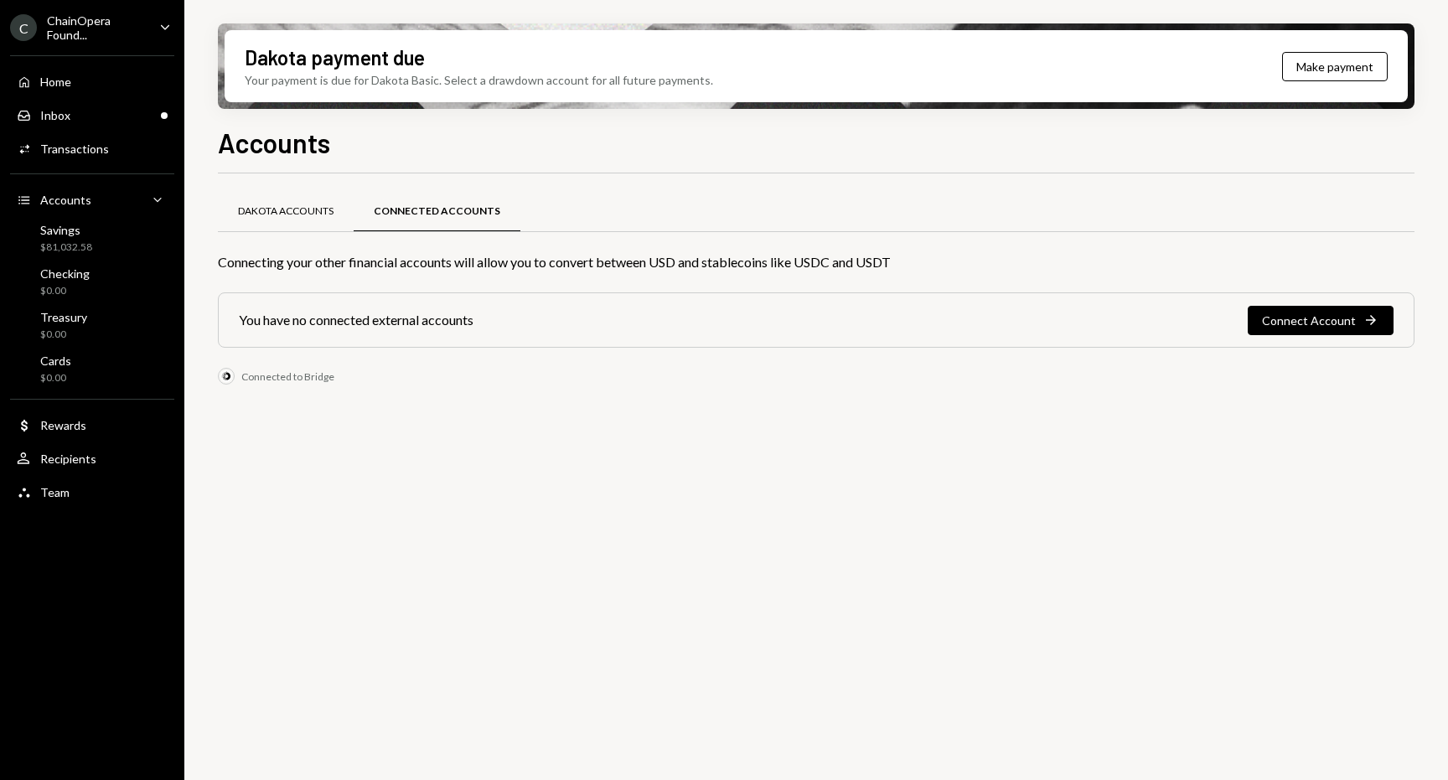
click at [303, 199] on div "Dakota Accounts" at bounding box center [286, 212] width 136 height 40
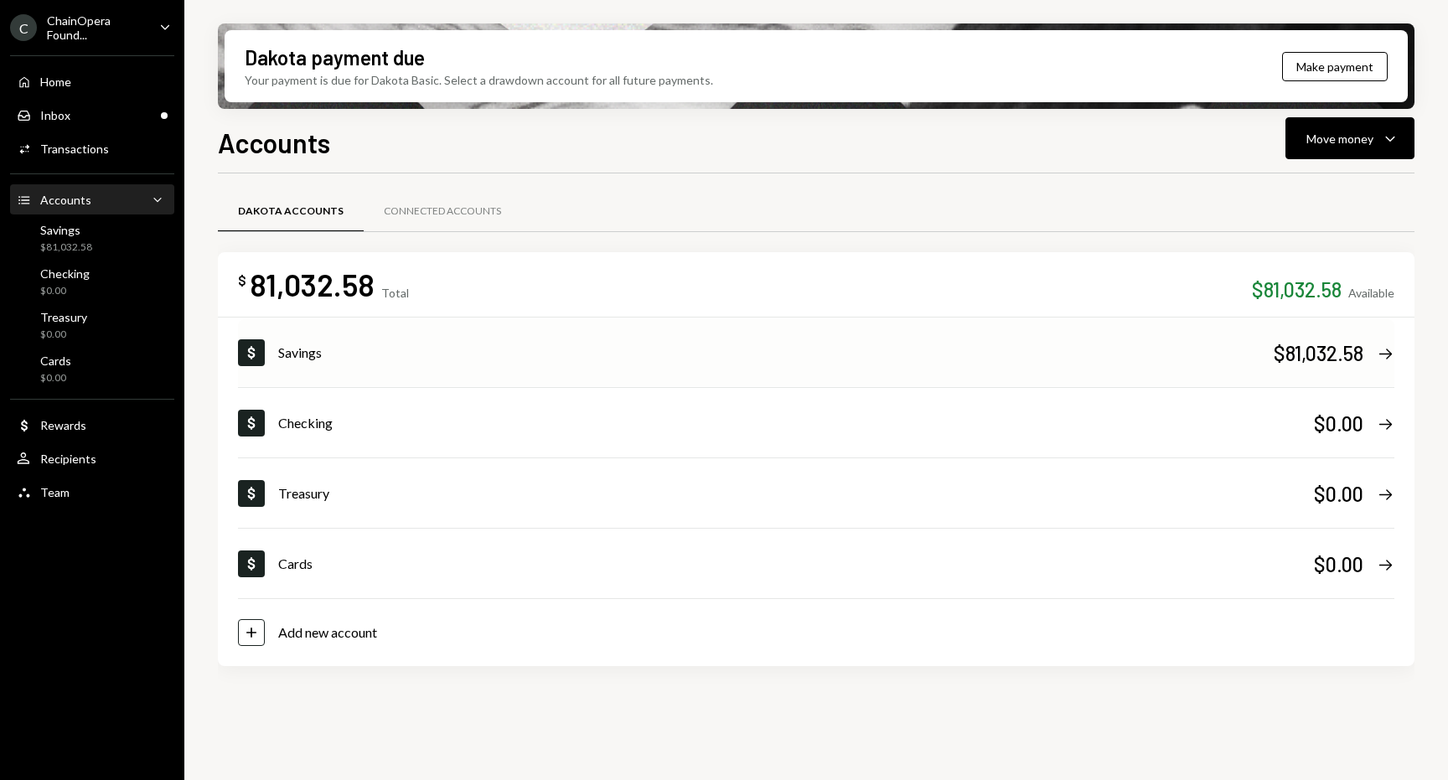
click at [1386, 350] on icon "Right Arrow" at bounding box center [1385, 354] width 18 height 18
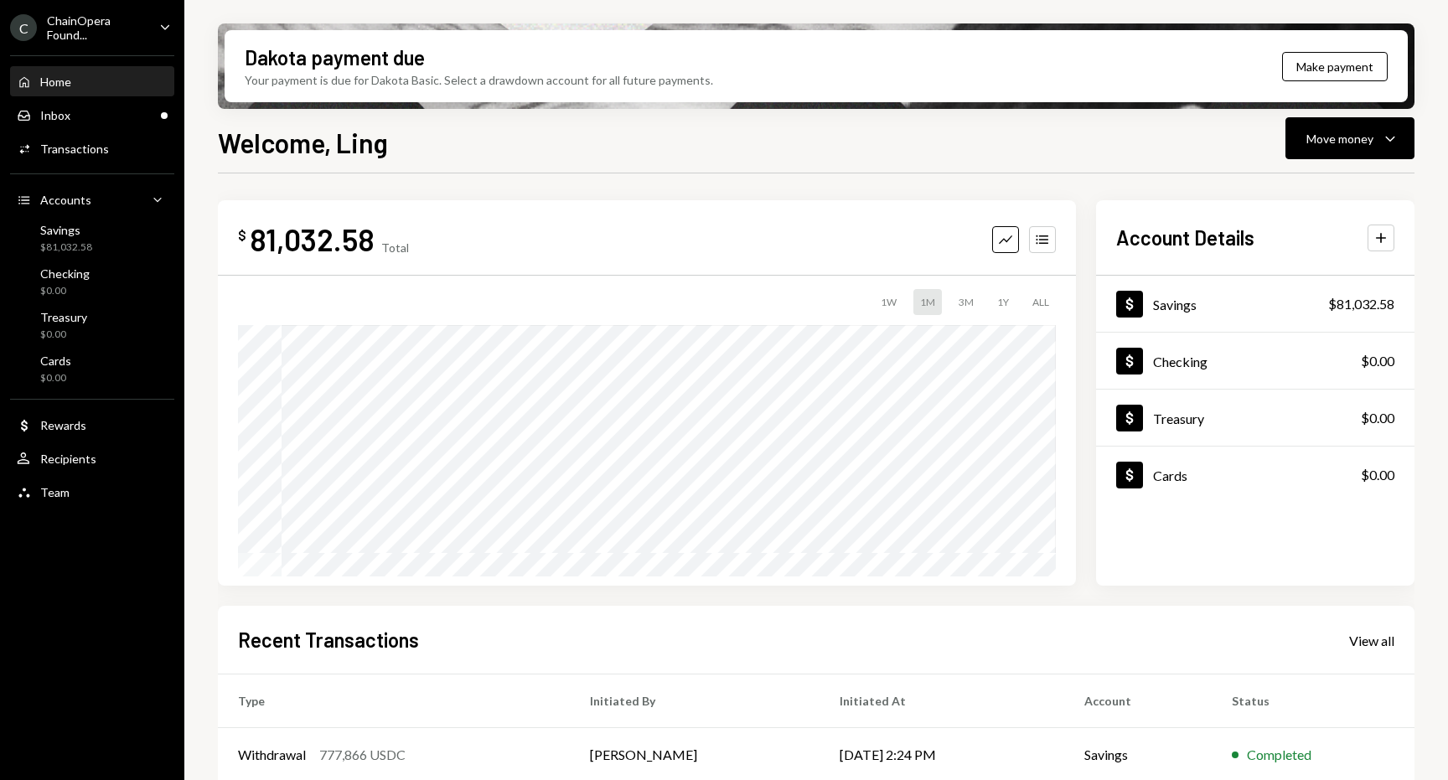
click at [922, 302] on div "1M" at bounding box center [927, 302] width 28 height 26
click at [1043, 240] on icon "Accounts" at bounding box center [1042, 239] width 17 height 17
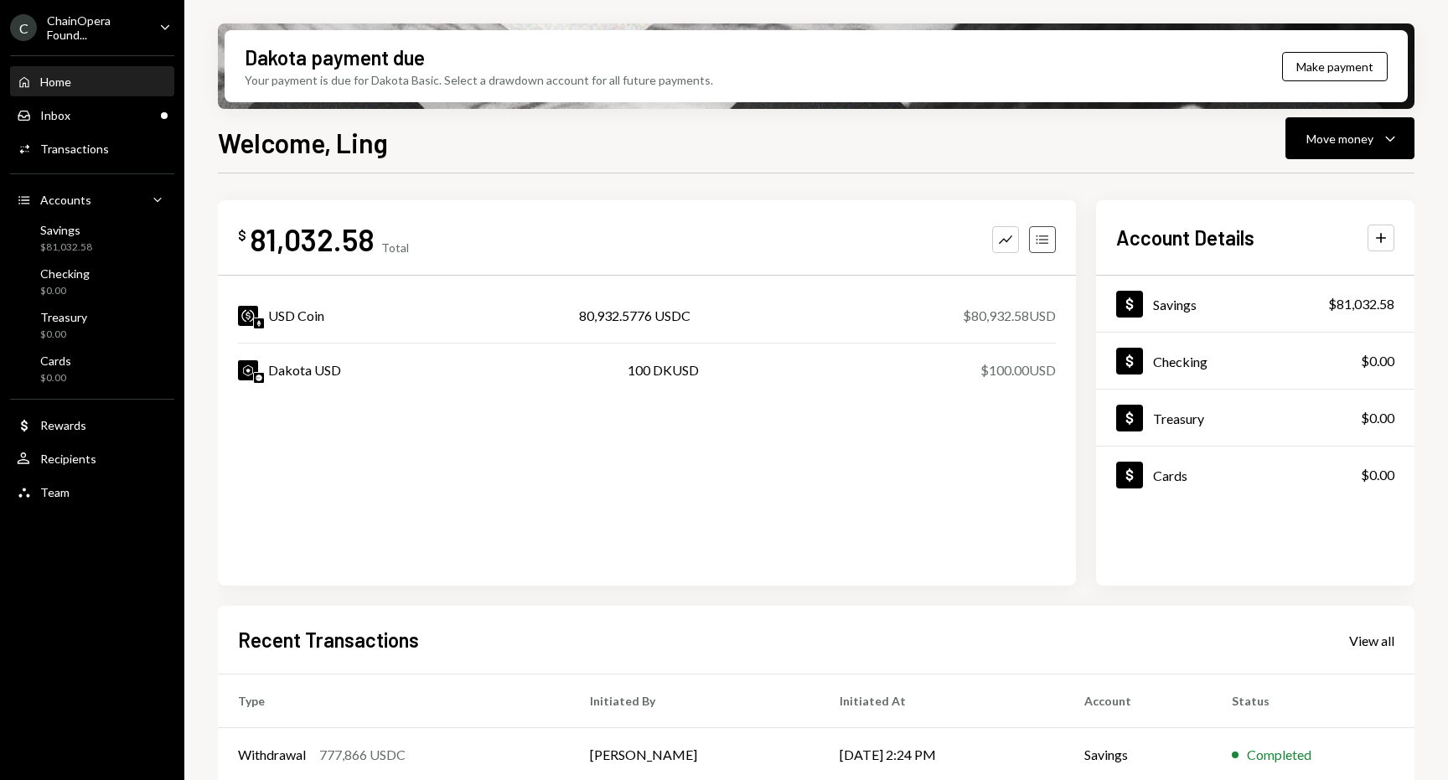
click at [1043, 240] on icon "Accounts" at bounding box center [1042, 239] width 17 height 17
click at [1009, 246] on icon "Graph" at bounding box center [1005, 239] width 17 height 17
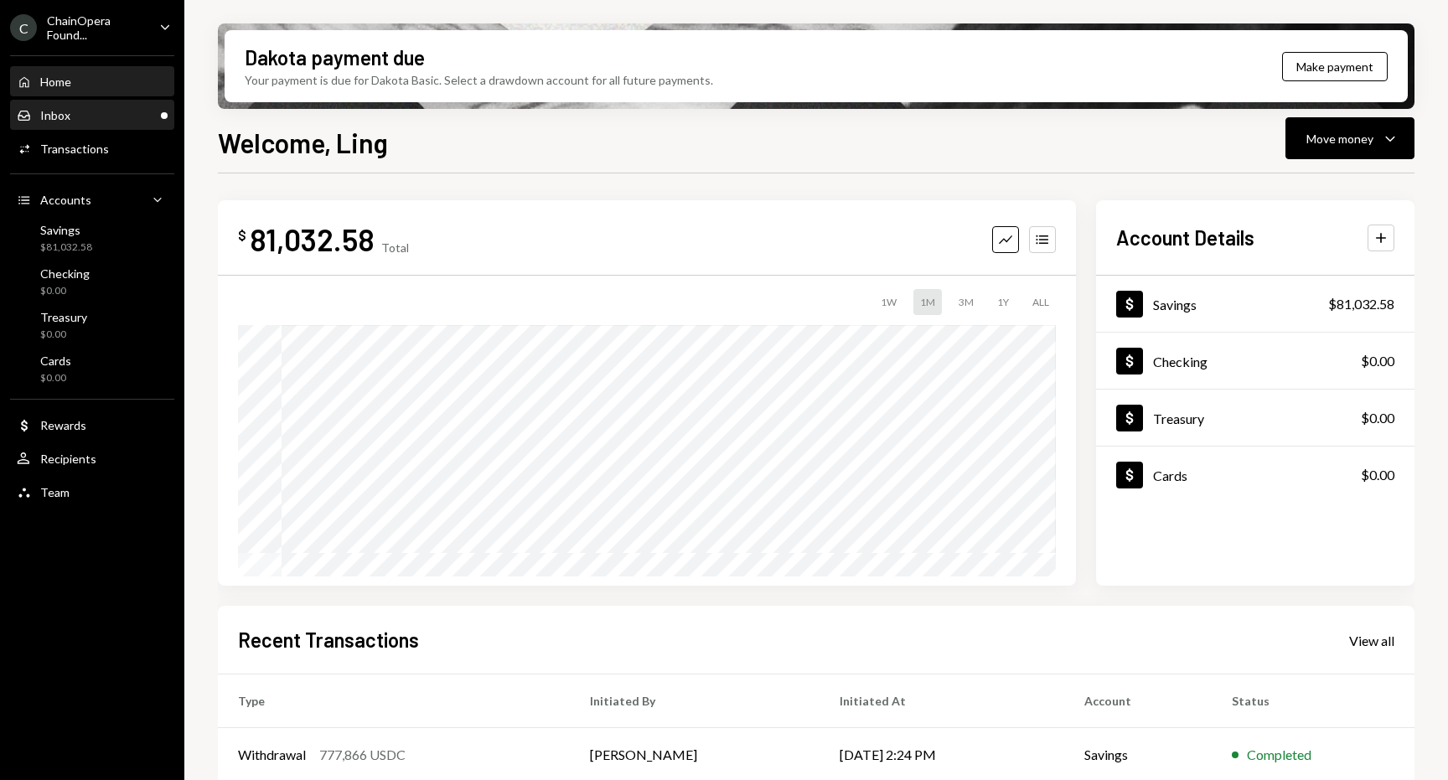
click at [137, 121] on div "Inbox Inbox" at bounding box center [92, 115] width 151 height 15
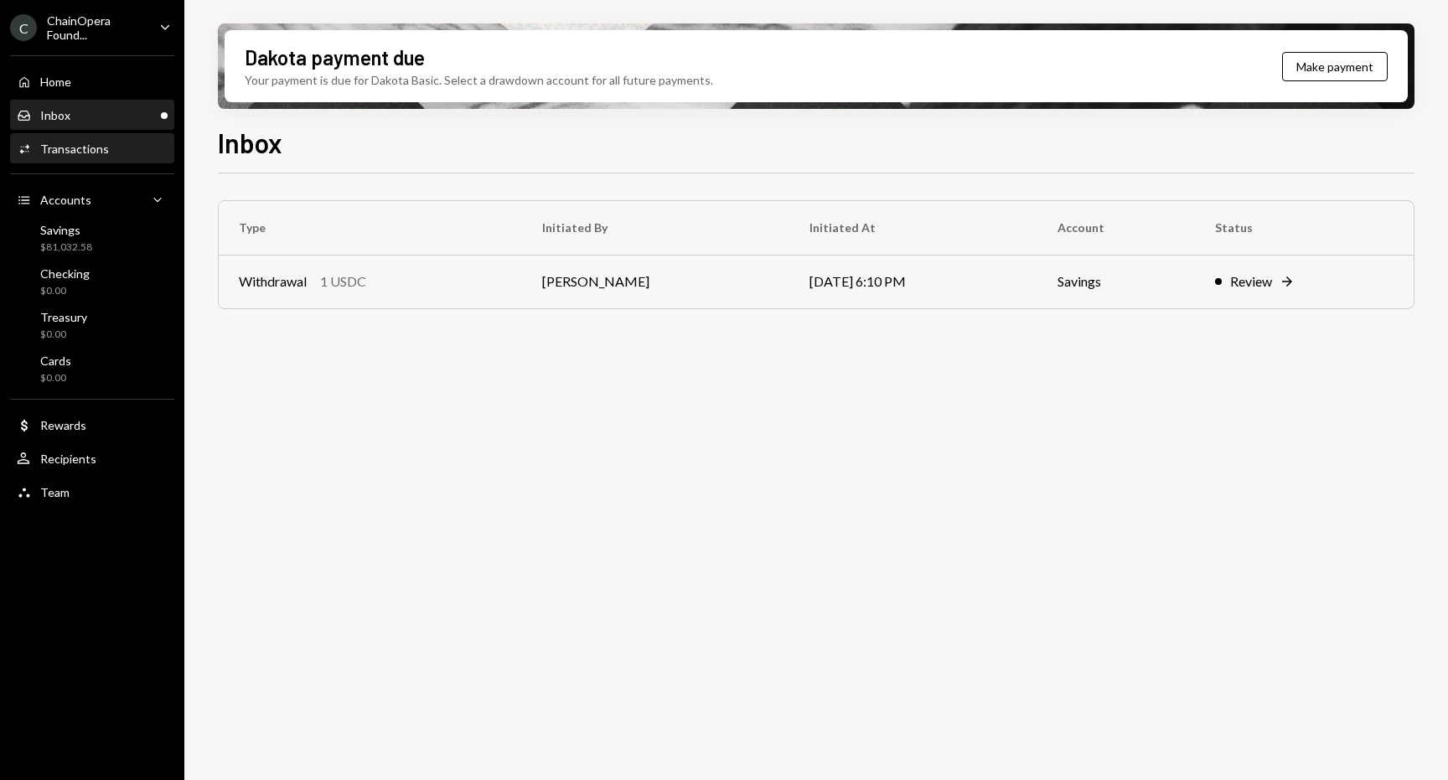
click at [121, 158] on div "Activities Transactions" at bounding box center [92, 149] width 151 height 28
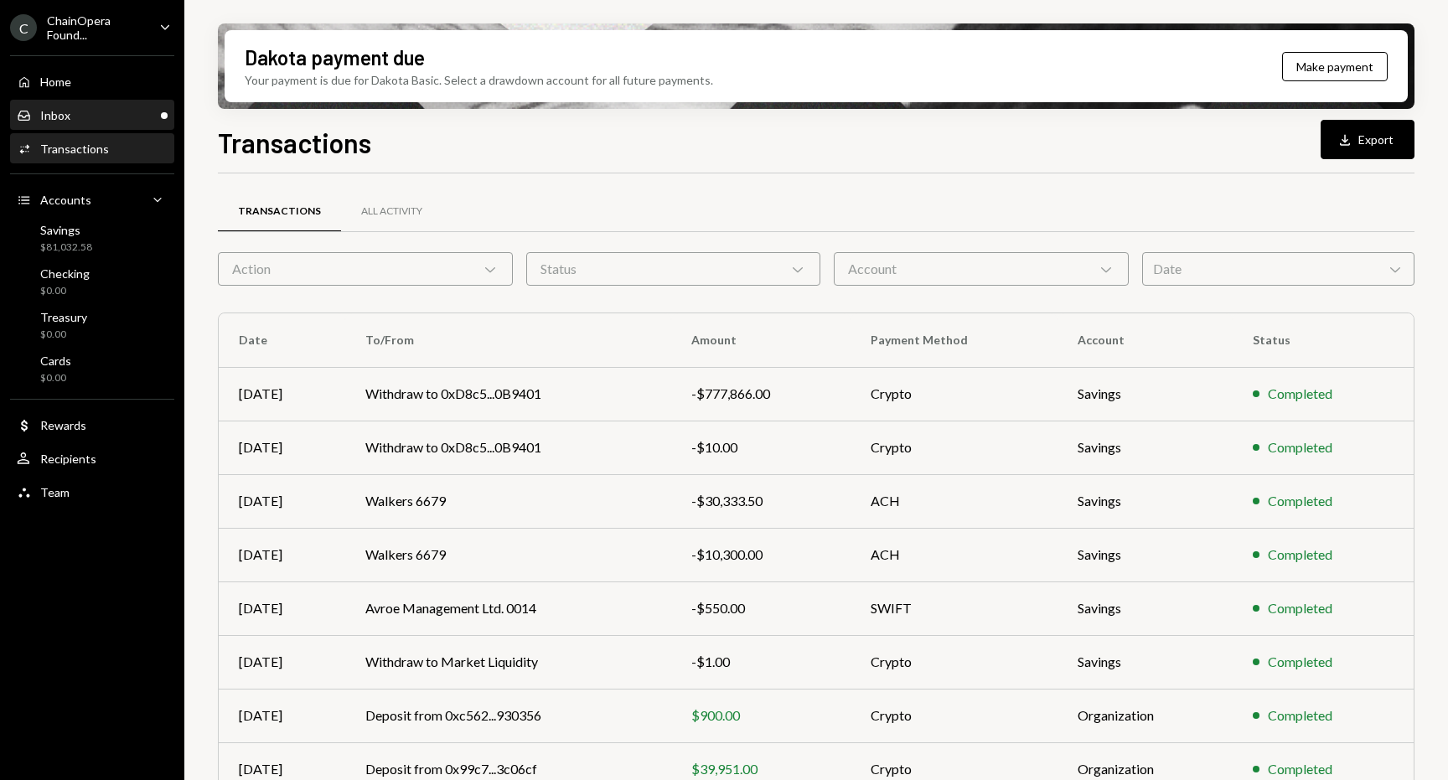
click at [109, 122] on div "Inbox Inbox" at bounding box center [92, 115] width 151 height 28
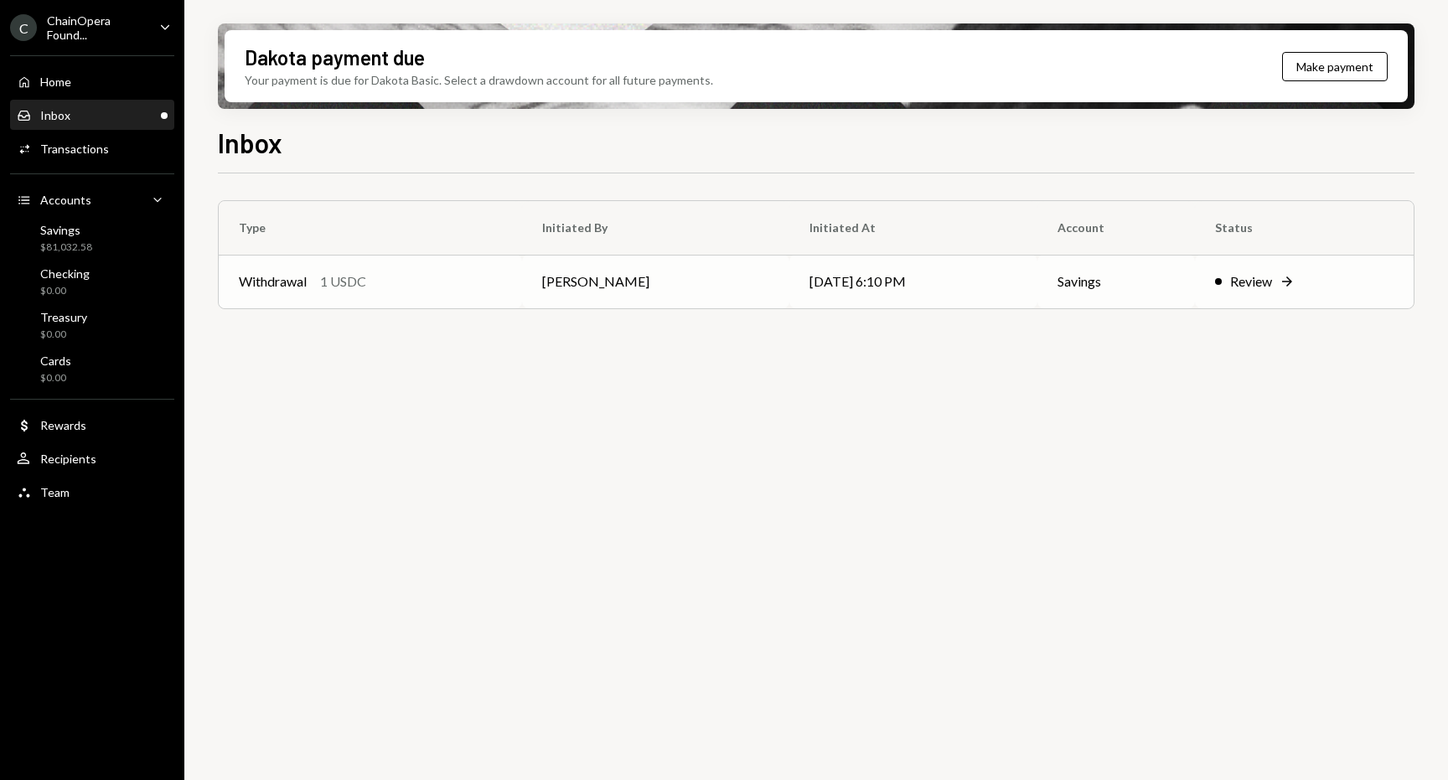
click at [423, 271] on td "Withdrawal 1 USDC" at bounding box center [370, 282] width 303 height 54
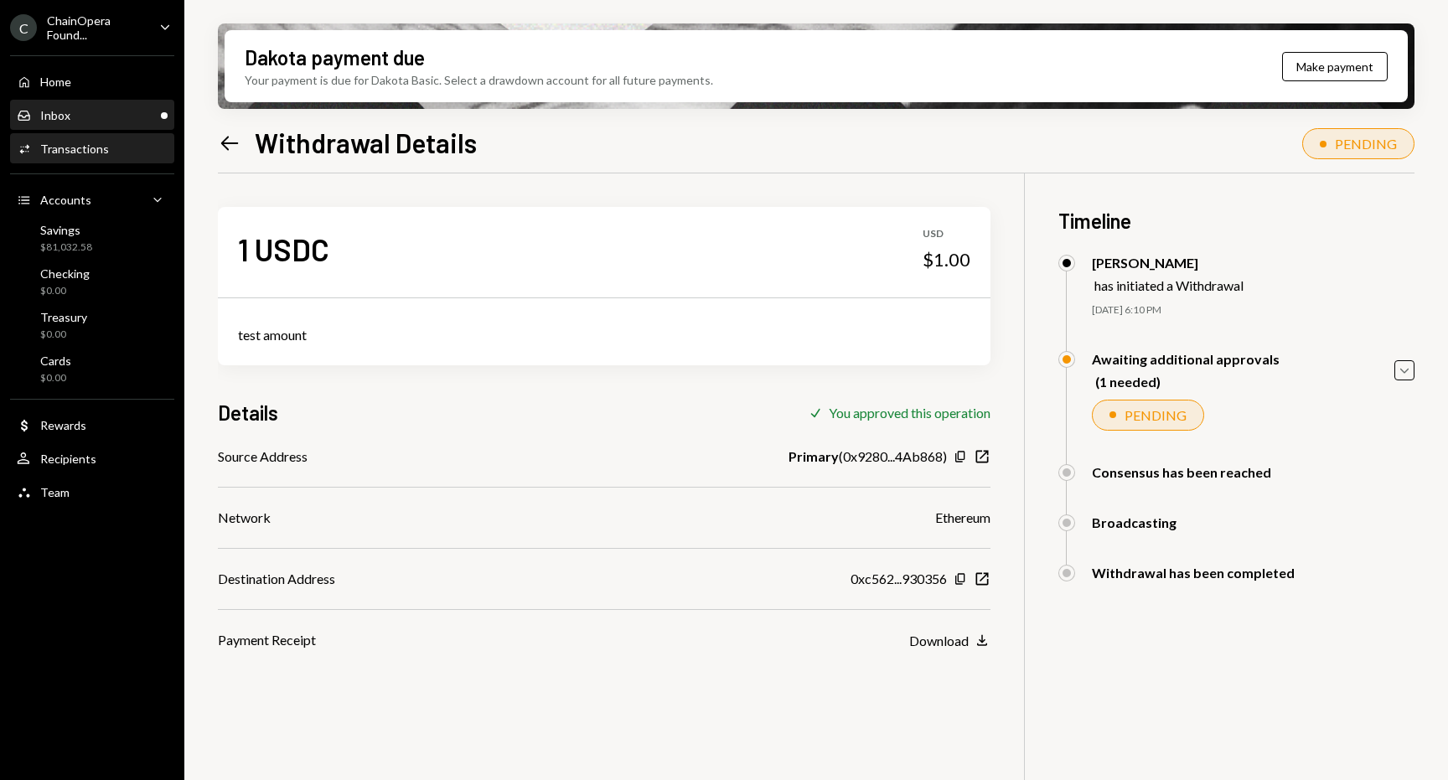
click at [108, 116] on div "Inbox Inbox" at bounding box center [92, 115] width 151 height 15
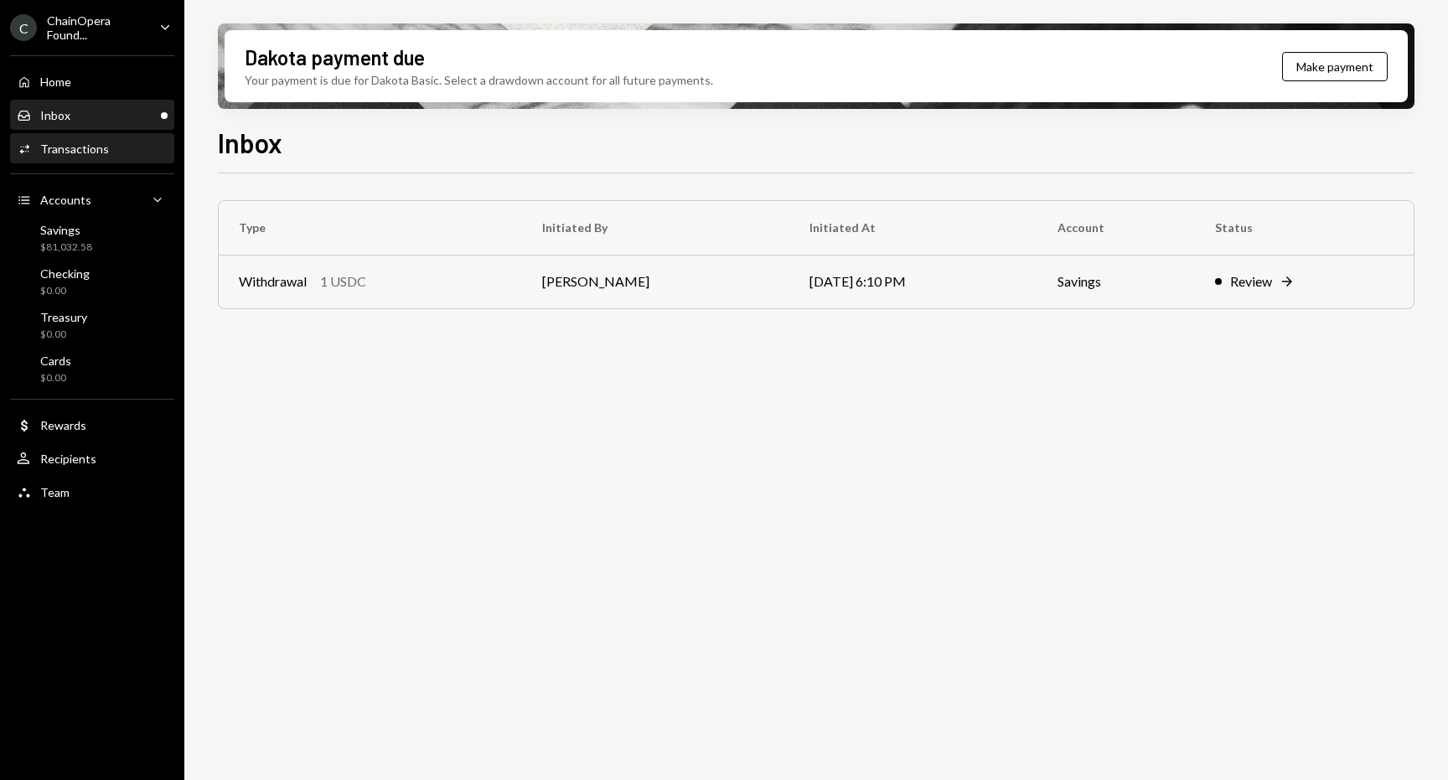
click at [111, 143] on div "Activities Transactions" at bounding box center [92, 149] width 151 height 15
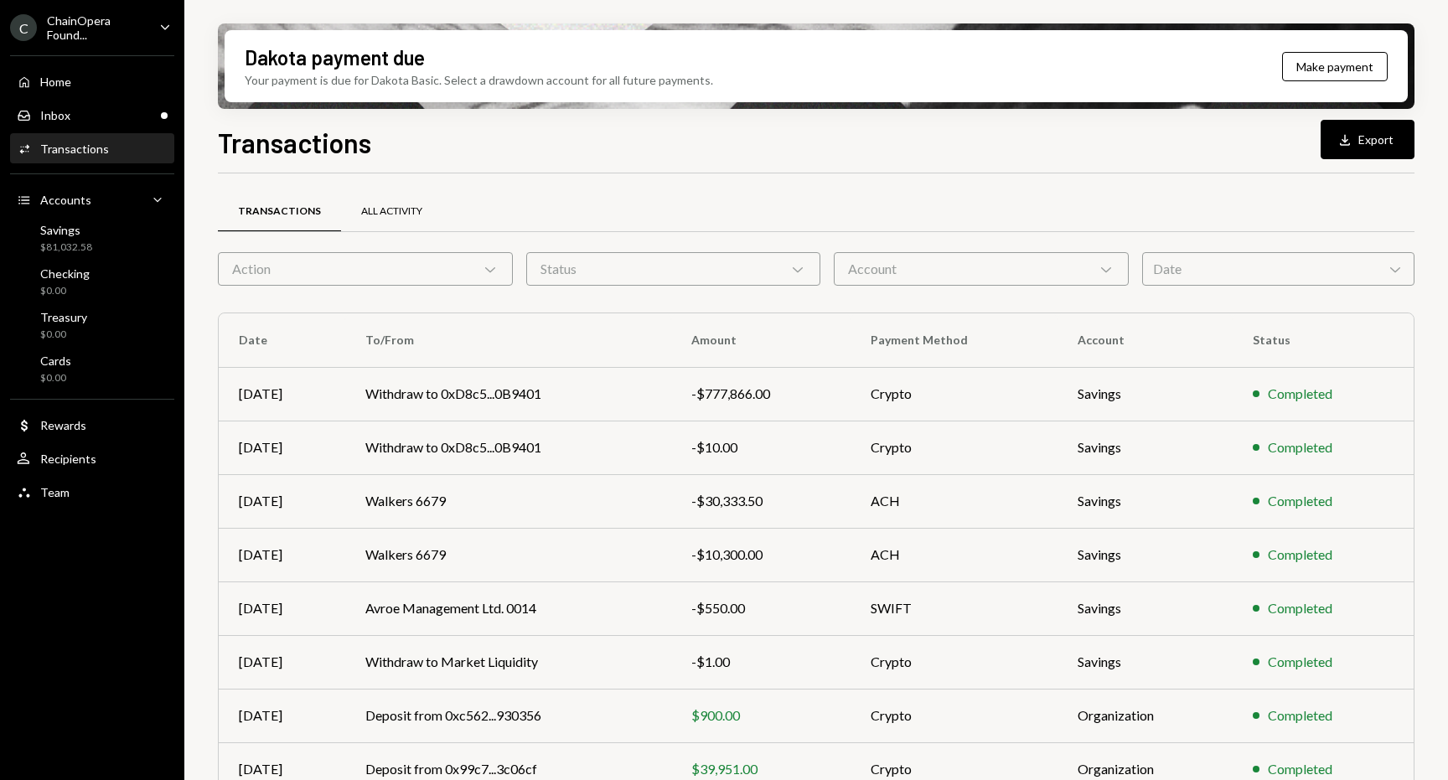
click at [374, 208] on div "All Activity" at bounding box center [391, 211] width 61 height 14
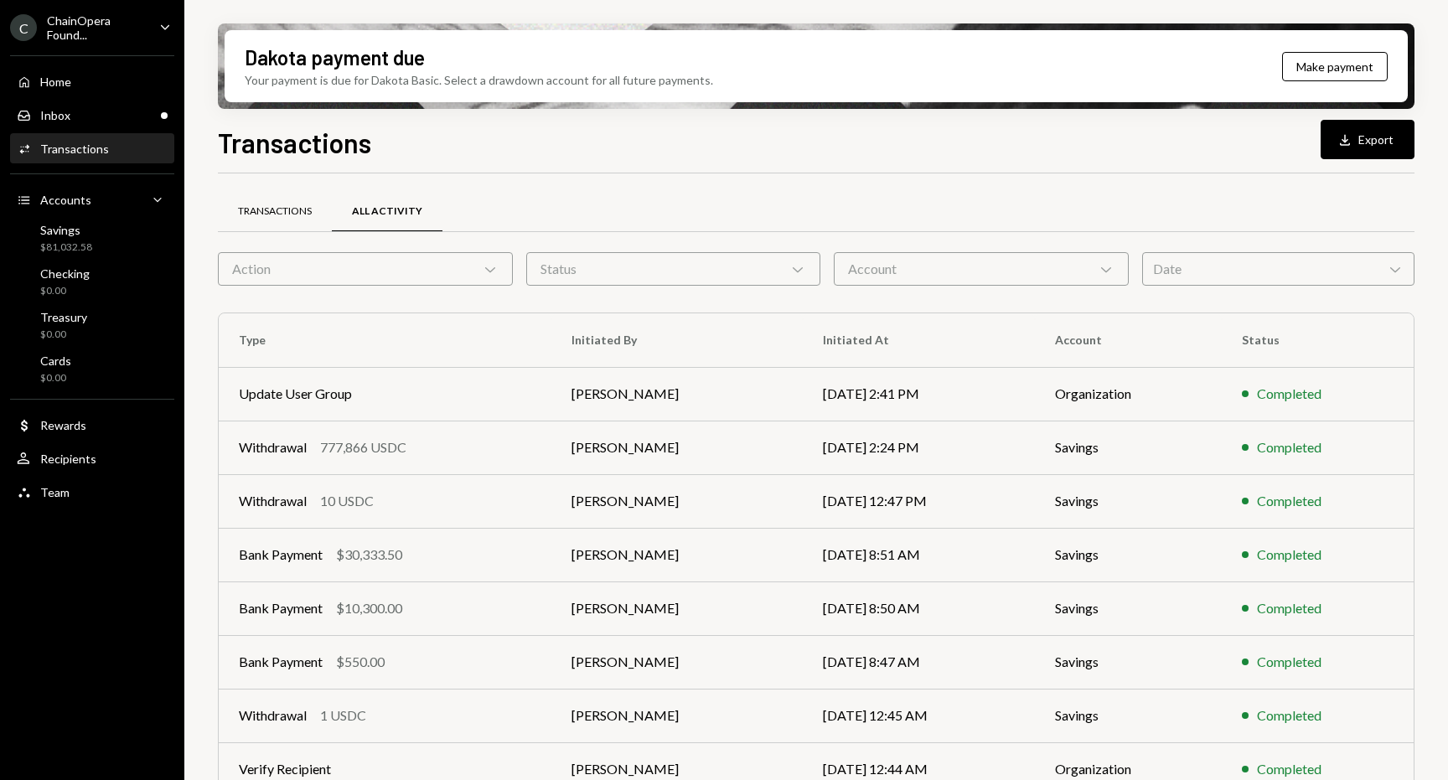
click at [296, 213] on div "Transactions" at bounding box center [275, 211] width 74 height 14
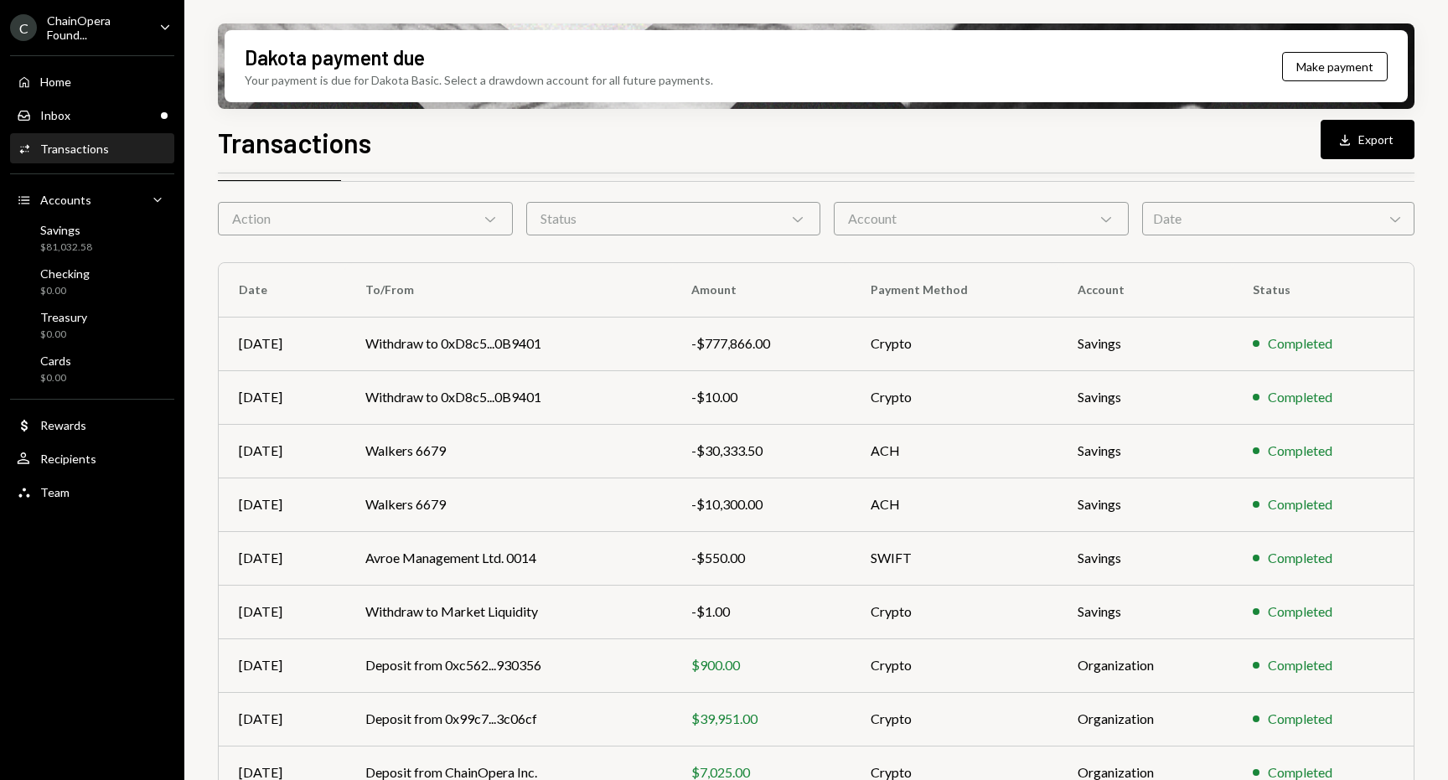
scroll to position [106, 0]
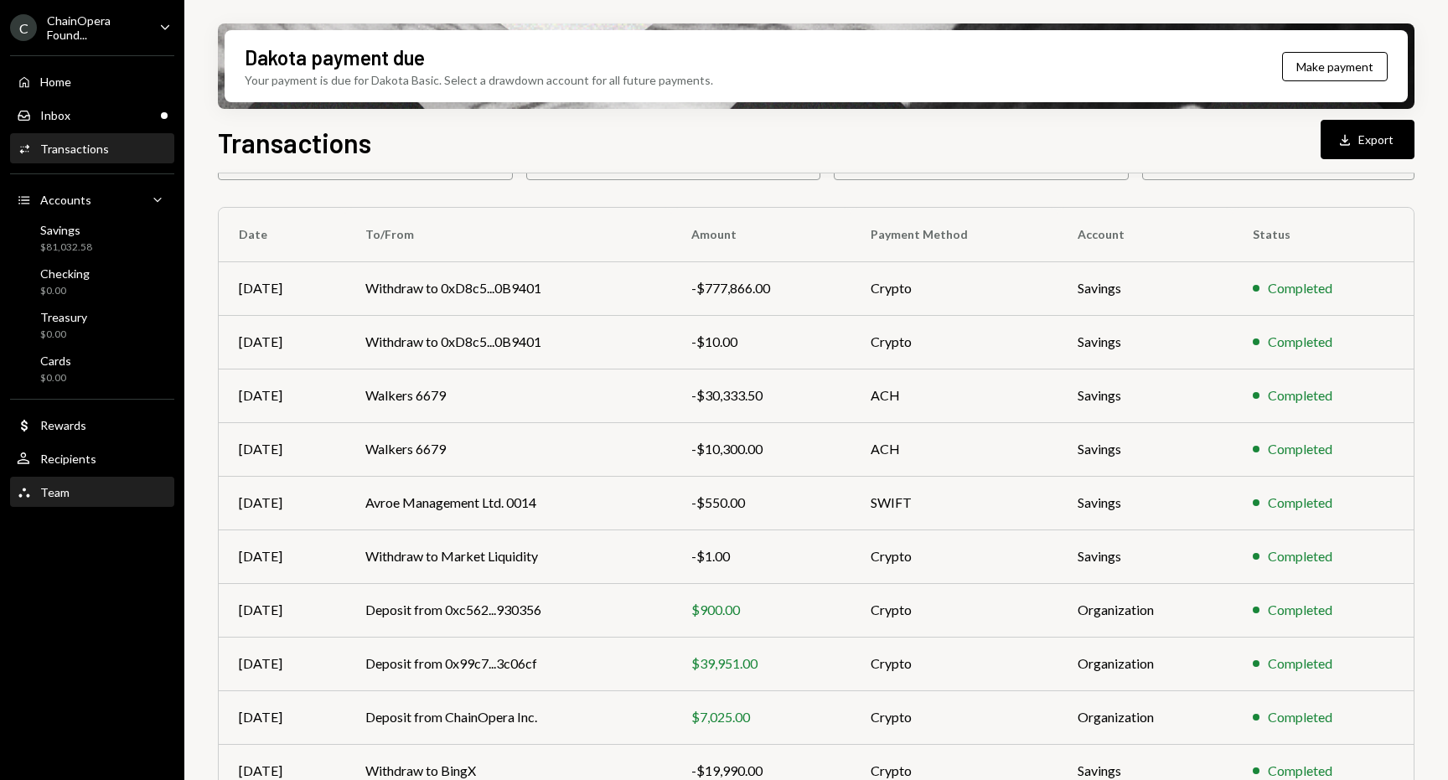
click at [100, 485] on div "Team Team" at bounding box center [92, 492] width 151 height 15
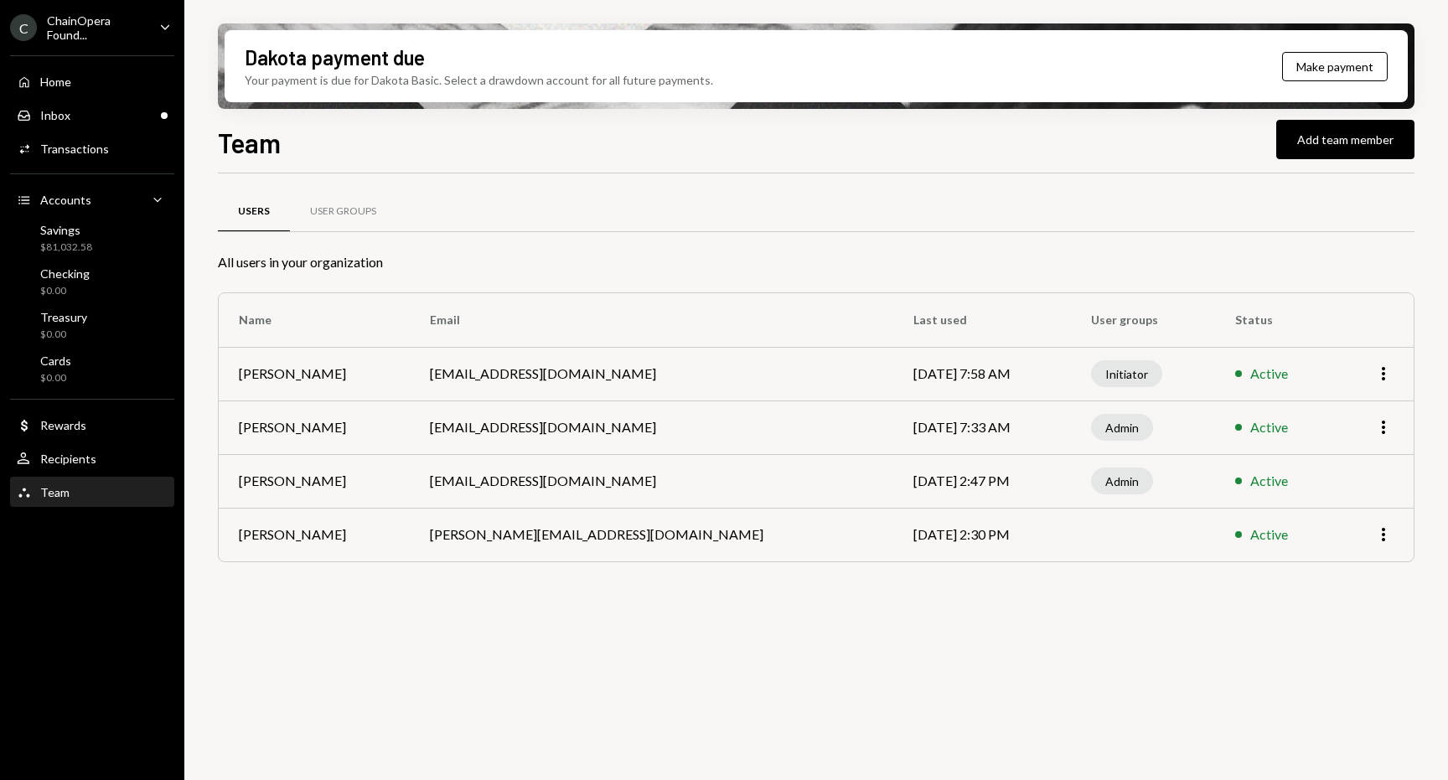
click at [449, 641] on div "Users User Groups All users in your organization Name Email Last used User grou…" at bounding box center [816, 486] width 1196 height 626
click at [77, 458] on div "Recipients" at bounding box center [68, 459] width 56 height 14
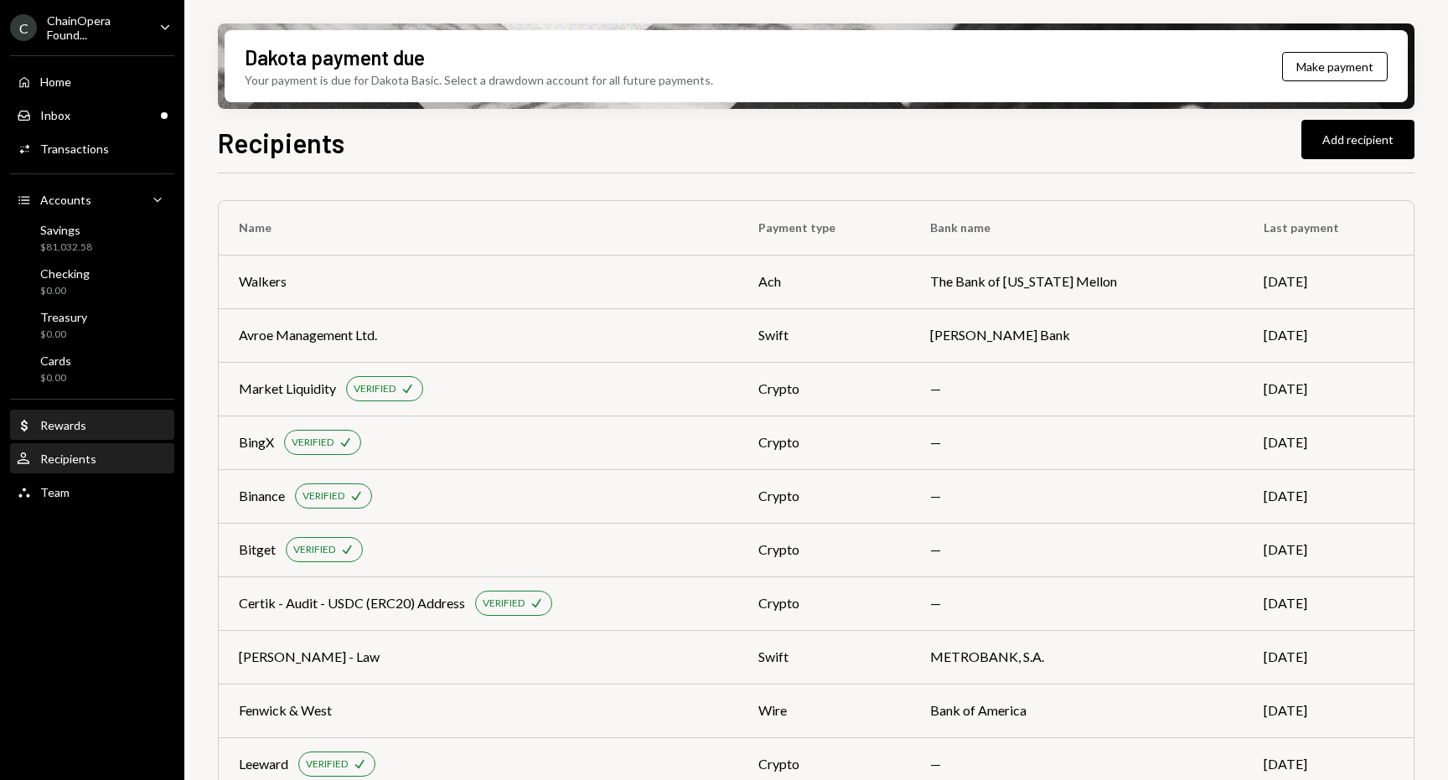
click at [110, 425] on div "Dollar Rewards" at bounding box center [92, 425] width 151 height 15
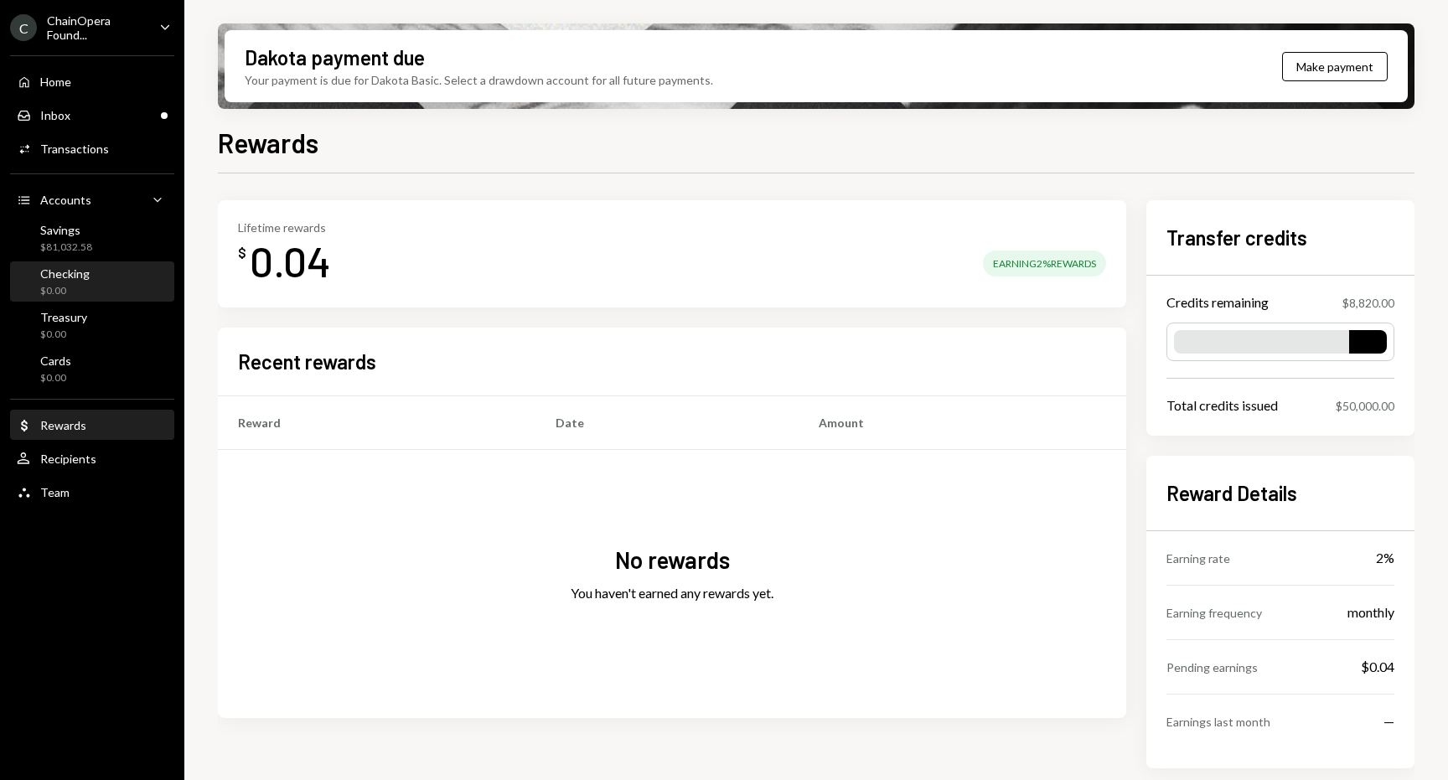
click at [107, 278] on div "Checking $0.00" at bounding box center [92, 282] width 151 height 32
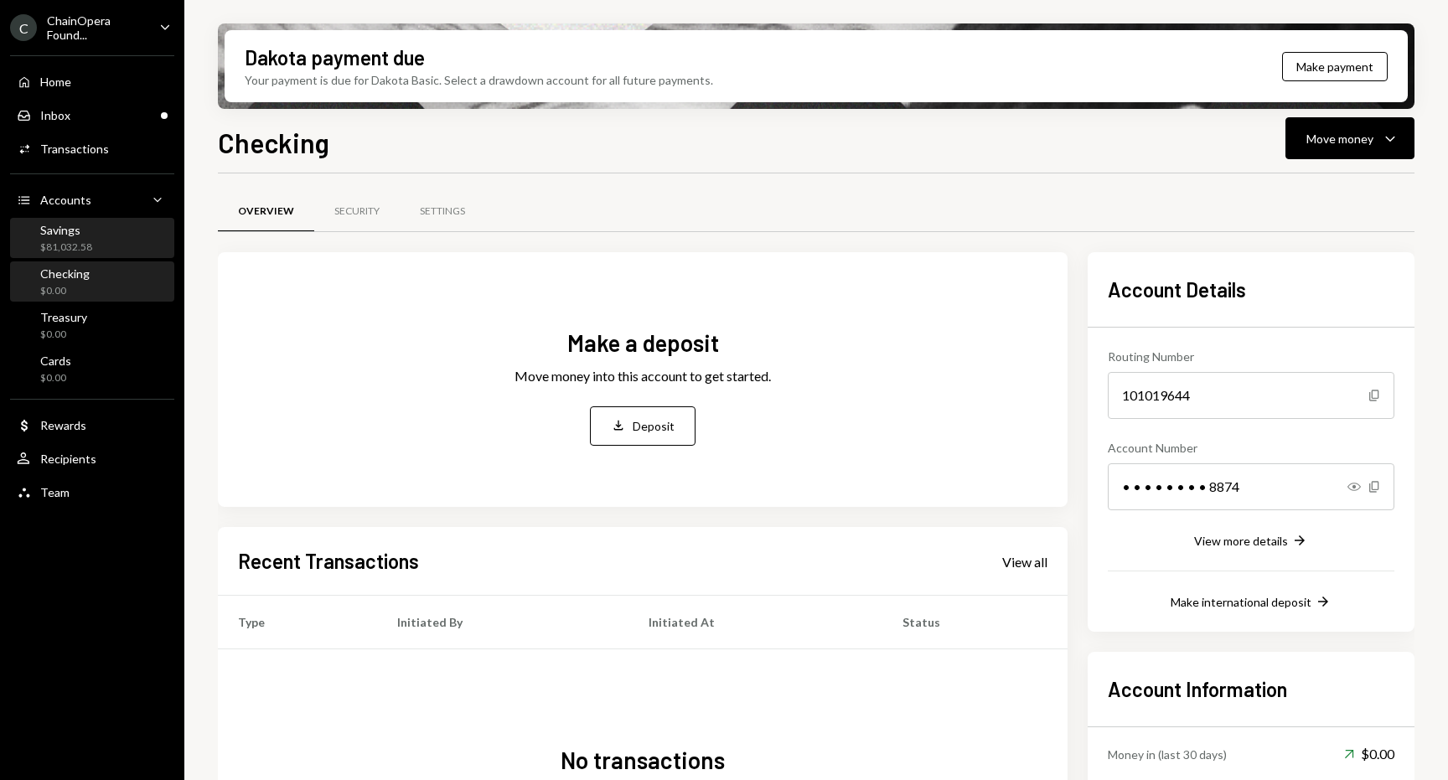
click at [100, 237] on div "Savings $81,032.58" at bounding box center [92, 239] width 151 height 32
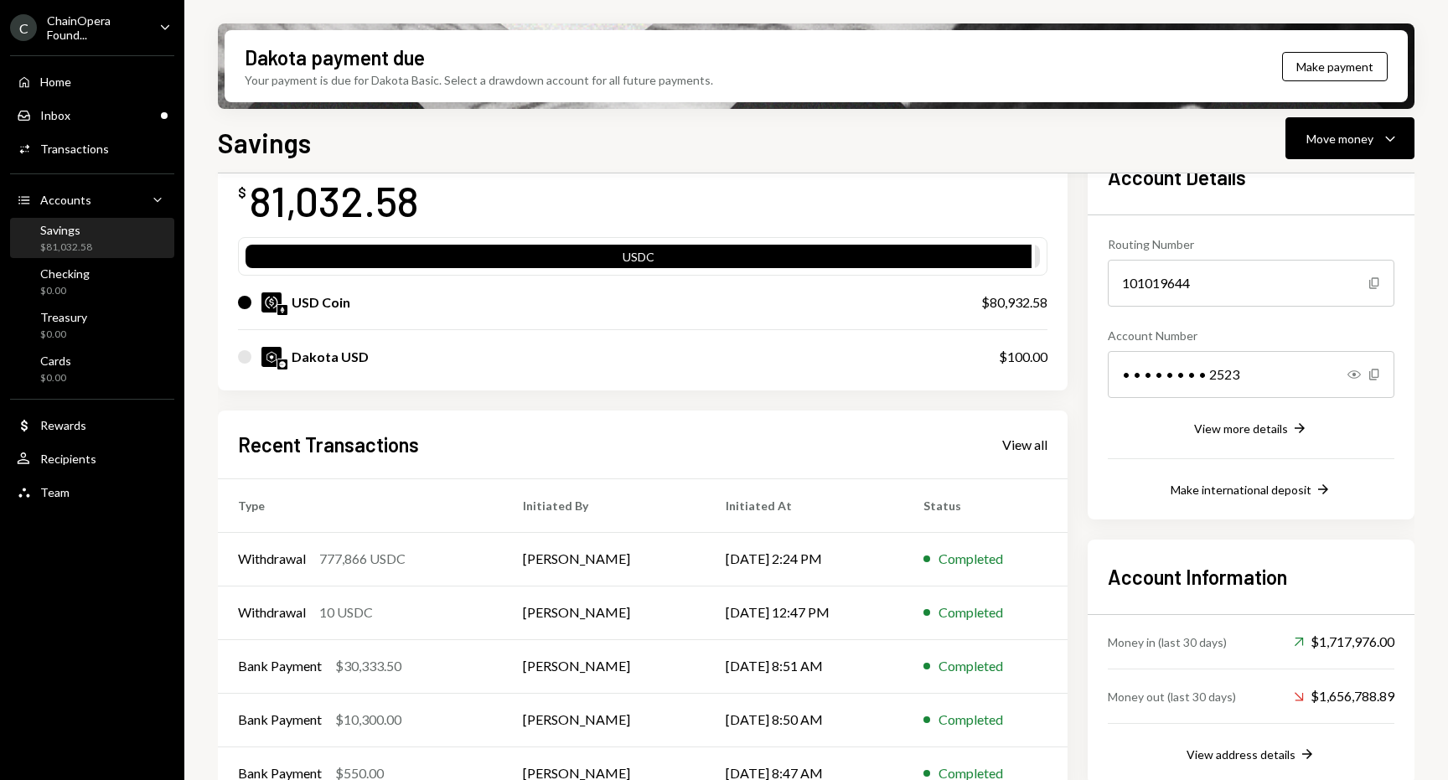
scroll to position [147, 0]
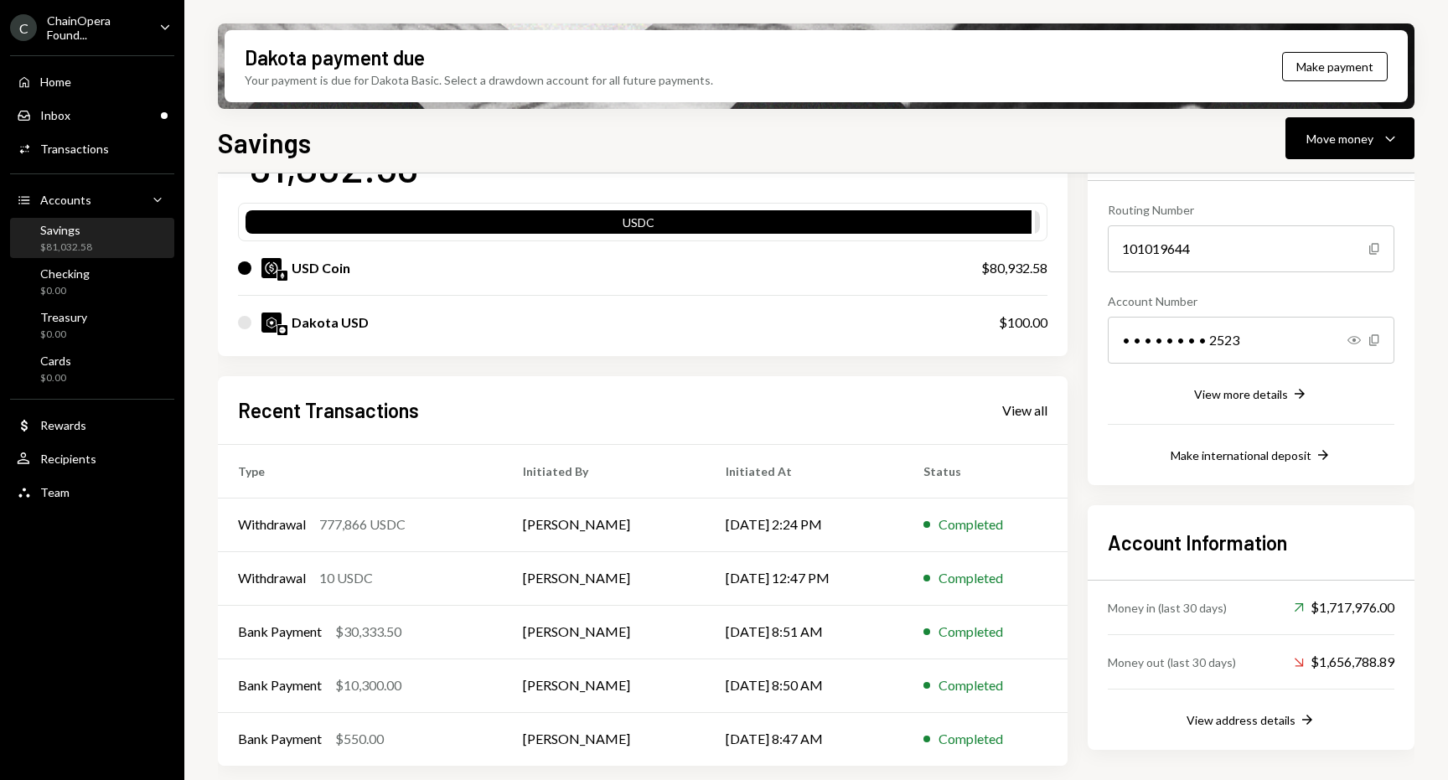
click at [622, 341] on div "Dakota USD $100.00" at bounding box center [642, 323] width 809 height 54
click at [584, 322] on div "Dakota USD" at bounding box center [601, 322] width 727 height 20
click at [633, 260] on div "USD Coin" at bounding box center [593, 268] width 710 height 20
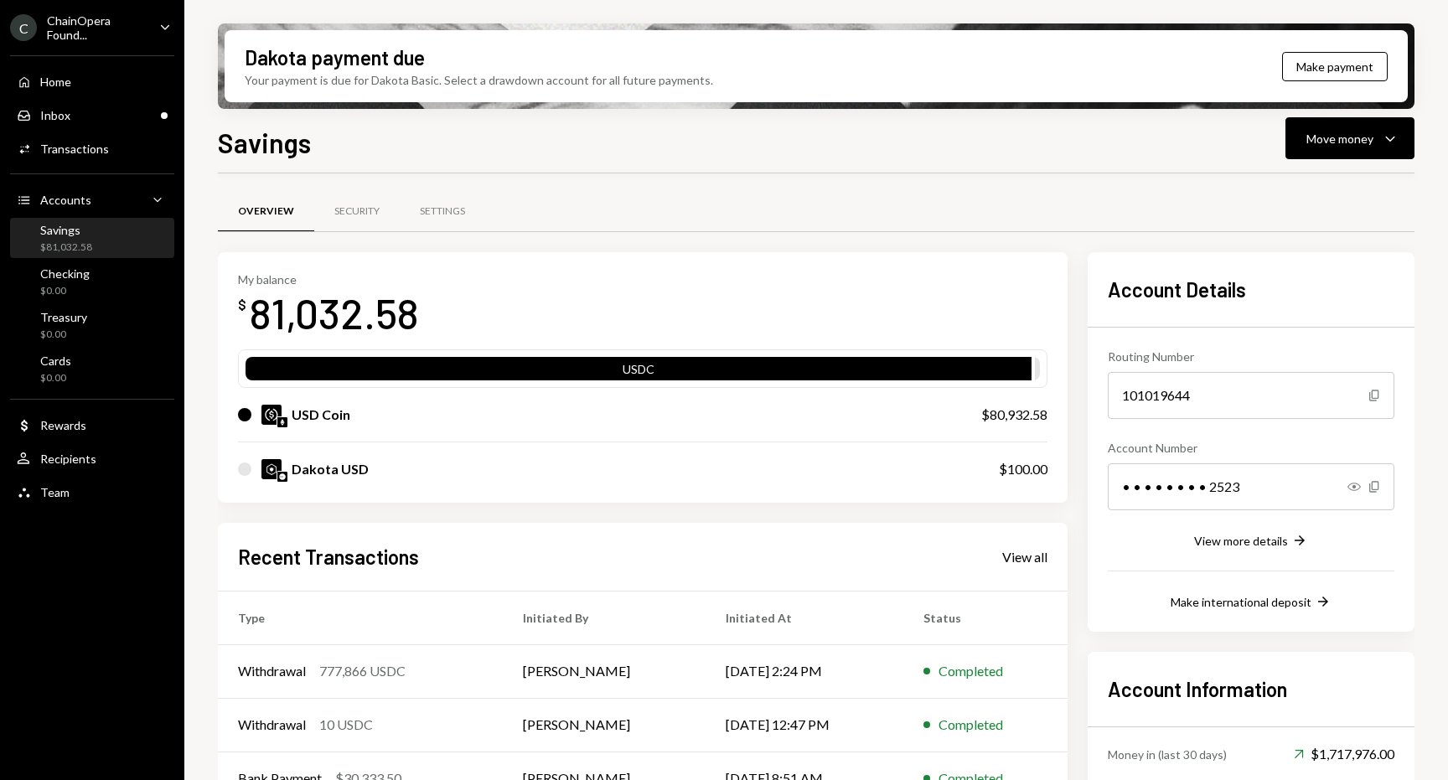
scroll to position [147, 0]
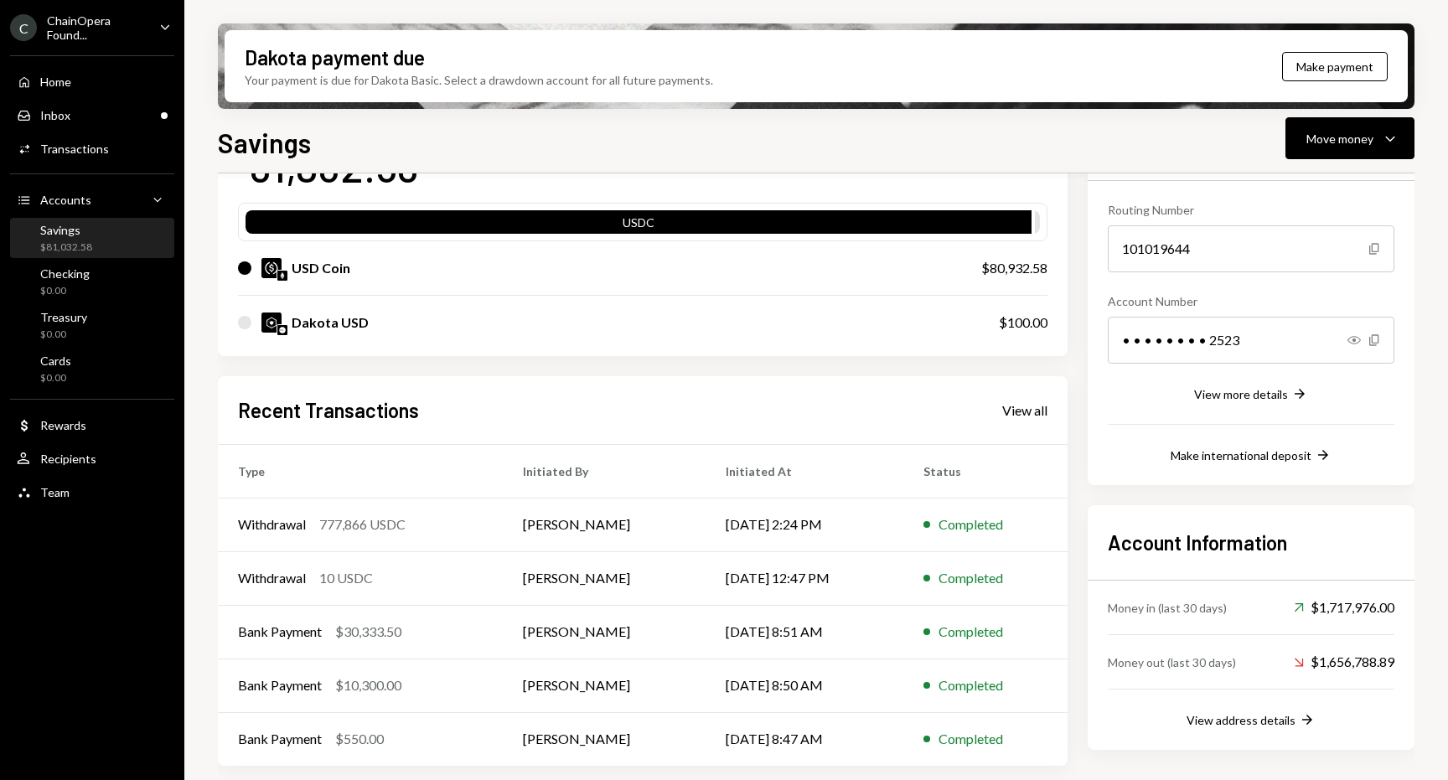
click at [1250, 609] on div "Money in (last 30 days) Up Right Arrow $1,717,976.00" at bounding box center [1250, 608] width 287 height 54
click at [1212, 610] on div "Money in (last 30 days)" at bounding box center [1166, 608] width 119 height 18
click at [1344, 609] on div "Up Right Arrow $1,717,976.00" at bounding box center [1343, 607] width 101 height 20
click at [1319, 653] on div "Down Right Arrow $1,656,788.89" at bounding box center [1343, 662] width 101 height 20
click at [1270, 703] on div "Money in (last 30 days) Up Right Arrow $1,717,976.00 Money out (last 30 days) D…" at bounding box center [1250, 655] width 287 height 149
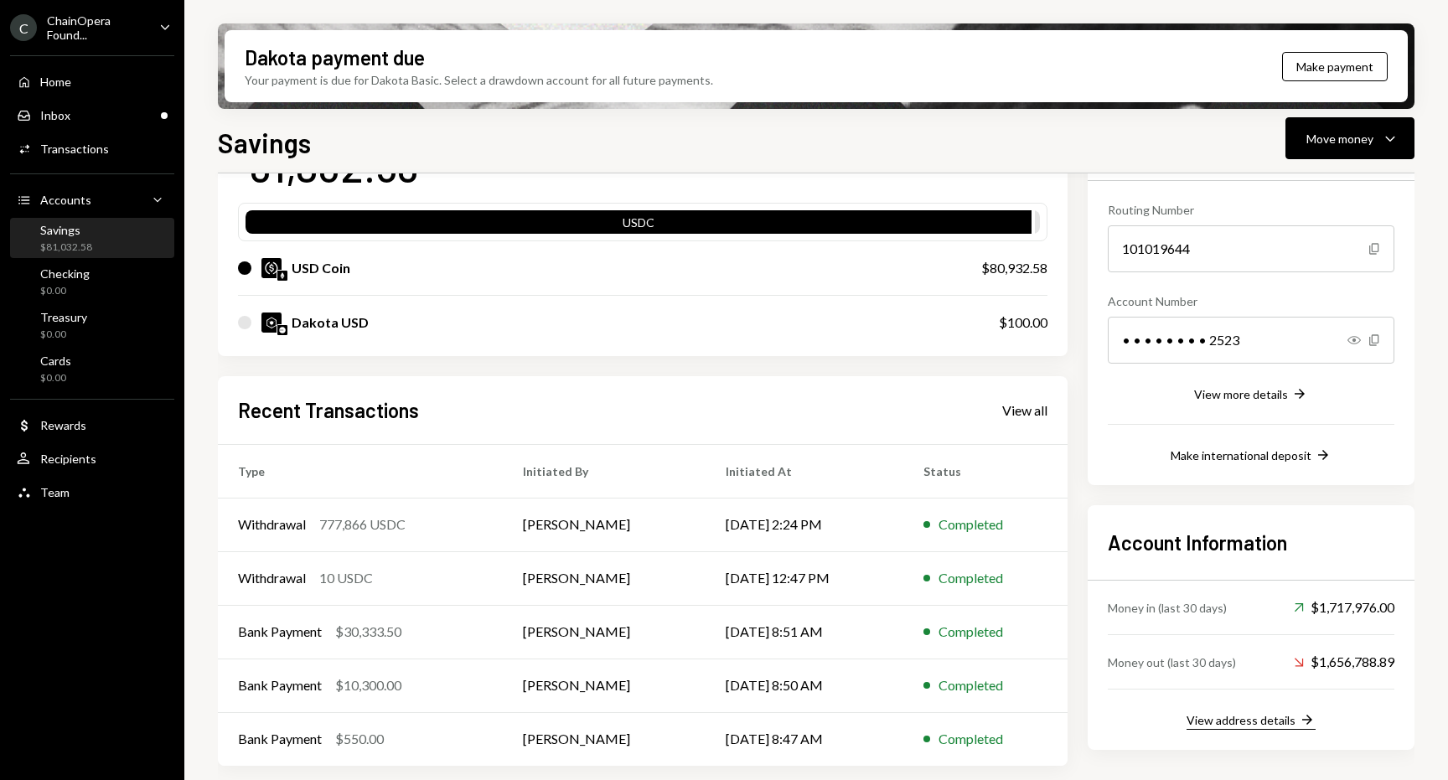
click at [1262, 720] on div "View address details" at bounding box center [1240, 720] width 109 height 14
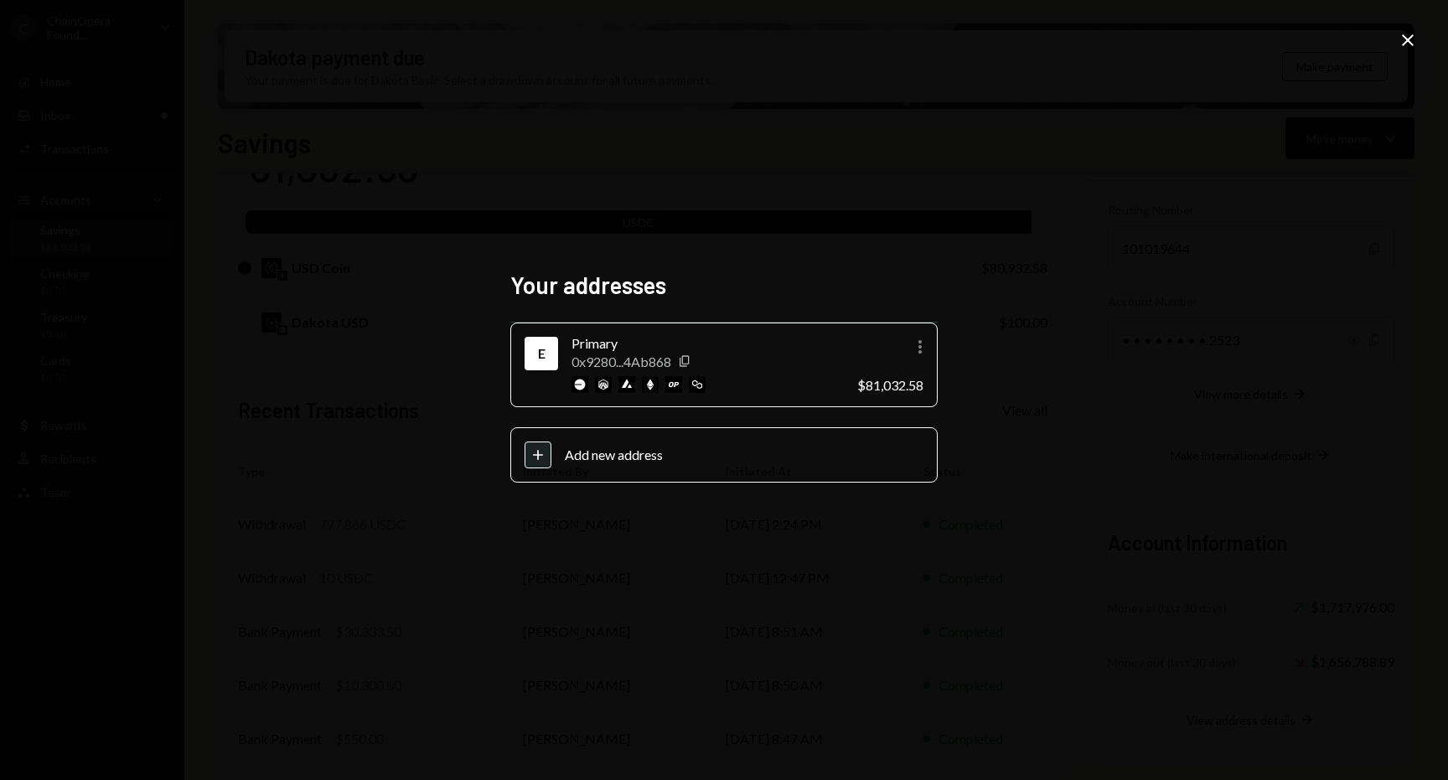
click at [1009, 385] on div "Your addresses E Primary 0x9280...4Ab868 Copy More $81,032.58 Plus Add new addr…" at bounding box center [724, 390] width 1448 height 780
click at [925, 343] on icon "More" at bounding box center [920, 347] width 20 height 20
click at [984, 355] on div "Your addresses E Primary 0x9280...4Ab868 Copy More $81,032.58 Plus Add new addr…" at bounding box center [724, 390] width 1448 height 780
click at [1410, 41] on icon "Close" at bounding box center [1407, 40] width 20 height 20
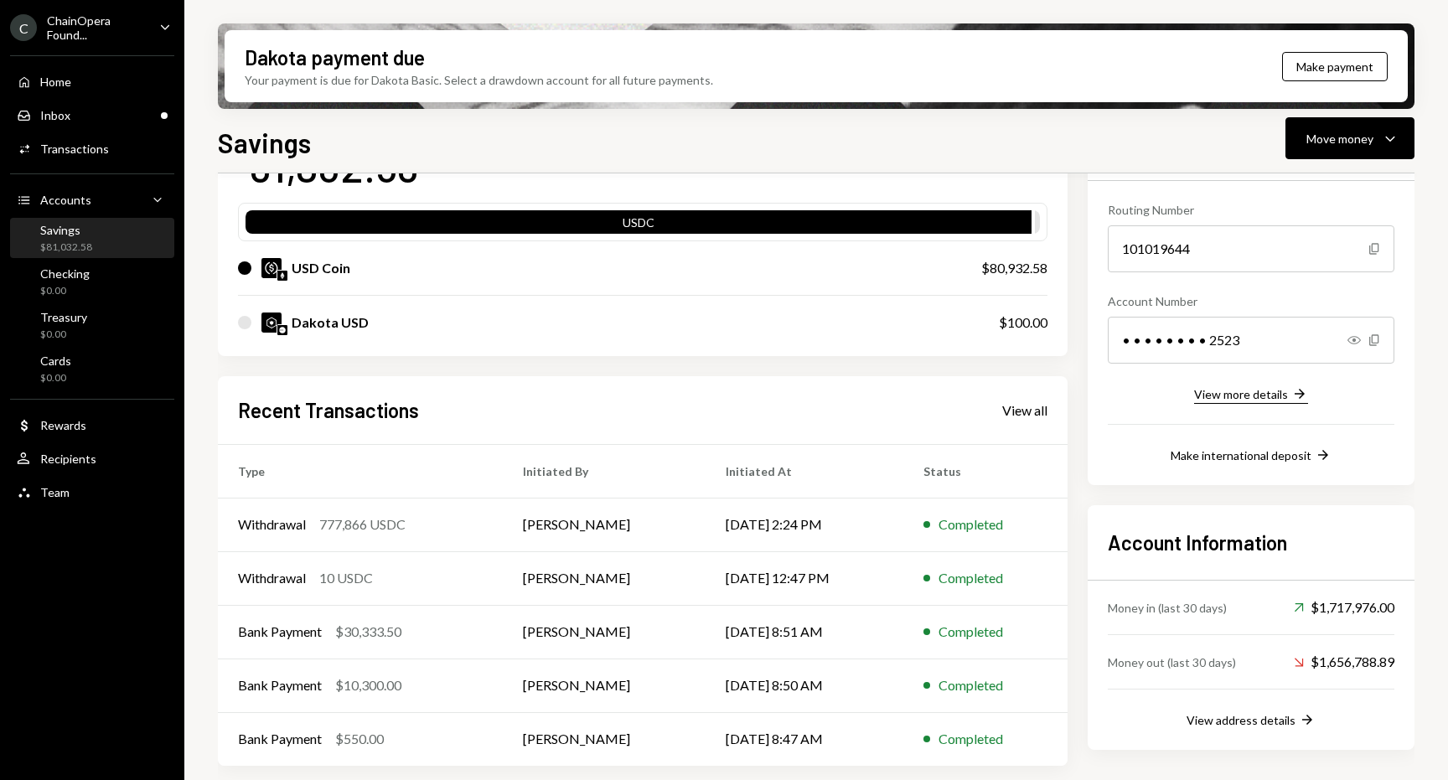
click at [1267, 401] on button "View more details Right Arrow" at bounding box center [1251, 394] width 114 height 18
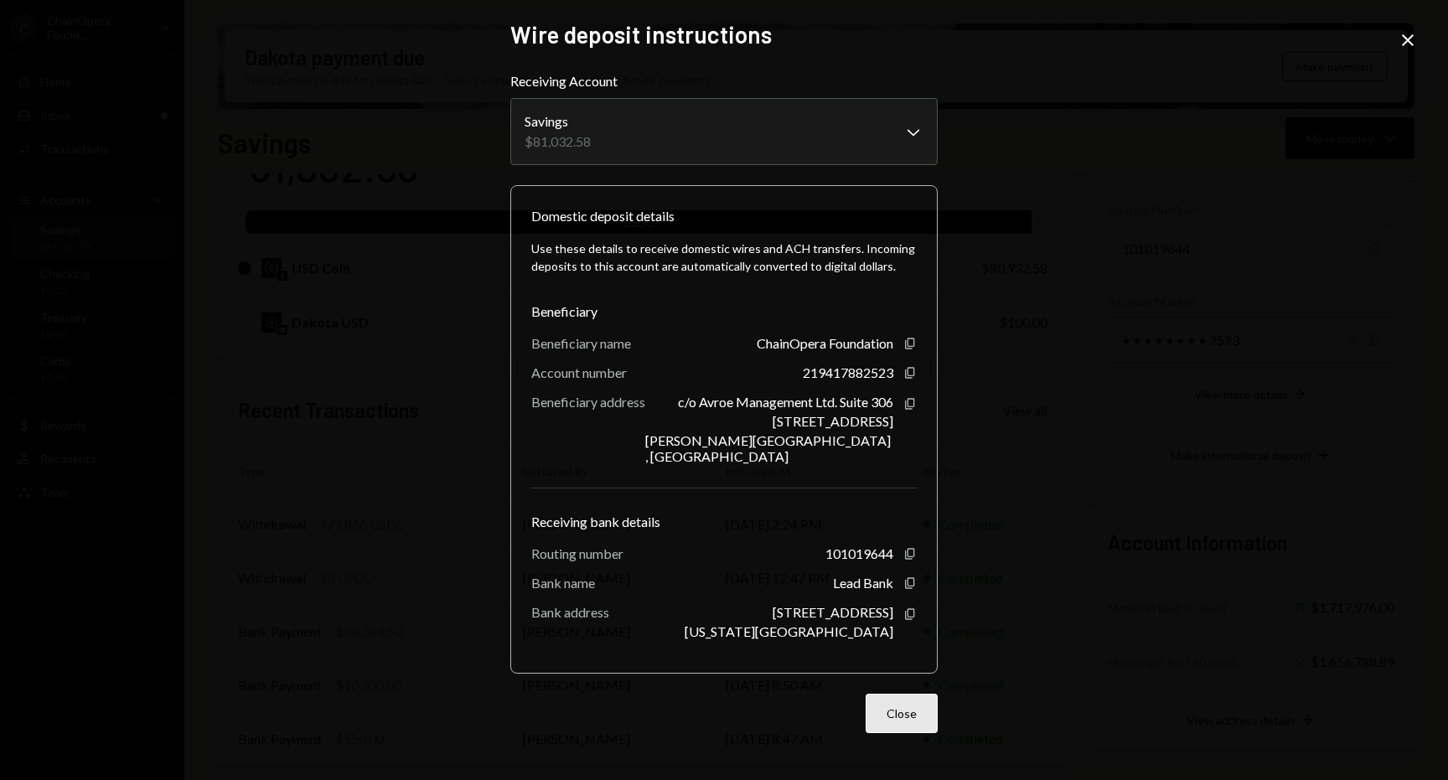
click at [906, 721] on button "Close" at bounding box center [901, 713] width 72 height 39
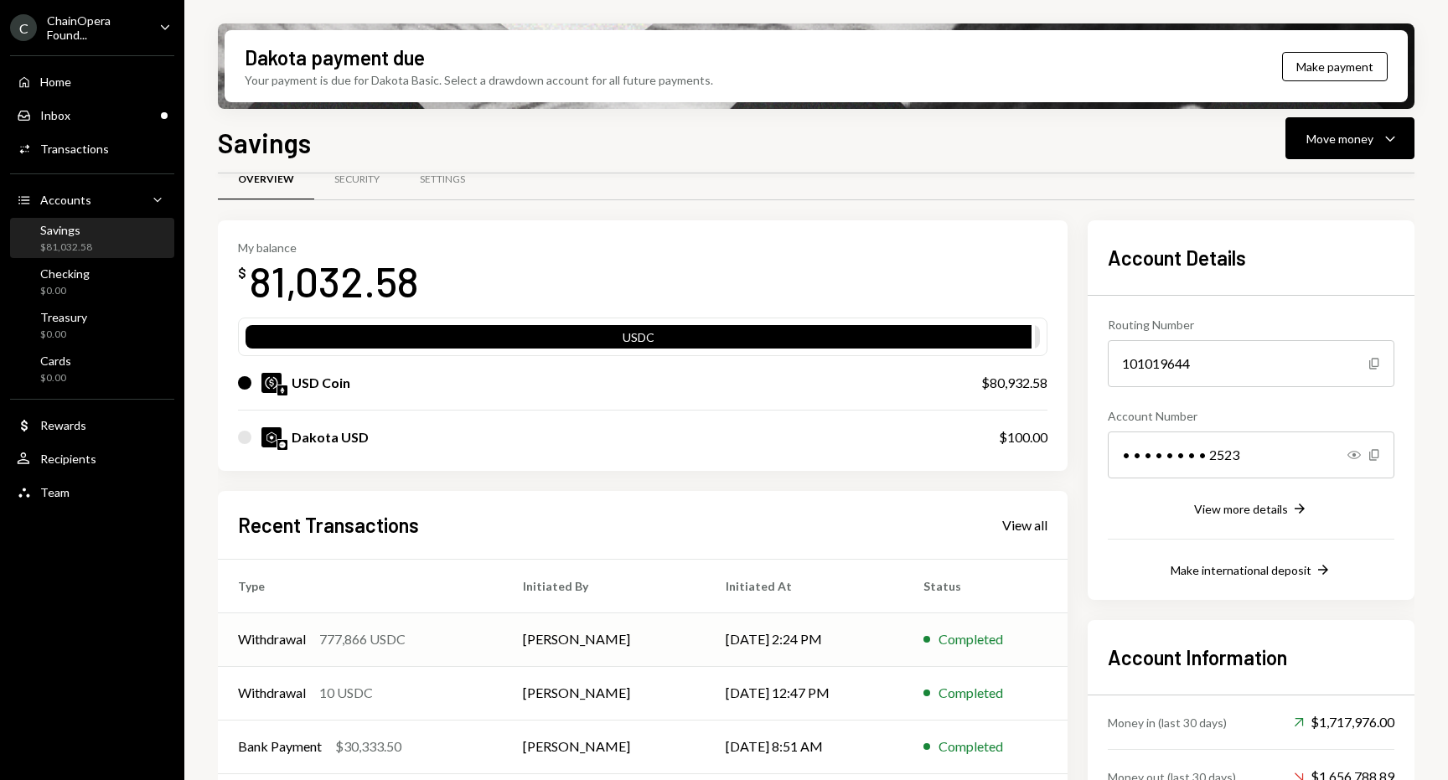
scroll to position [0, 0]
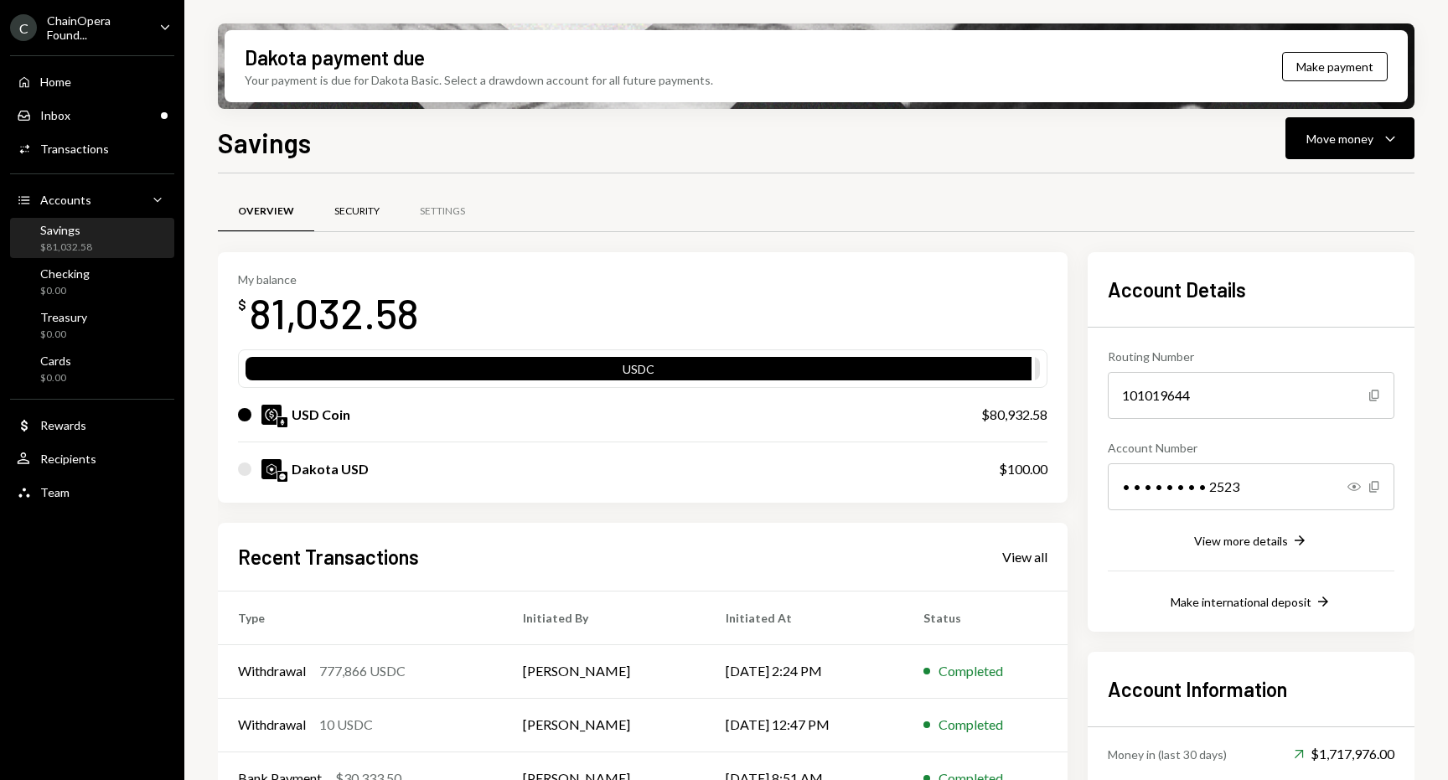
click at [353, 204] on div "Security" at bounding box center [356, 211] width 45 height 14
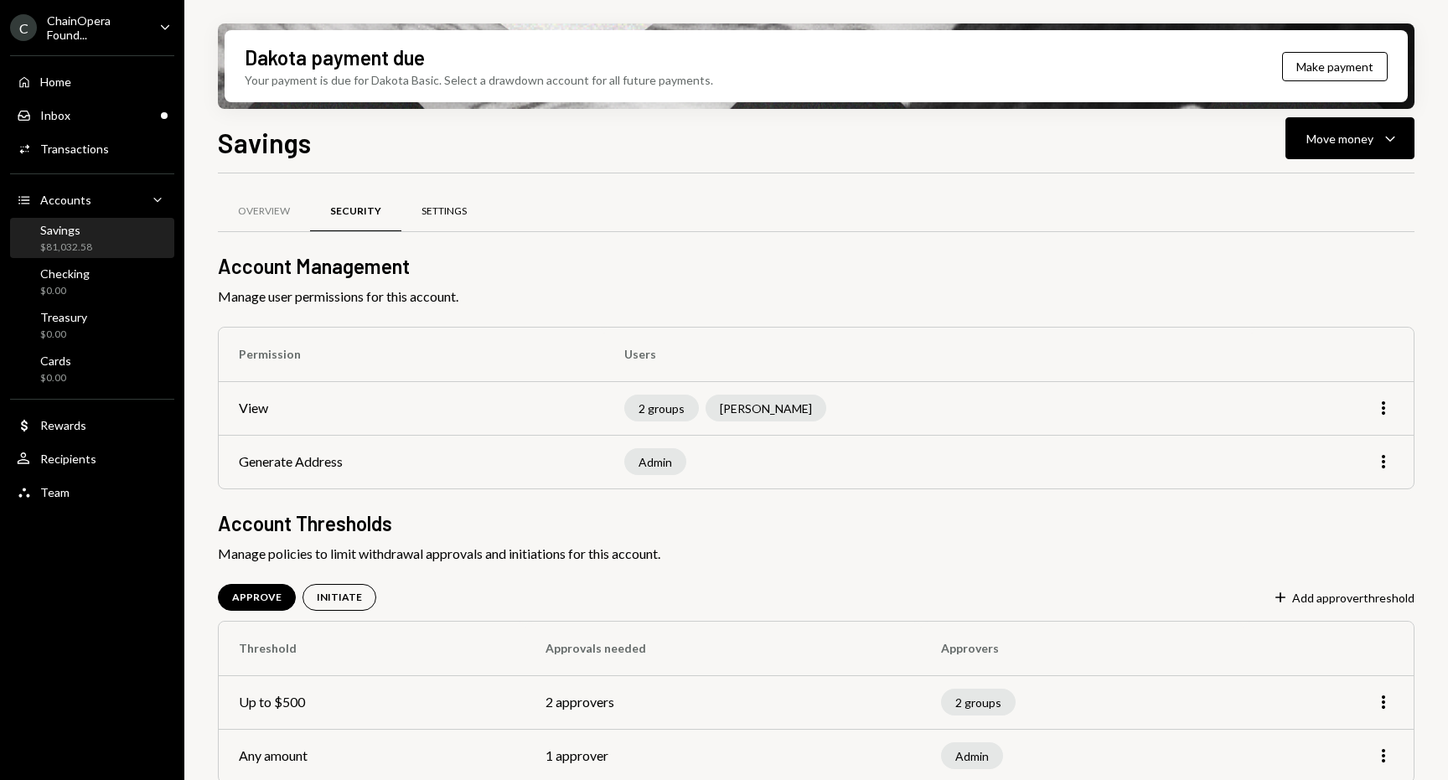
click at [438, 202] on div "Settings" at bounding box center [443, 212] width 85 height 40
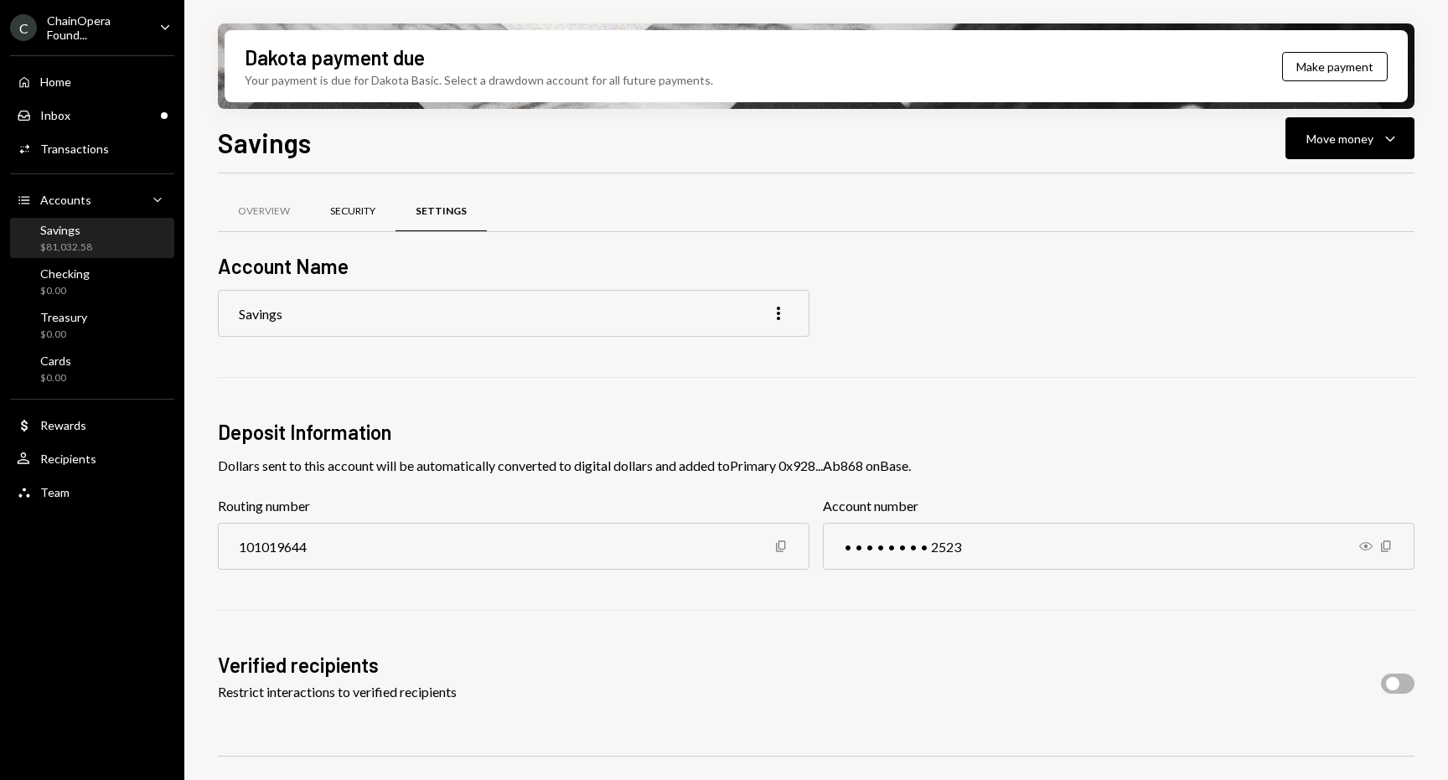
click at [355, 219] on div "Security" at bounding box center [352, 212] width 85 height 40
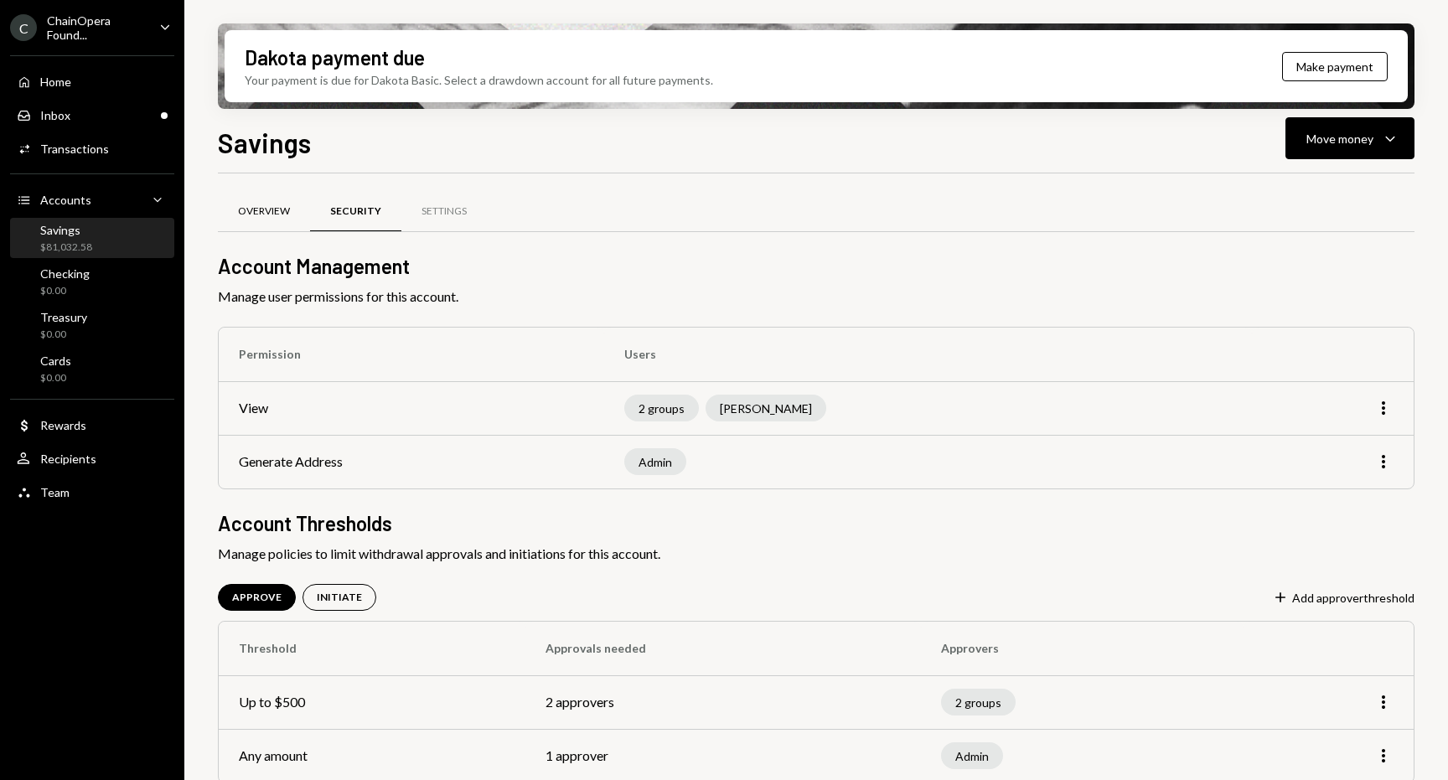
click at [292, 206] on div "Overview" at bounding box center [264, 212] width 92 height 40
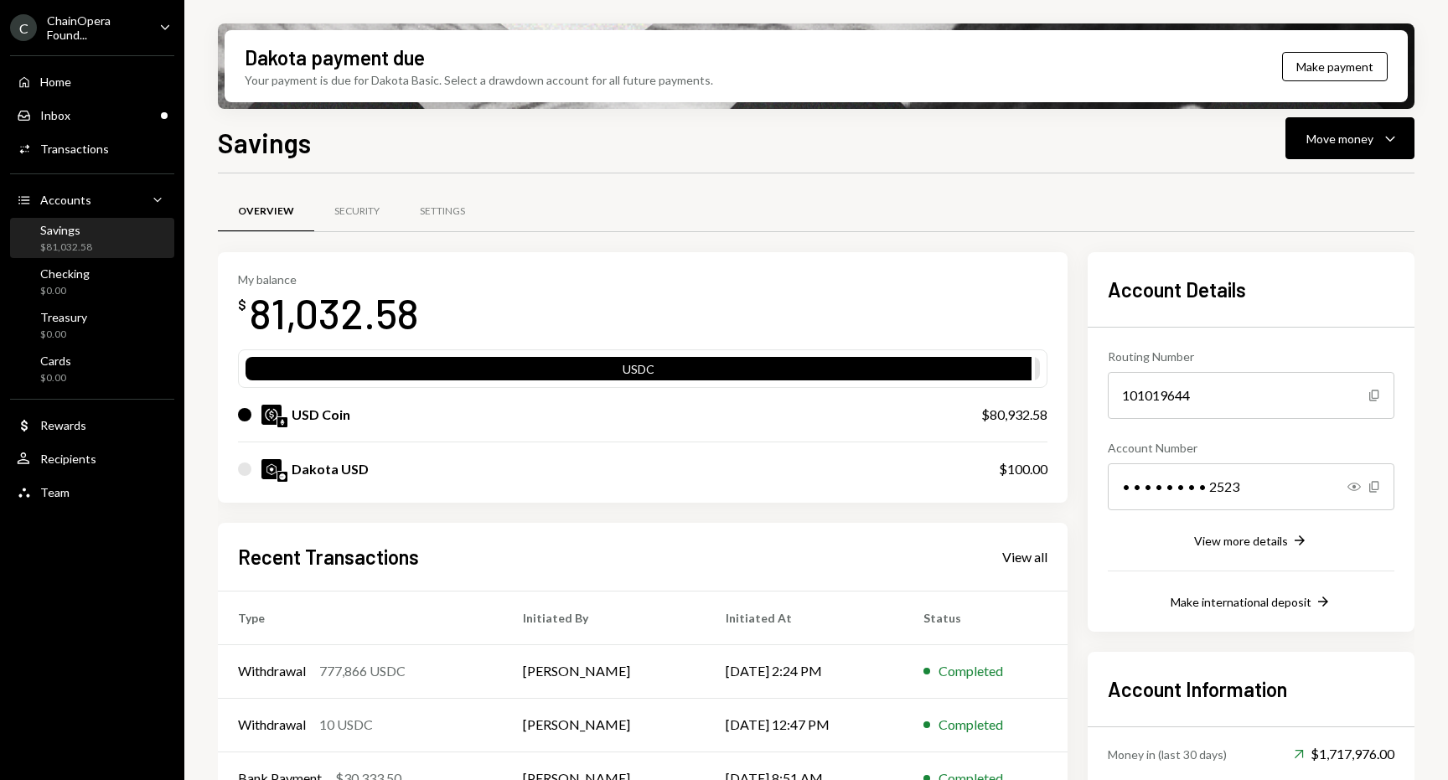
click at [617, 521] on div "My balance $ 81,032.58 USDC USD Coin $80,932.58 Dakota USD $100.00 Recent Trans…" at bounding box center [642, 582] width 849 height 660
click at [126, 235] on div "Savings $81,032.58" at bounding box center [92, 239] width 151 height 32
click at [106, 152] on div "Activities Transactions" at bounding box center [92, 149] width 151 height 15
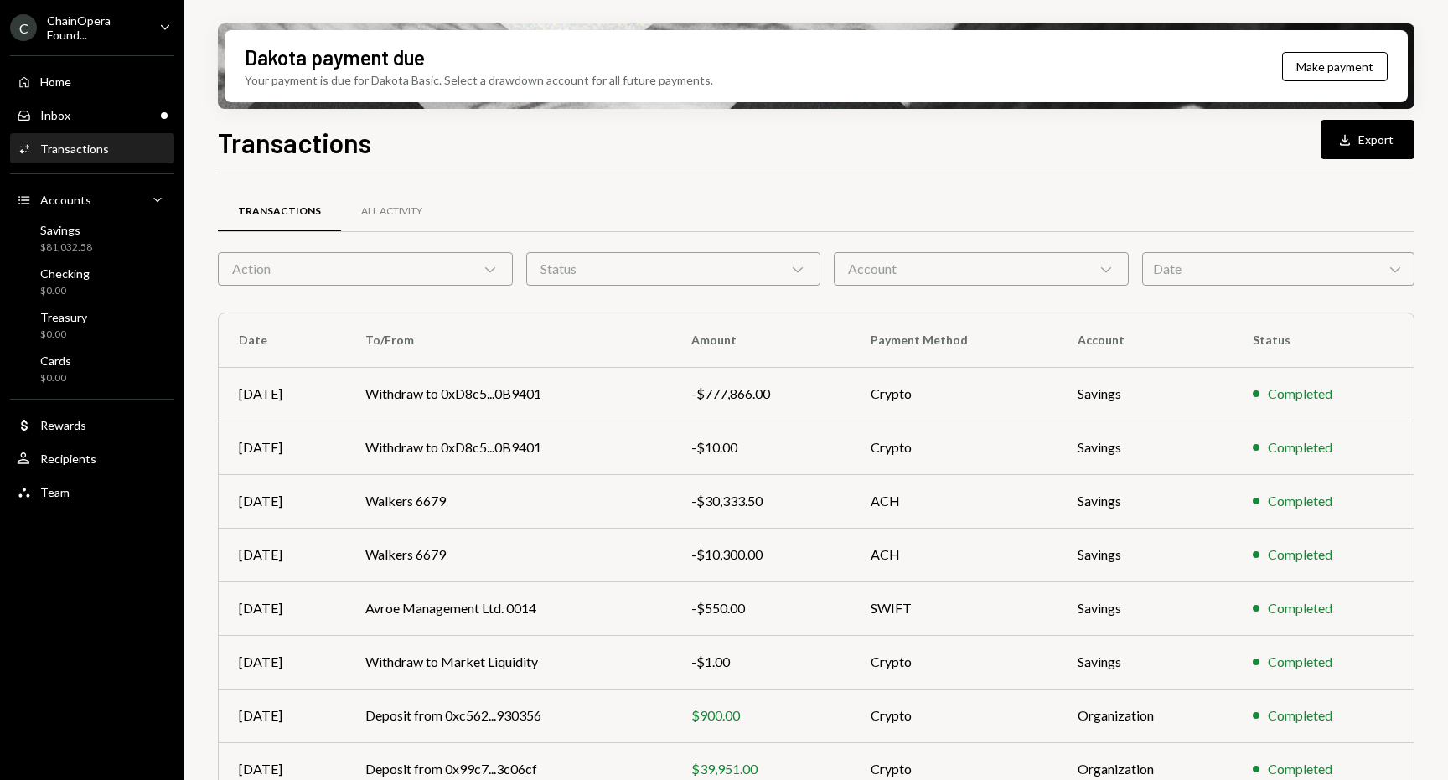
click at [473, 275] on div "Action Chevron Down" at bounding box center [365, 269] width 295 height 34
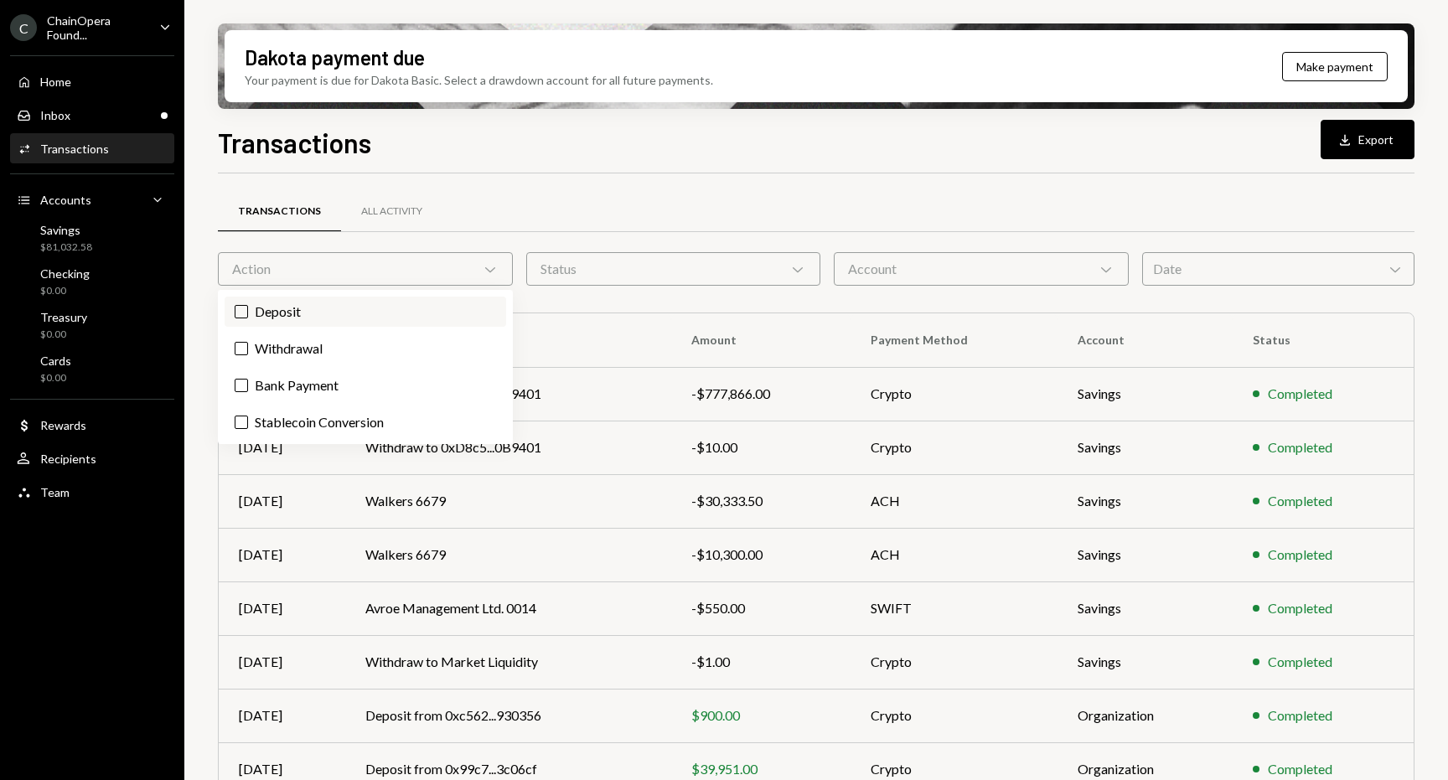
click at [323, 313] on label "Deposit" at bounding box center [365, 312] width 281 height 30
click at [248, 313] on button "Deposit" at bounding box center [241, 311] width 13 height 13
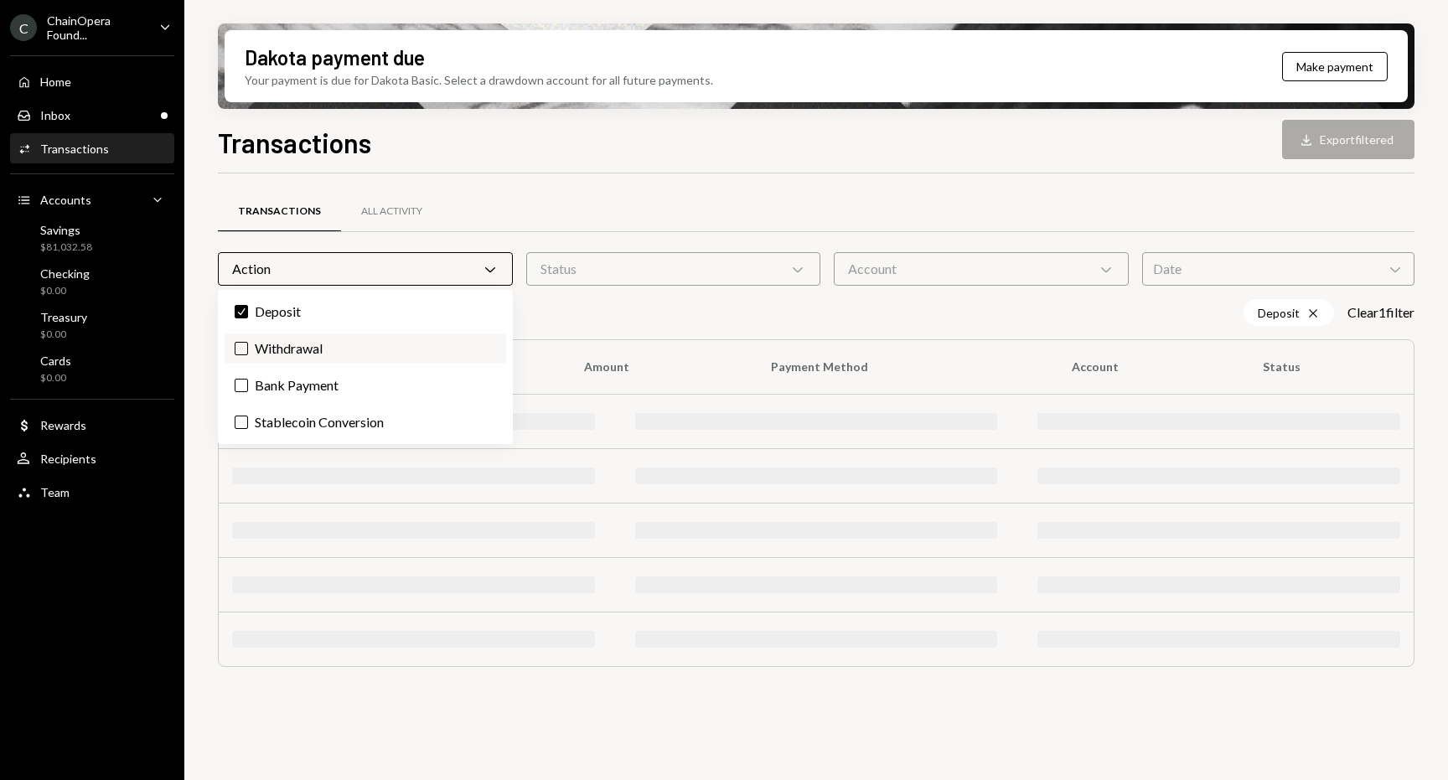
click at [327, 344] on label "Withdrawal" at bounding box center [365, 348] width 281 height 30
click at [248, 344] on button "Withdrawal" at bounding box center [241, 348] width 13 height 13
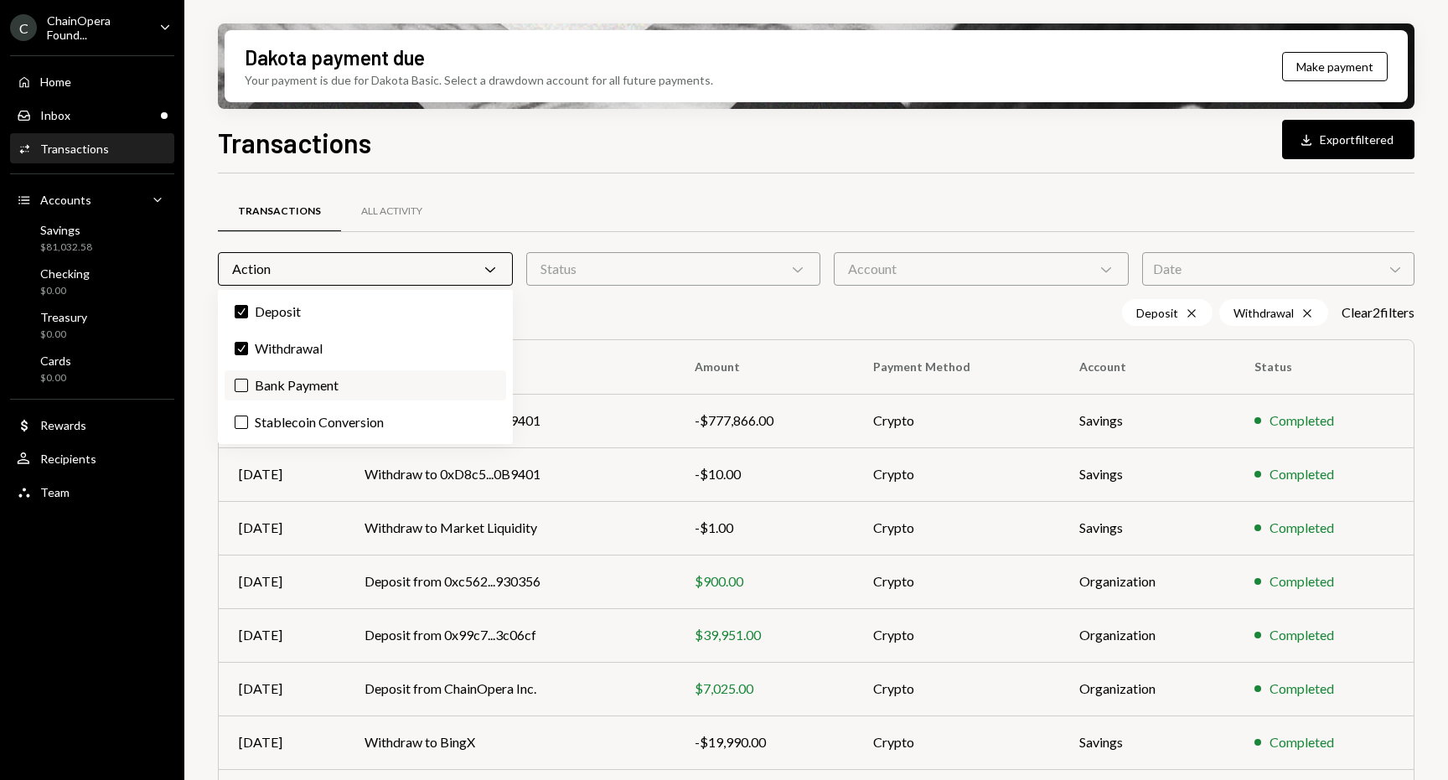
click at [415, 382] on label "Bank Payment" at bounding box center [365, 385] width 281 height 30
click at [248, 382] on button "Bank Payment" at bounding box center [241, 385] width 13 height 13
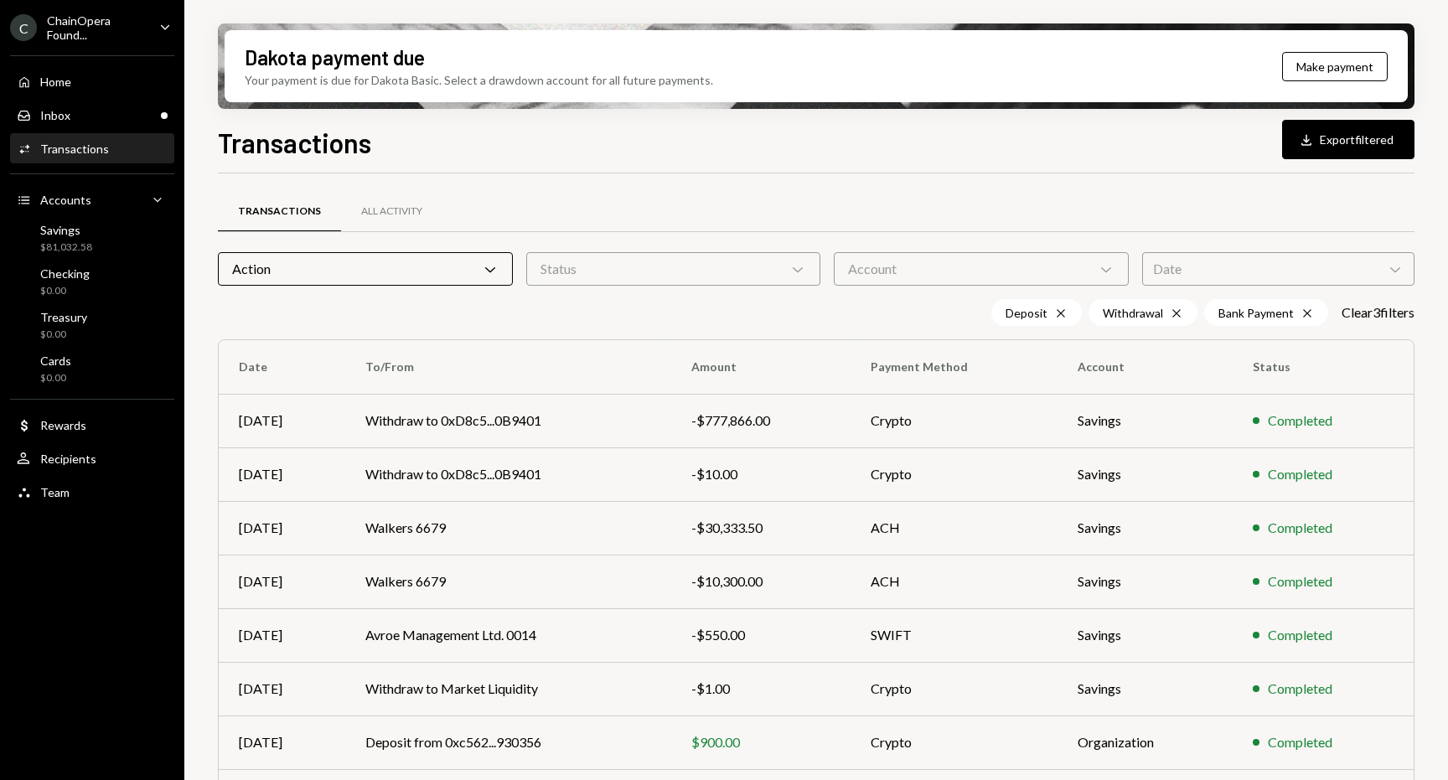
click at [597, 335] on div "Transactions All Activity Action Chevron Down Status Chevron Down Account Chevr…" at bounding box center [816, 600] width 1196 height 800
click at [623, 279] on div "Status Chevron Down" at bounding box center [673, 269] width 295 height 34
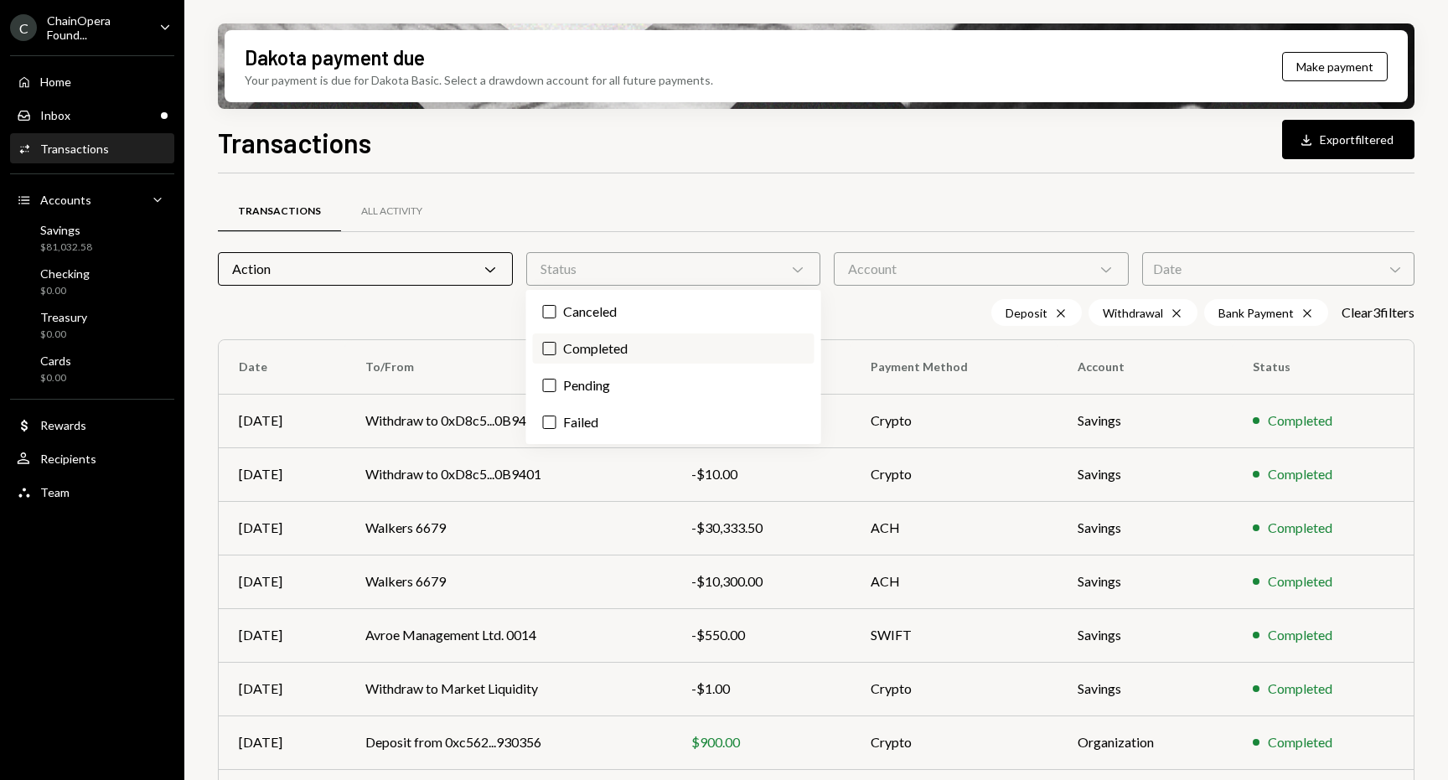
click at [605, 344] on label "Completed" at bounding box center [673, 348] width 281 height 30
click at [556, 344] on button "Completed" at bounding box center [549, 348] width 13 height 13
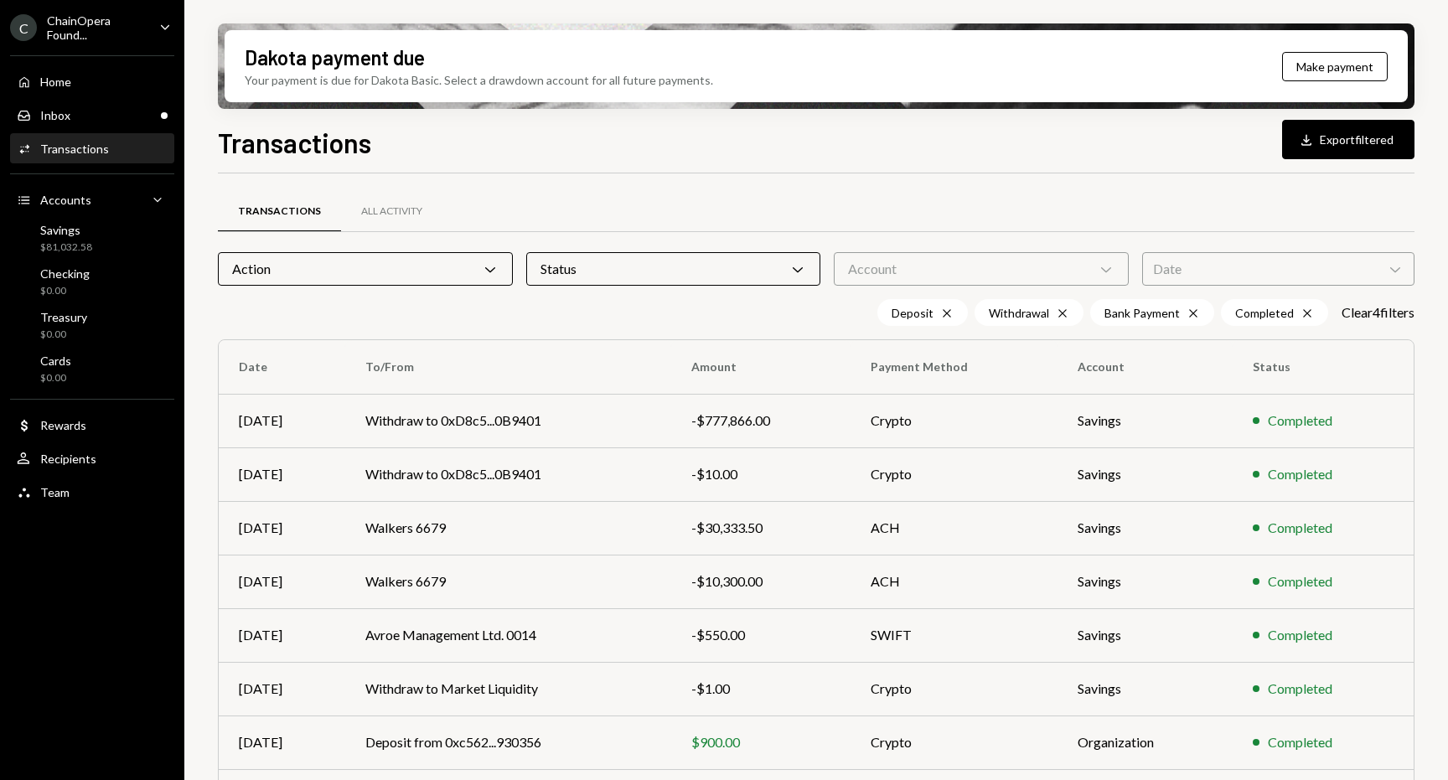
click at [984, 269] on div "Account Chevron Down" at bounding box center [981, 269] width 295 height 34
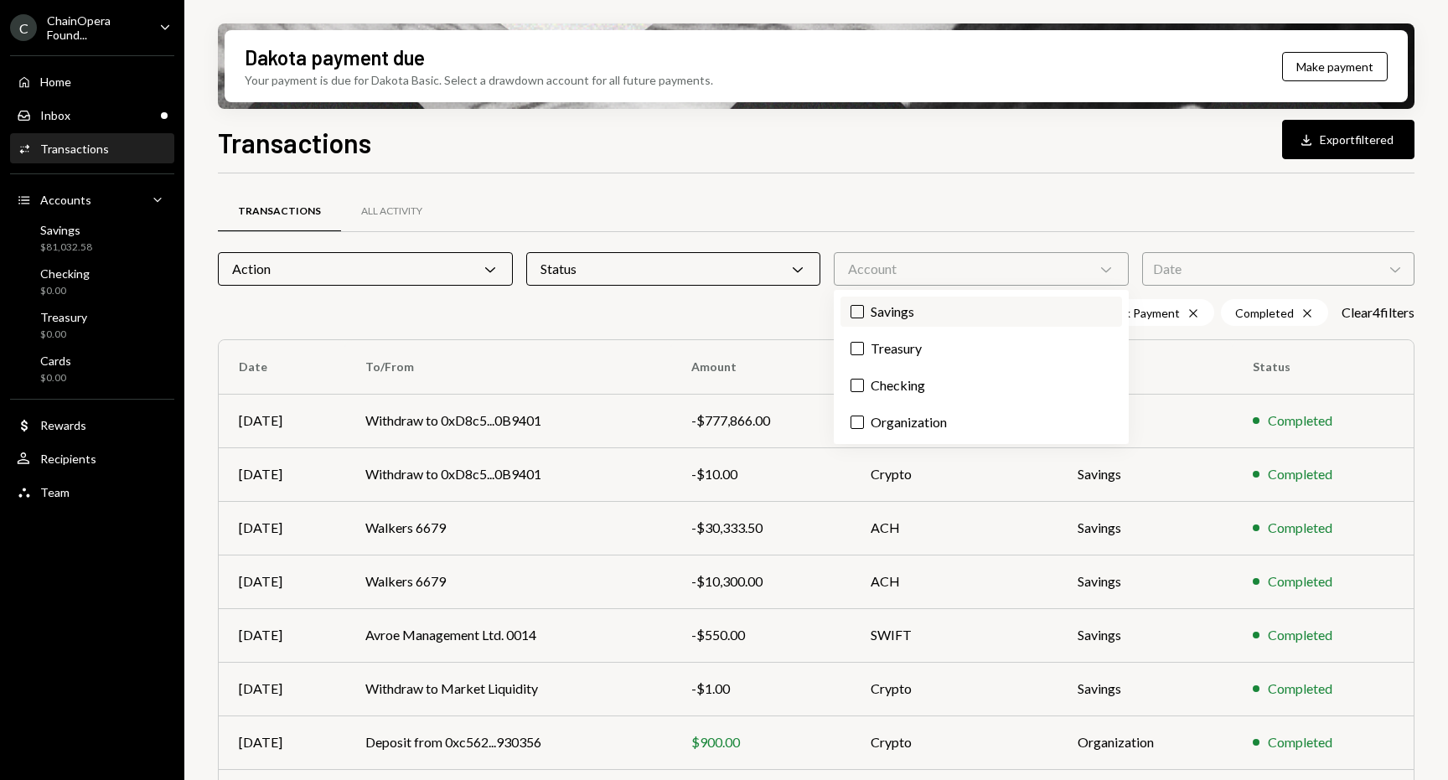
click at [944, 309] on label "Savings" at bounding box center [980, 312] width 281 height 30
click at [864, 309] on button "Savings" at bounding box center [856, 311] width 13 height 13
click at [1097, 209] on div "Transactions All Activity" at bounding box center [816, 211] width 1196 height 43
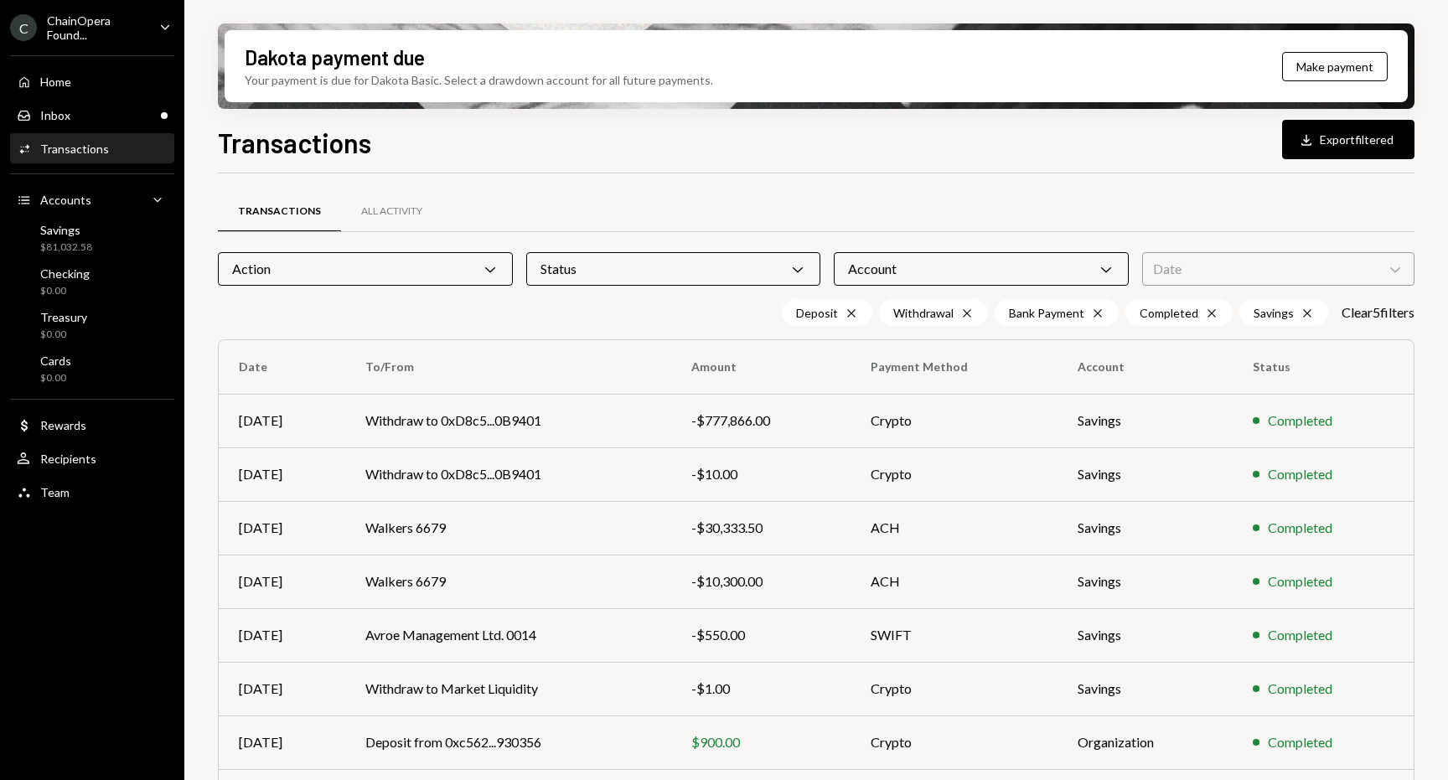
click at [1223, 265] on div "Date Chevron Down" at bounding box center [1278, 269] width 272 height 34
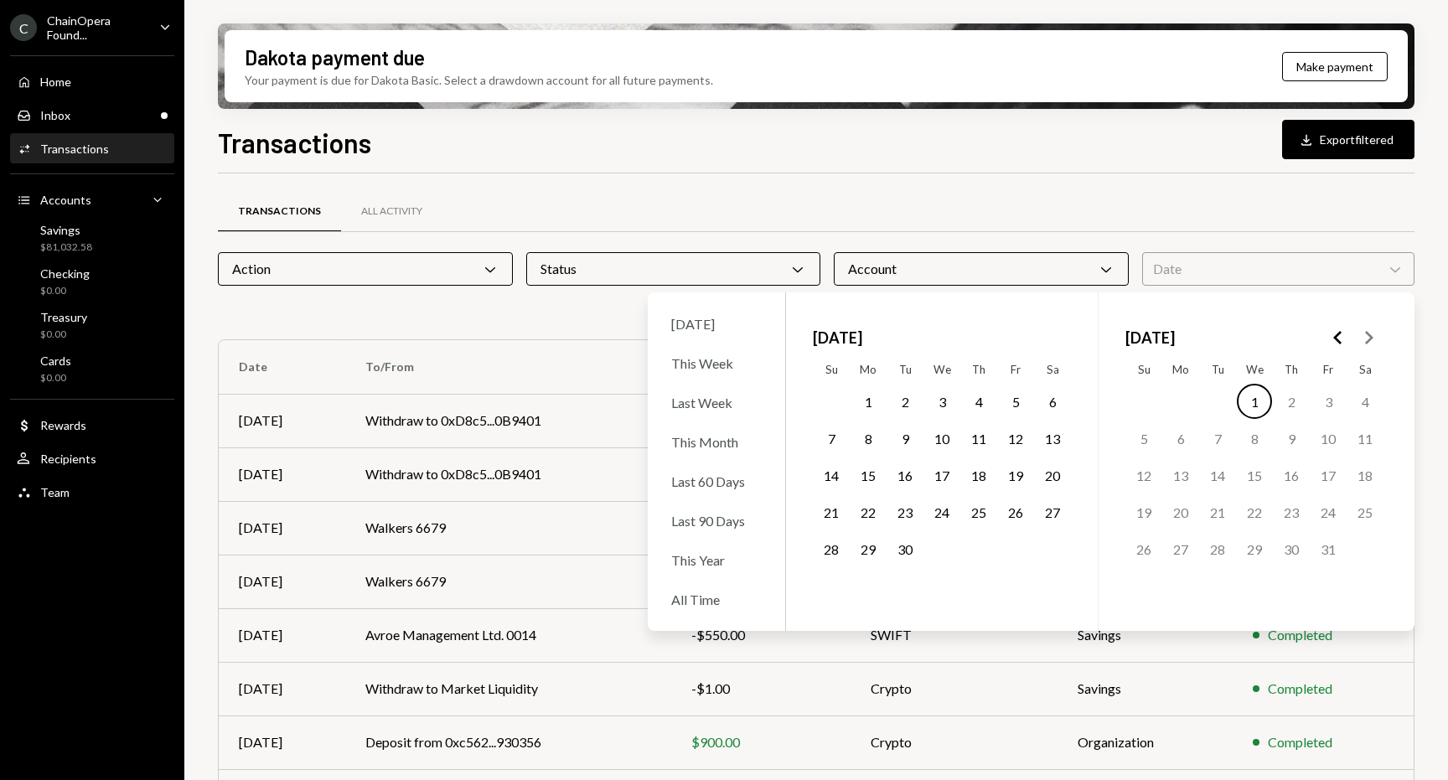
click at [896, 401] on button "2" at bounding box center [904, 401] width 35 height 35
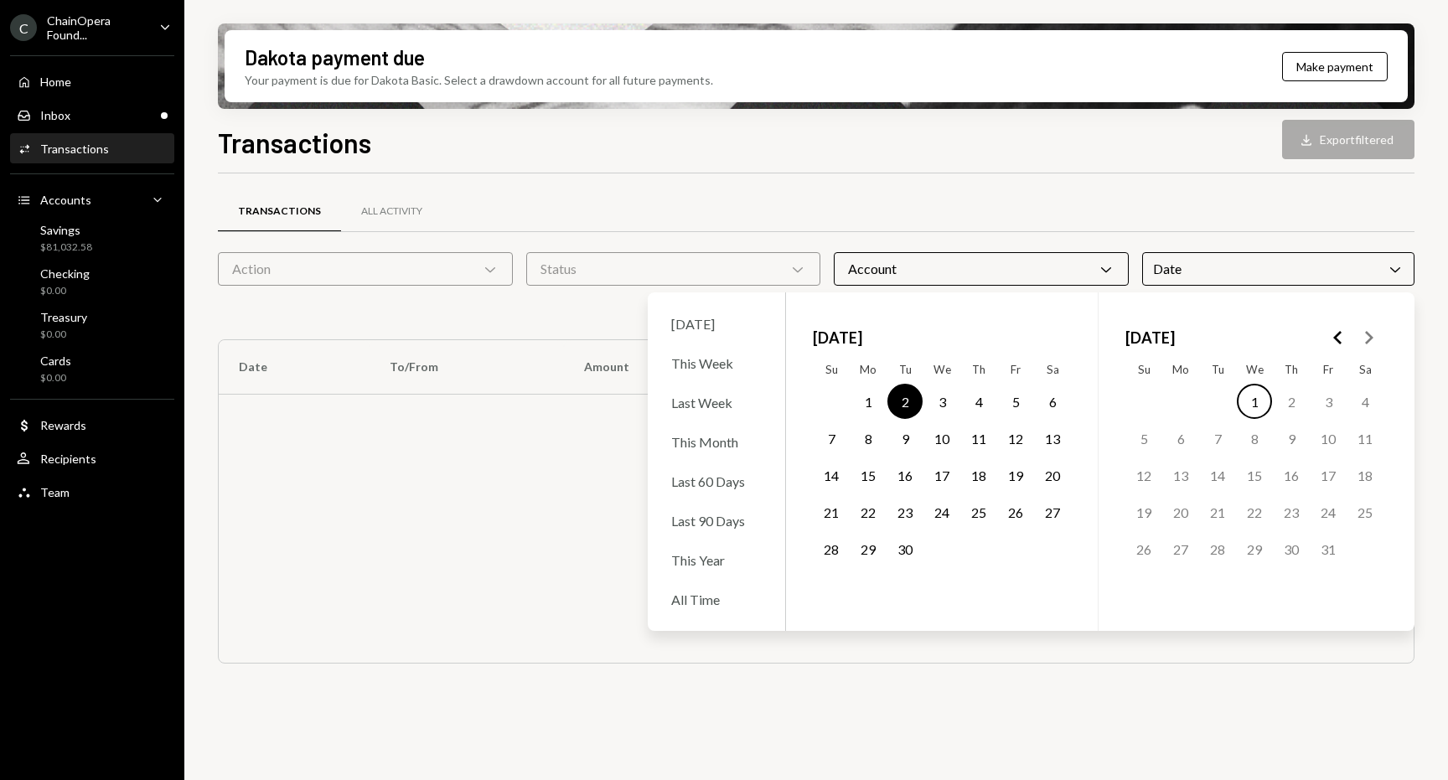
click at [1257, 402] on button "1" at bounding box center [1254, 401] width 35 height 35
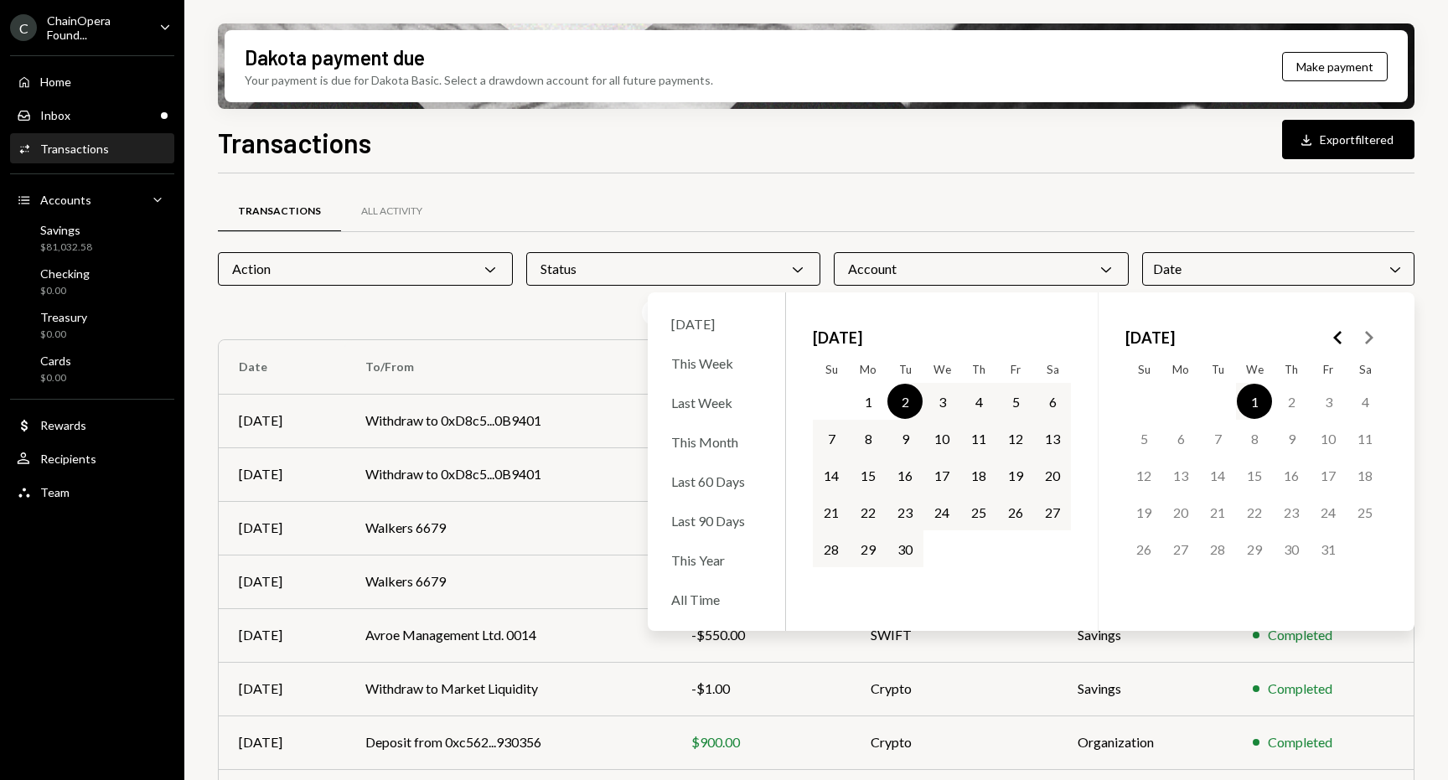
click at [1341, 337] on icon "Go to the Previous Month" at bounding box center [1338, 338] width 20 height 20
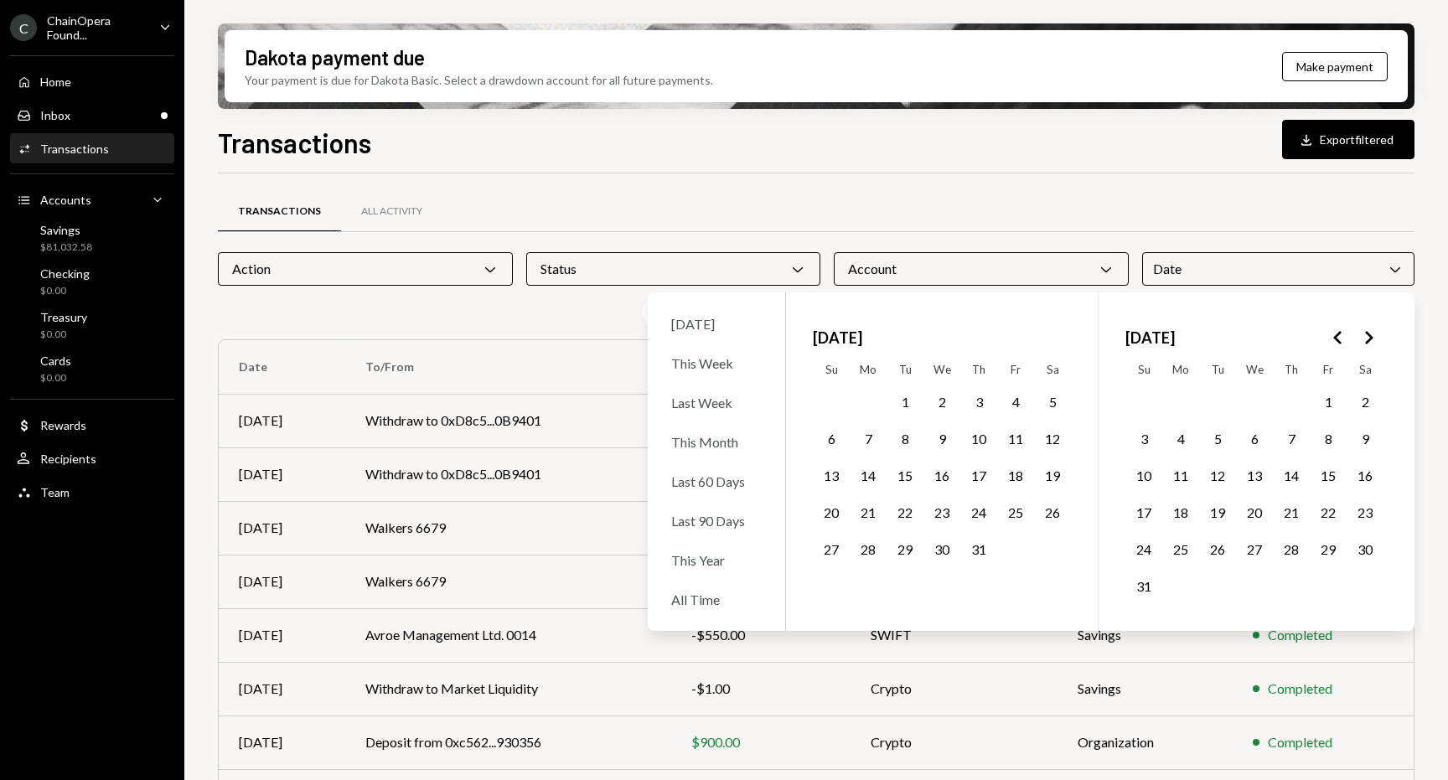
click at [1325, 403] on button "1" at bounding box center [1327, 401] width 35 height 35
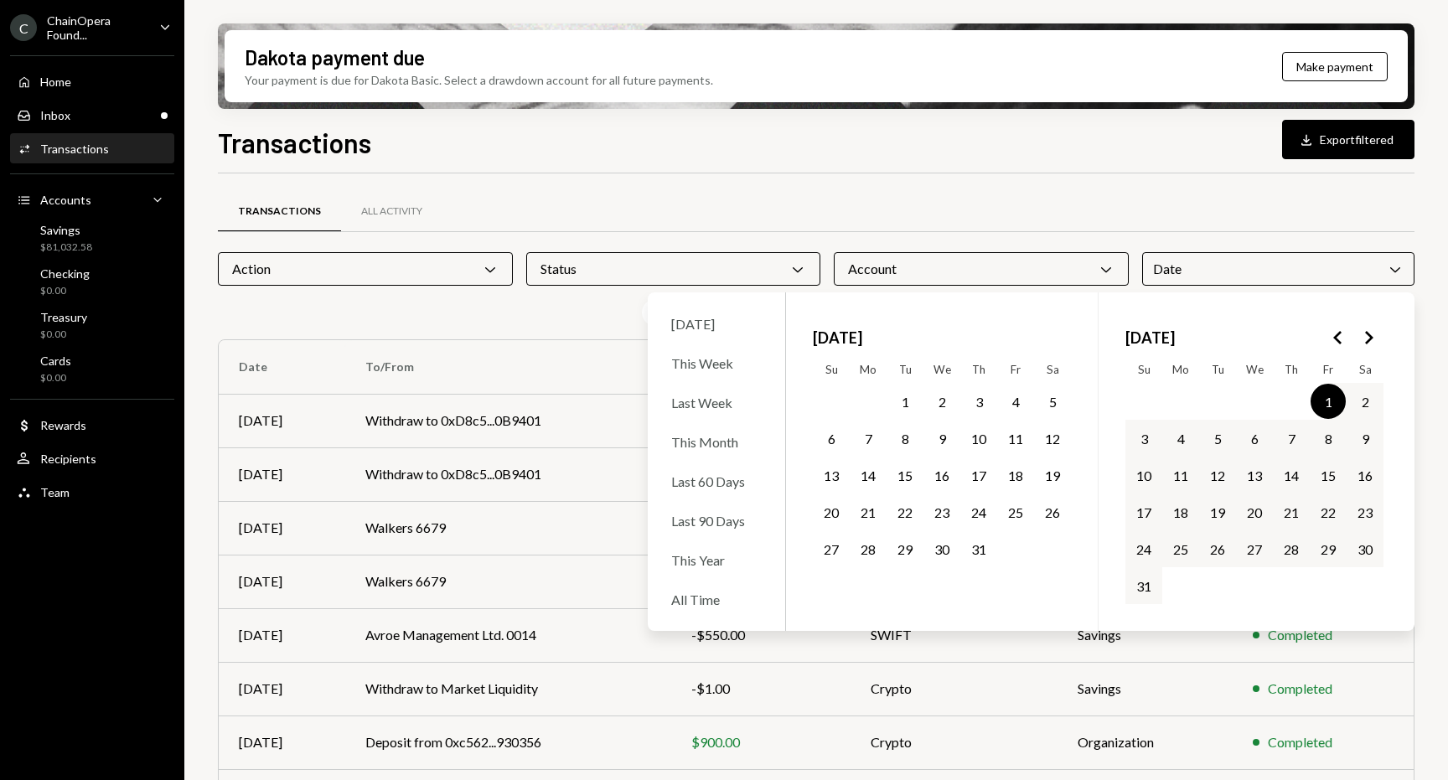
click at [1150, 584] on button "31" at bounding box center [1143, 585] width 35 height 35
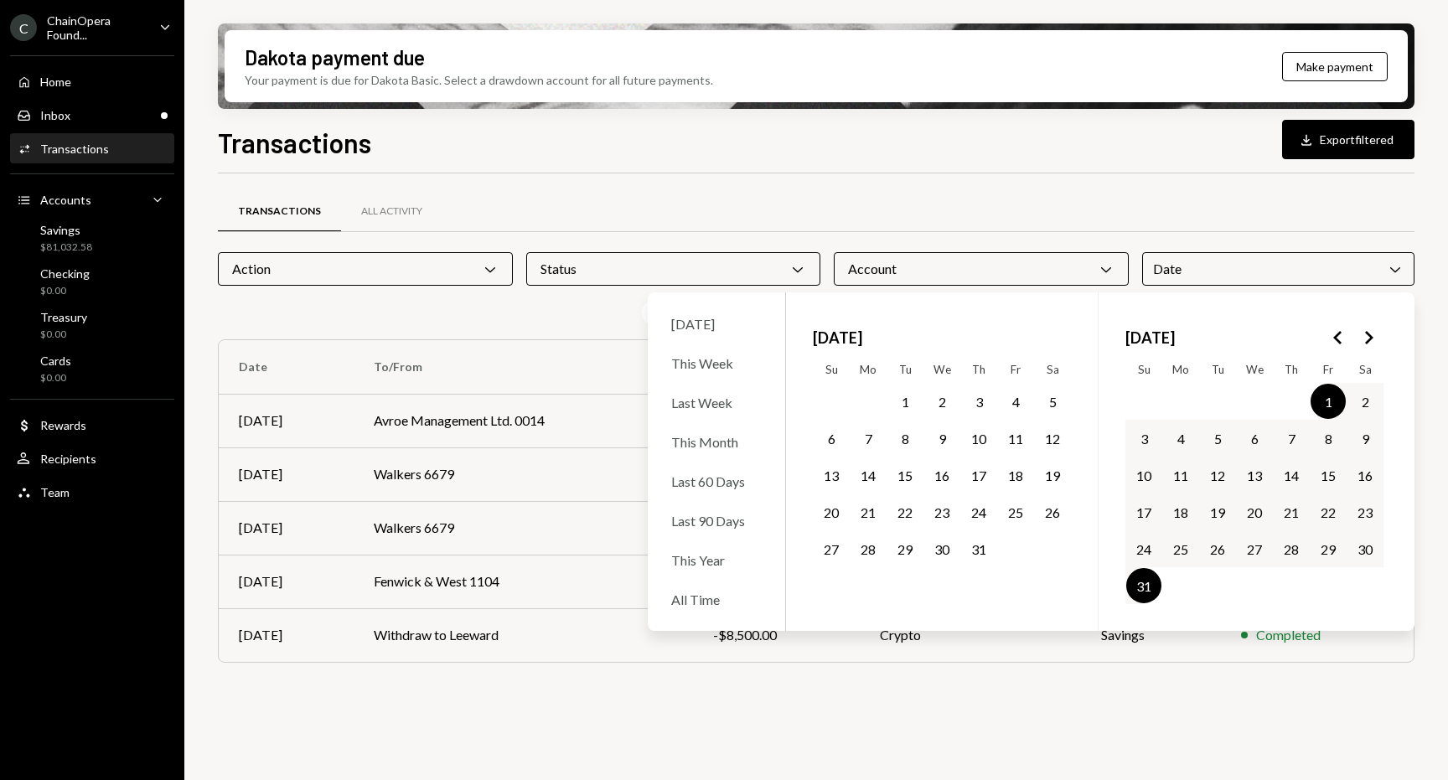
click at [1200, 167] on div "Transactions Download Export filtered Transactions All Activity Action Chevron …" at bounding box center [816, 500] width 1196 height 756
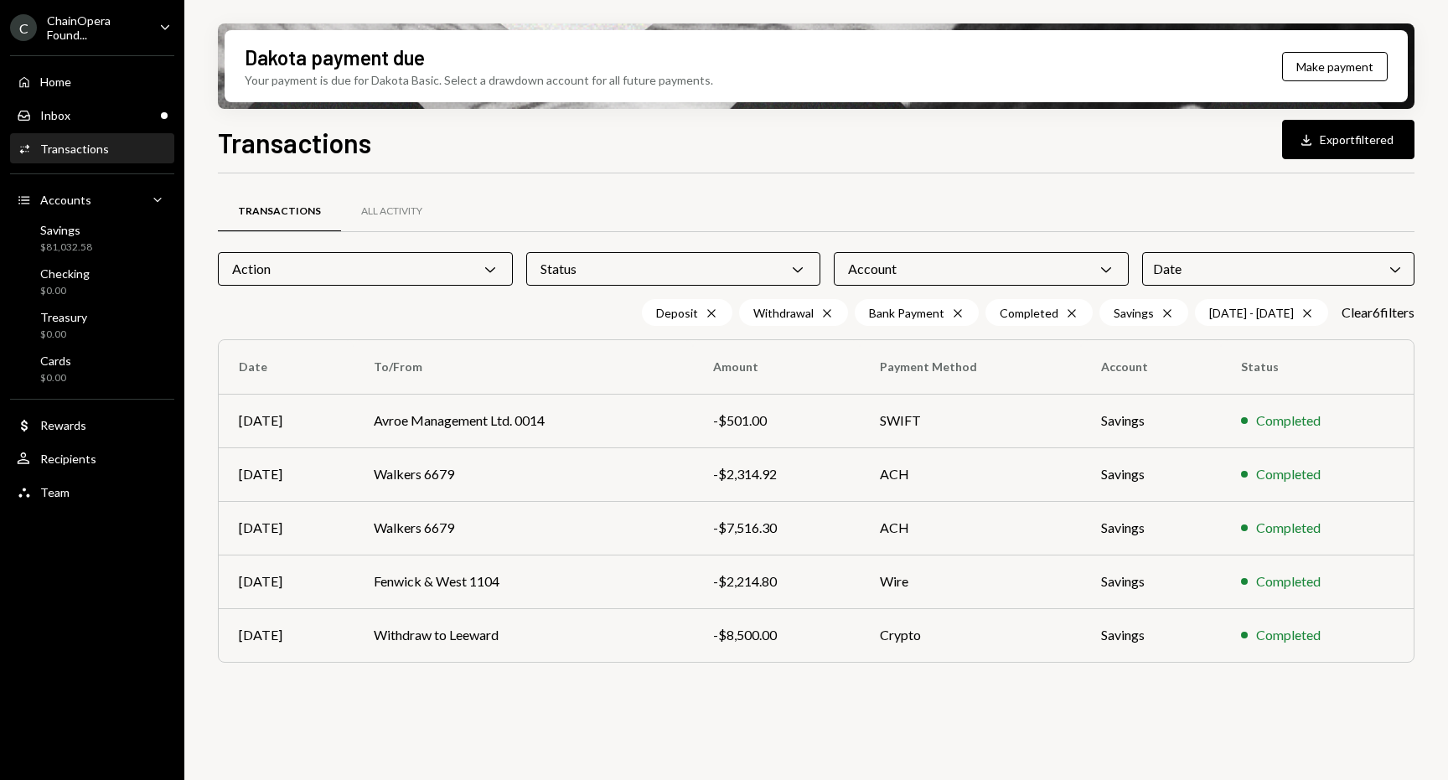
click at [1207, 274] on div "Date Chevron Down" at bounding box center [1278, 269] width 272 height 34
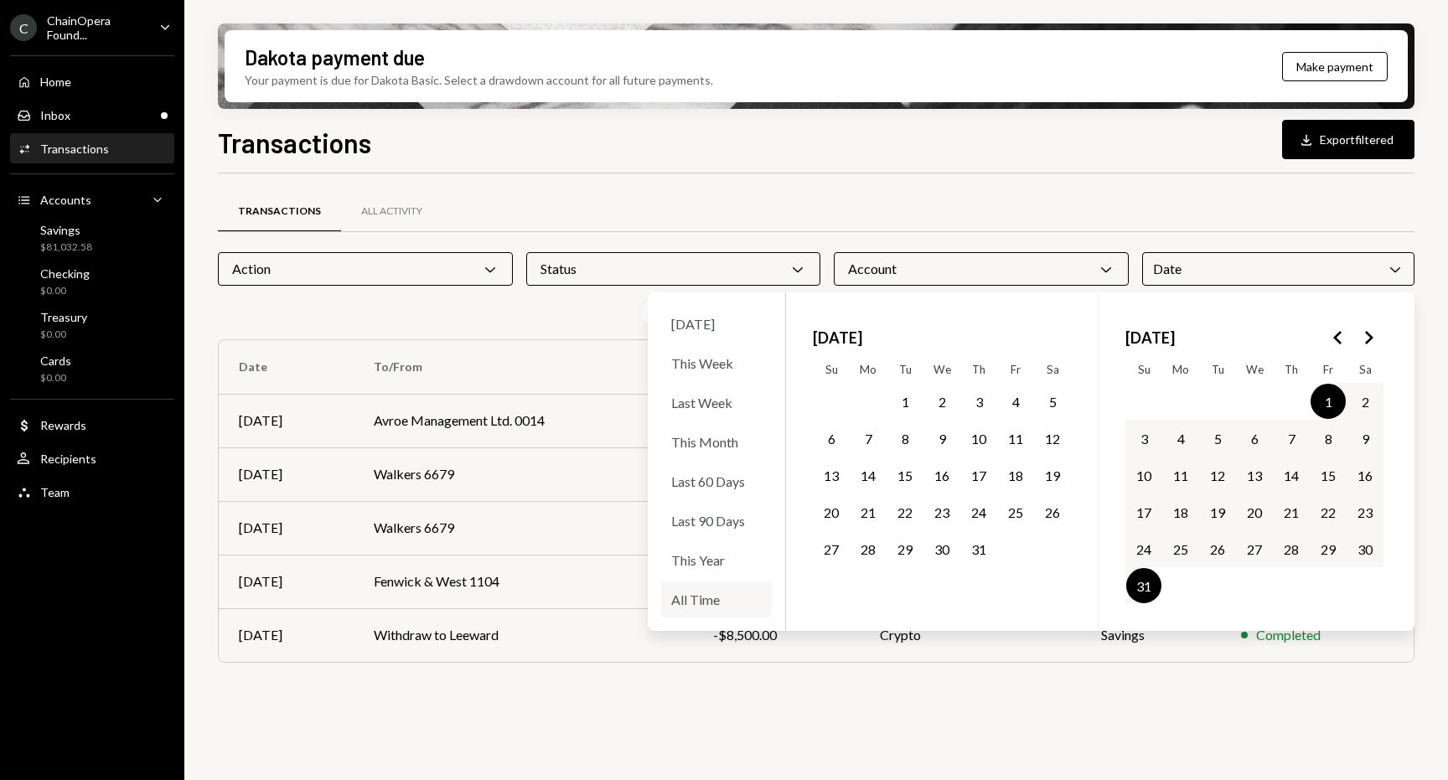
click at [713, 591] on div "All Time" at bounding box center [716, 599] width 111 height 36
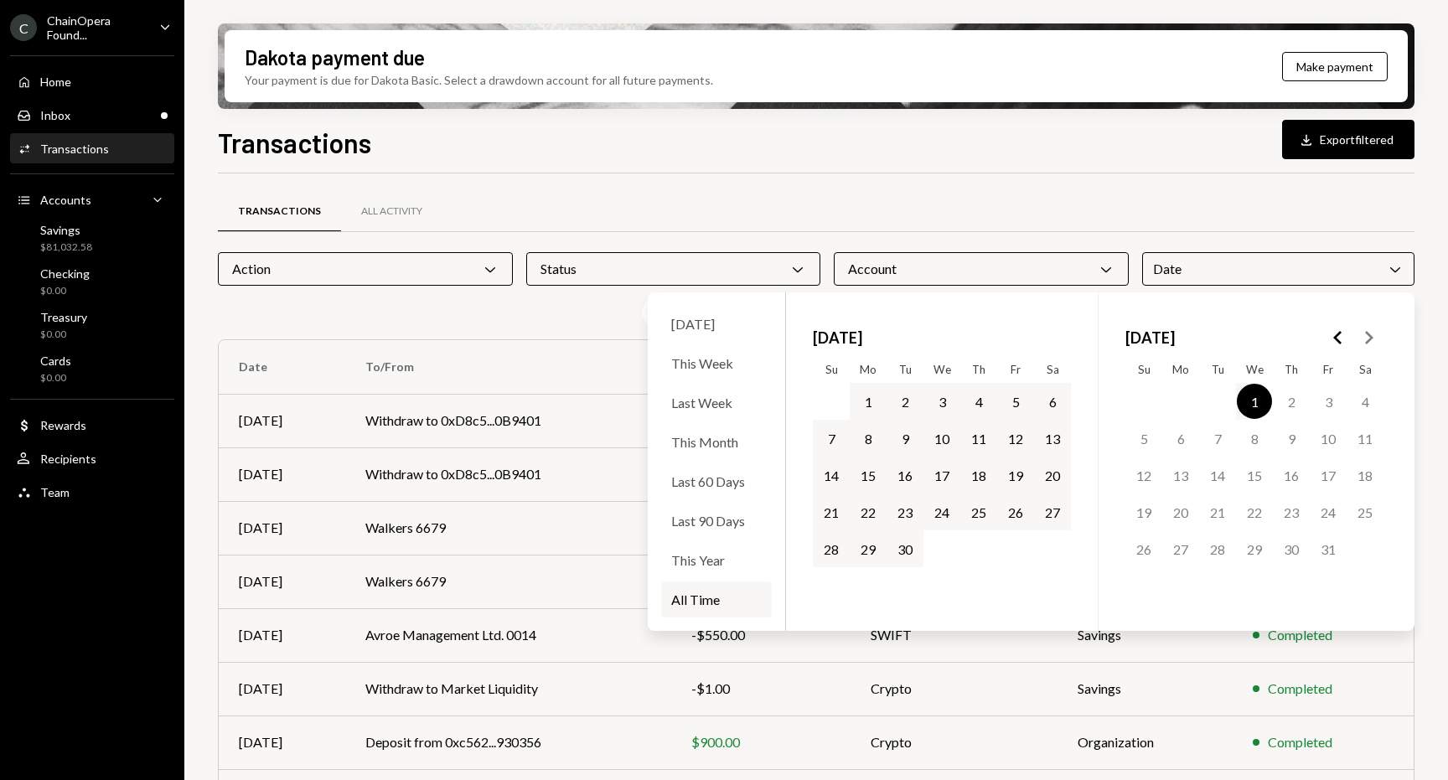
click at [1165, 204] on div "Transactions All Activity" at bounding box center [816, 211] width 1196 height 43
